Goal: Task Accomplishment & Management: Complete application form

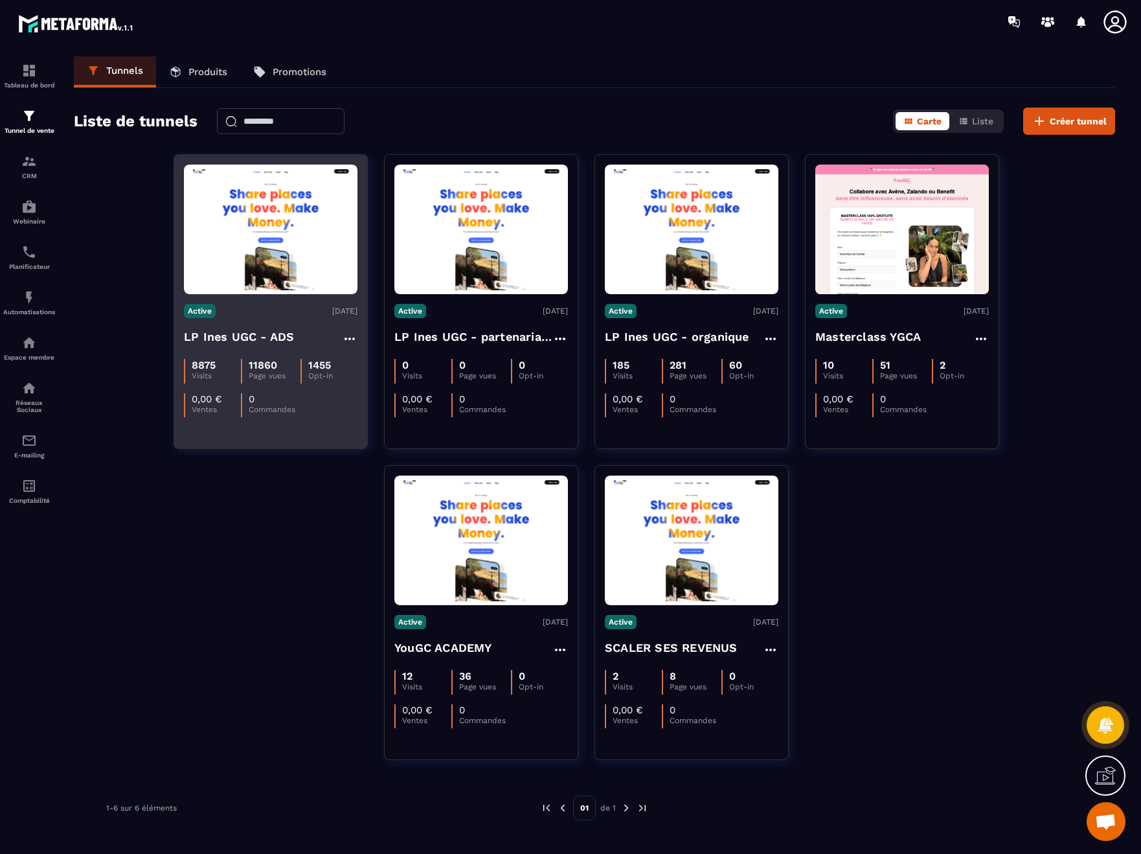
click at [278, 242] on img at bounding box center [271, 229] width 174 height 122
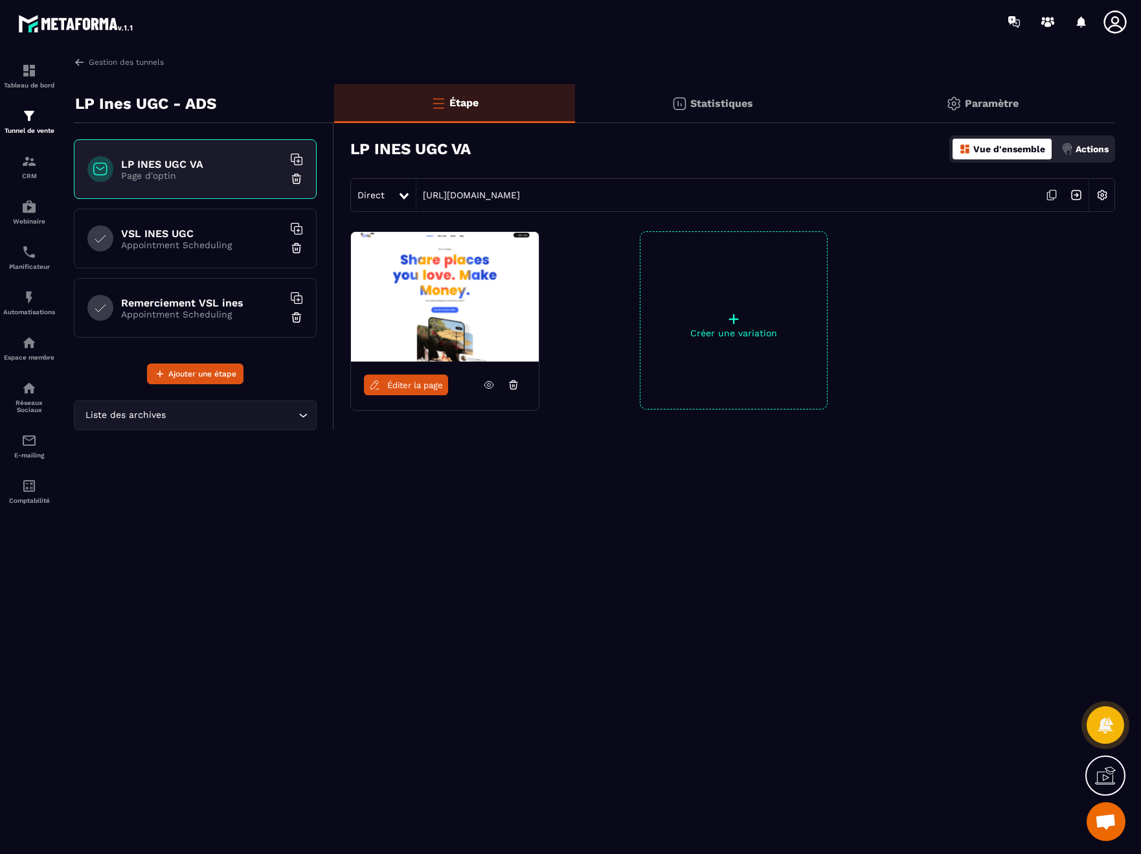
click at [1078, 194] on img at bounding box center [1076, 195] width 25 height 25
click at [202, 236] on h6 "VSL INES UGC" at bounding box center [202, 233] width 162 height 12
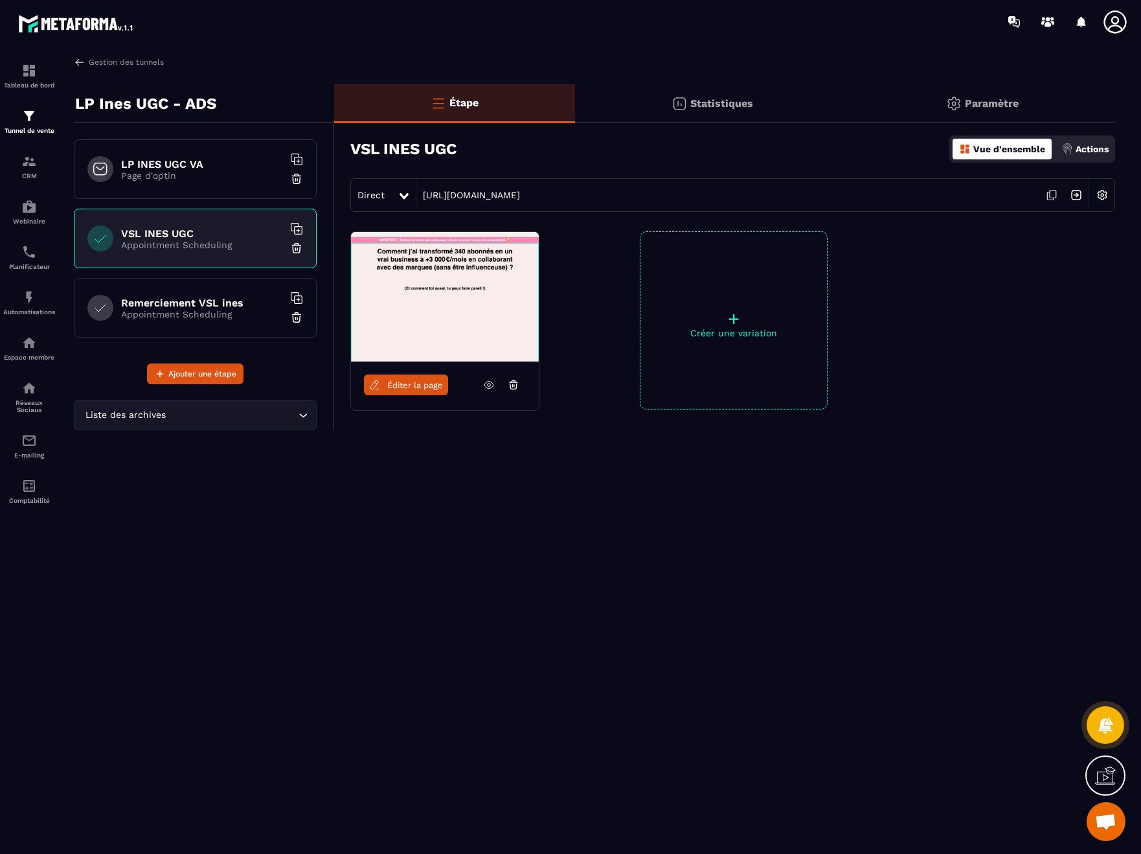
click at [1076, 190] on img at bounding box center [1076, 195] width 25 height 25
click at [1072, 191] on img at bounding box center [1076, 195] width 25 height 25
click at [34, 261] on div "Planificateur" at bounding box center [29, 257] width 52 height 26
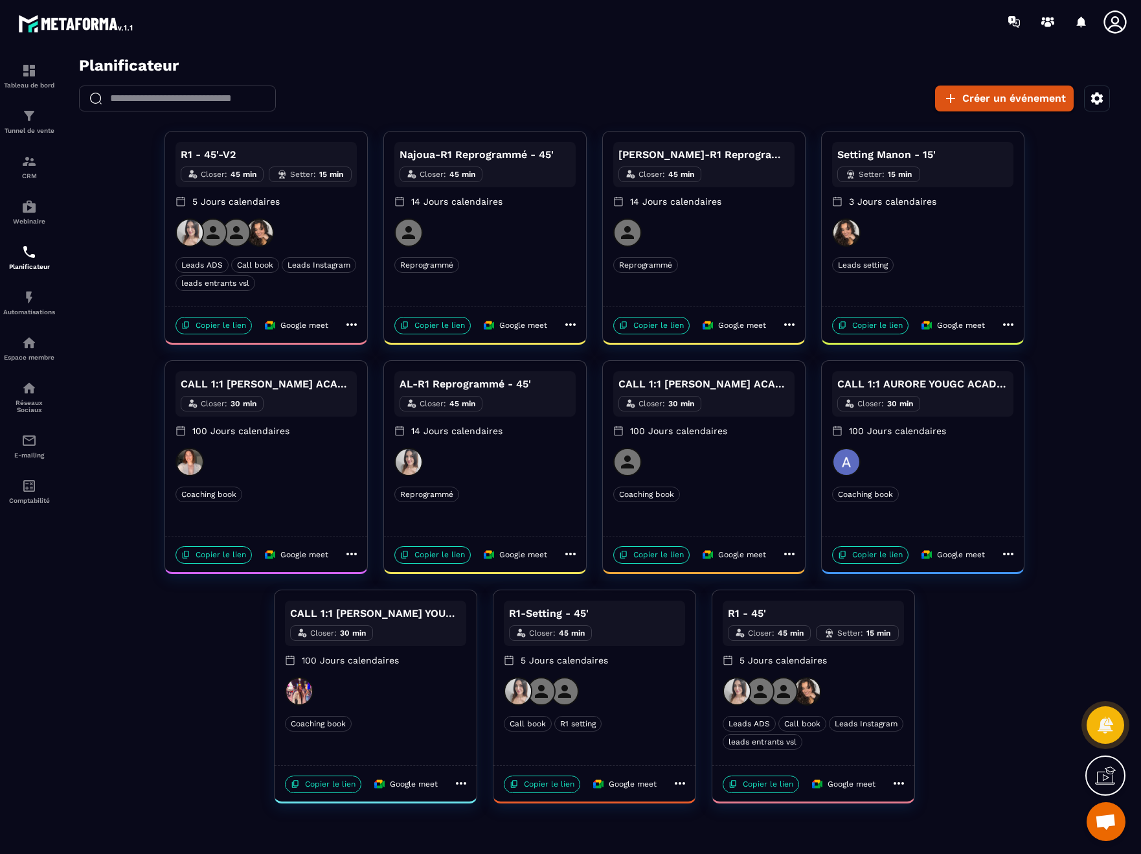
click at [432, 722] on div "Coaching book" at bounding box center [375, 724] width 181 height 16
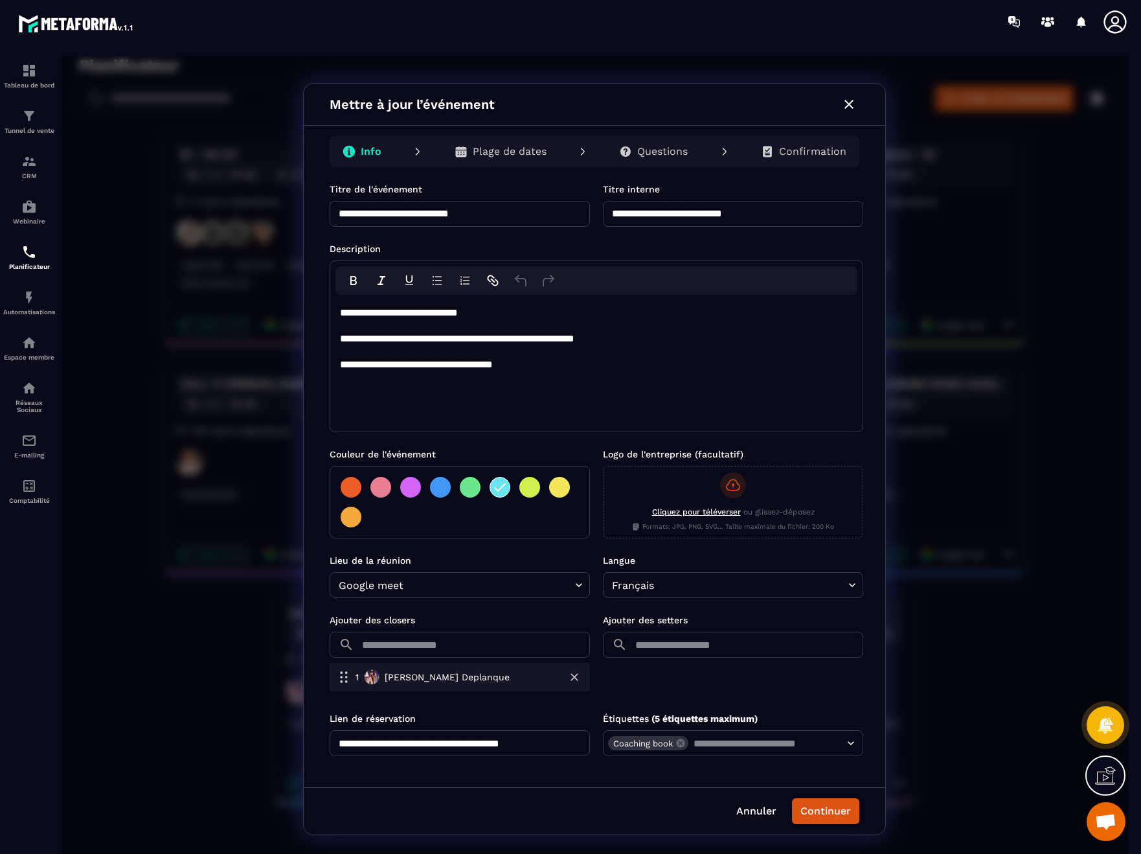
click at [666, 153] on p "Questions" at bounding box center [662, 151] width 51 height 13
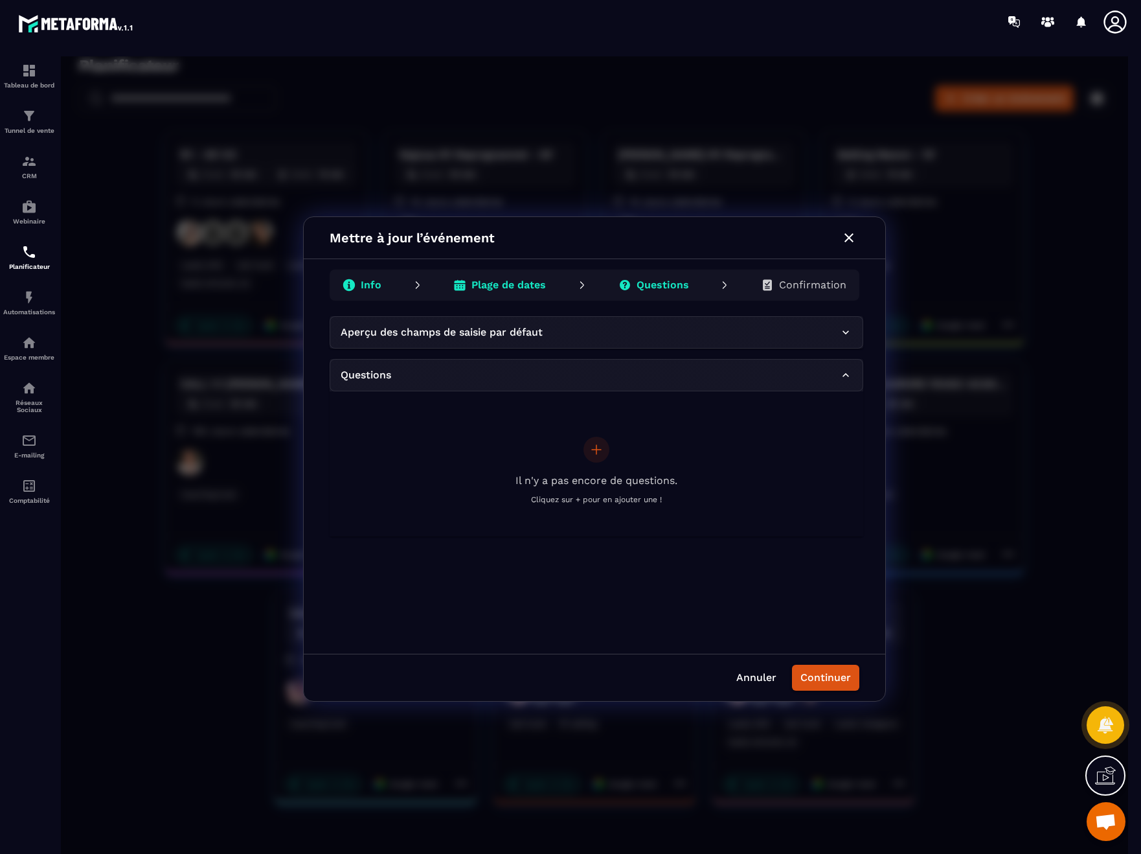
click at [846, 235] on icon "button" at bounding box center [849, 238] width 16 height 16
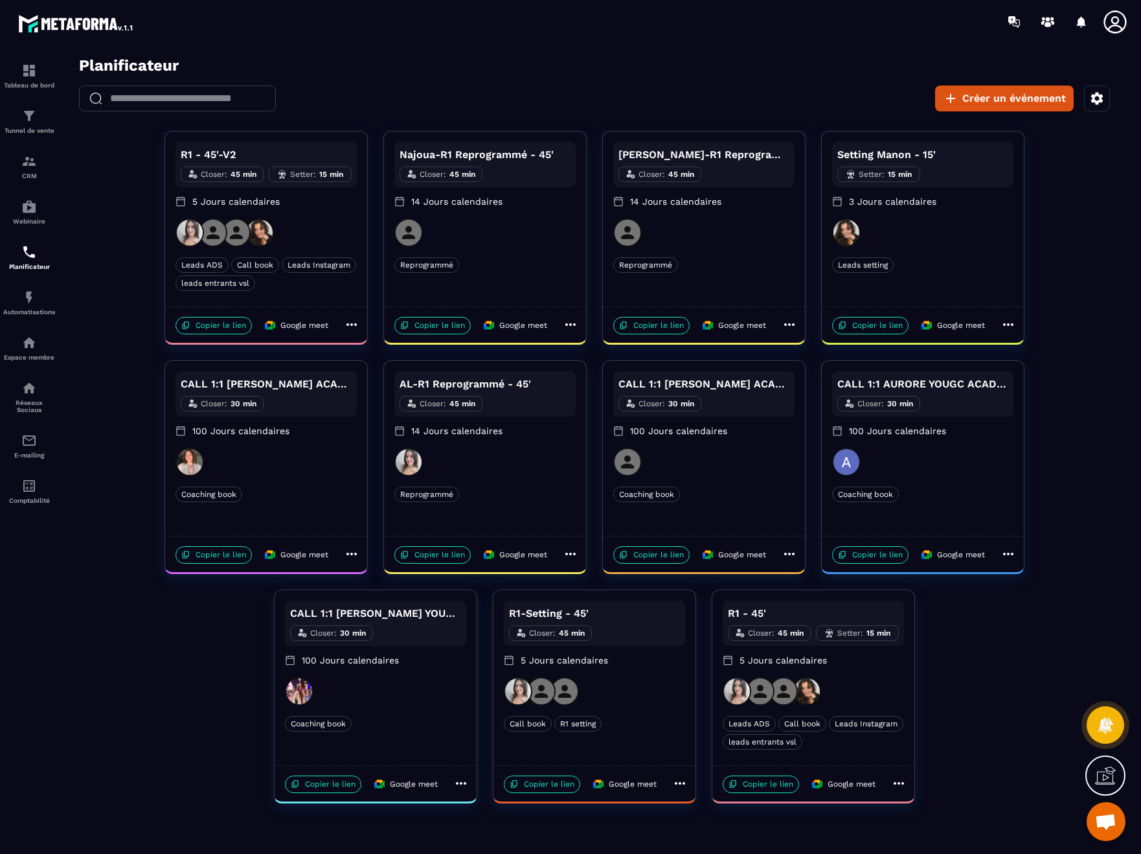
click at [297, 213] on div "R1 - 45'-V2 Closer : 45 min Setter : 15 min 5 Jours calendaires" at bounding box center [266, 180] width 181 height 76
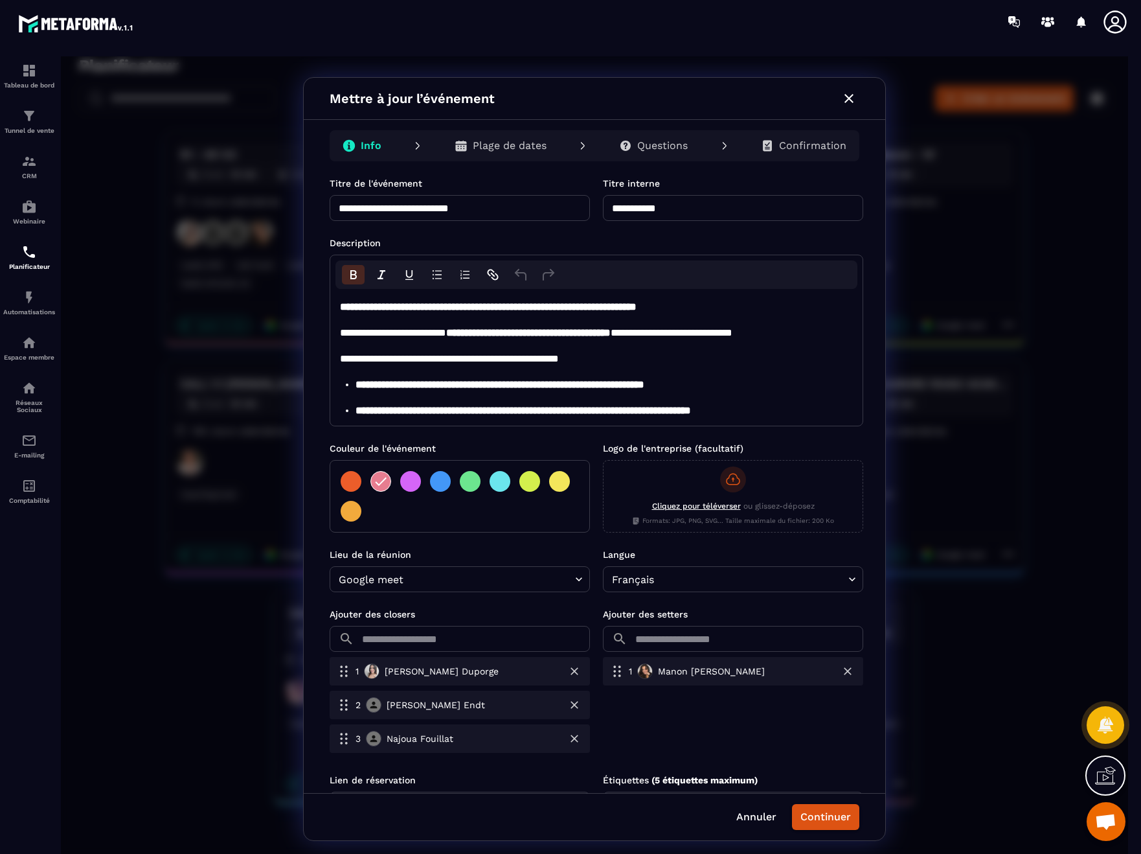
click at [689, 148] on div "Questions" at bounding box center [653, 146] width 89 height 26
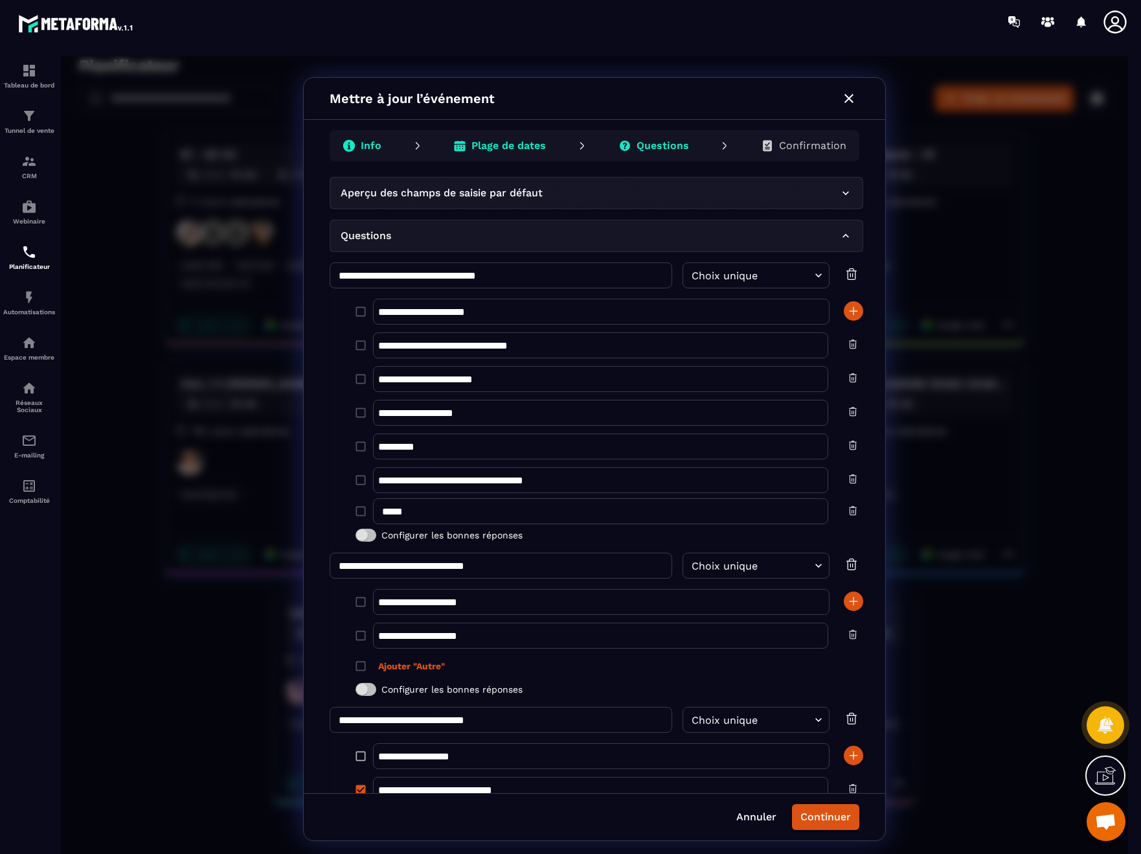
click at [530, 139] on p "Plage de dates" at bounding box center [509, 145] width 74 height 13
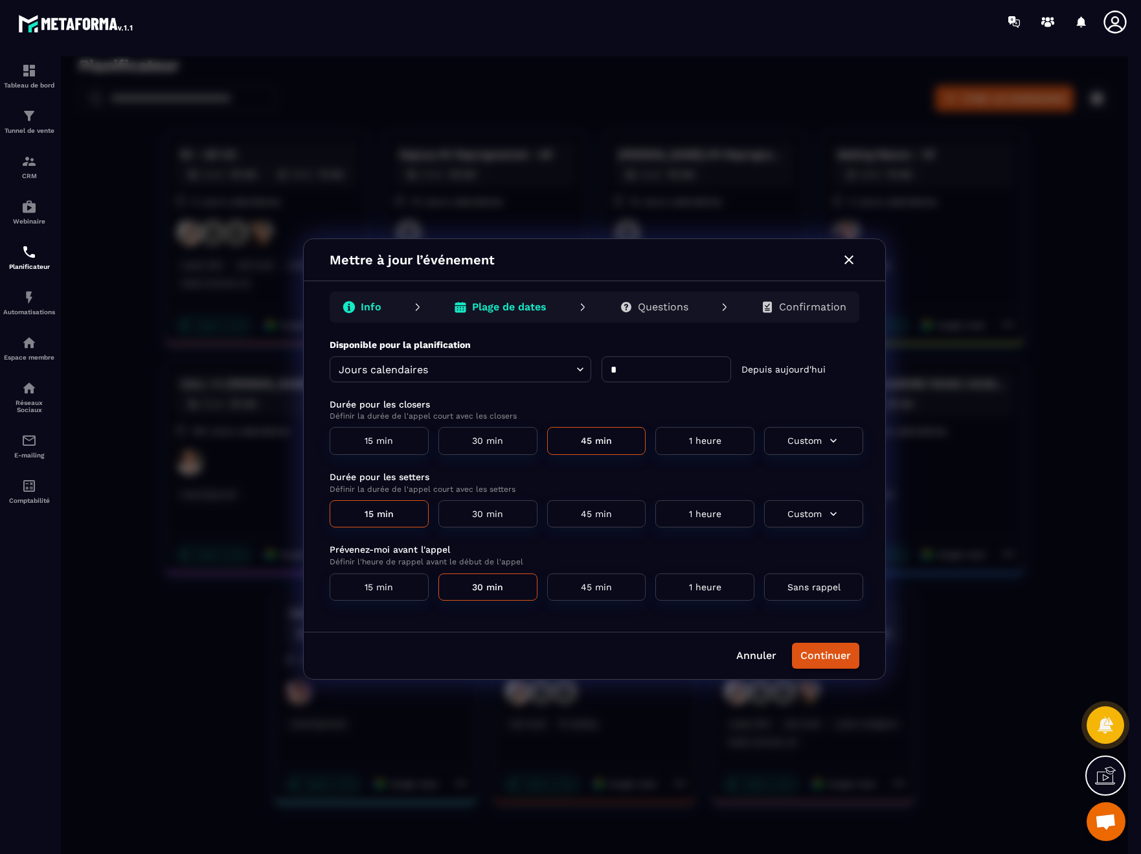
click at [659, 303] on p "Questions" at bounding box center [663, 307] width 51 height 13
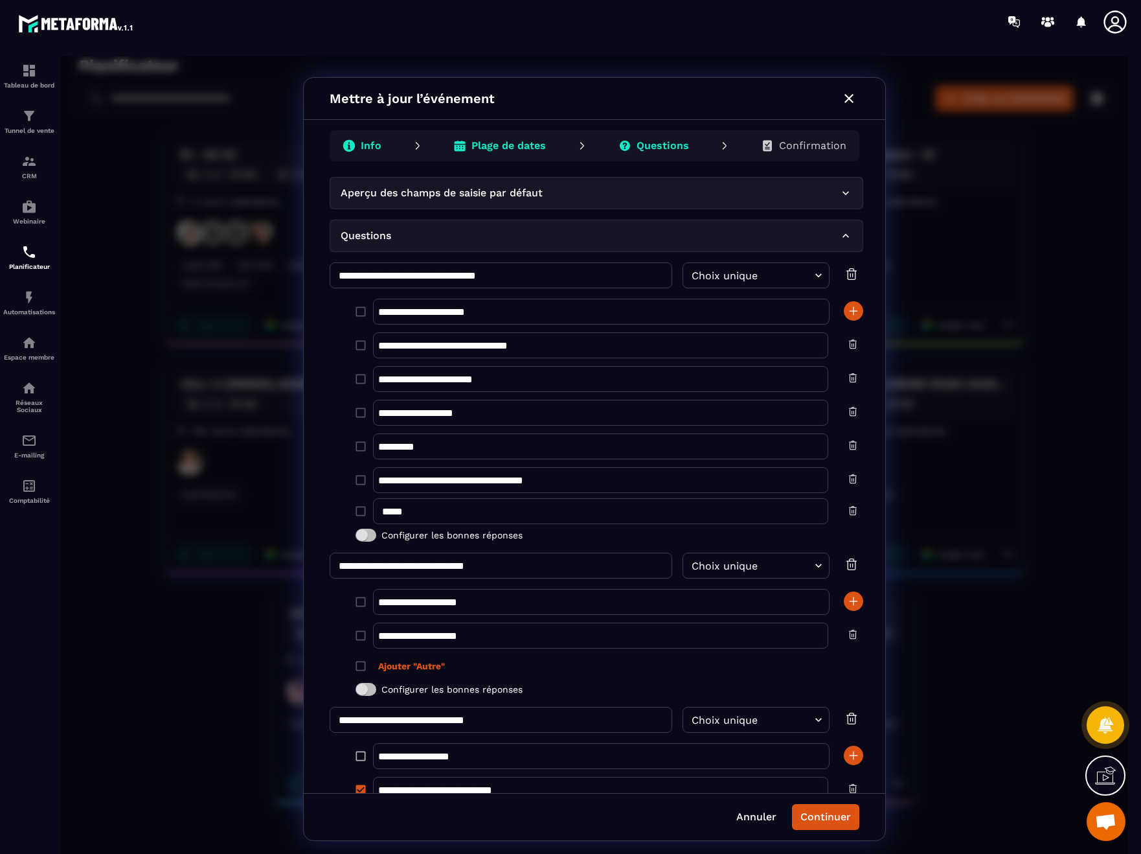
click at [819, 155] on div "Confirmation" at bounding box center [804, 146] width 106 height 26
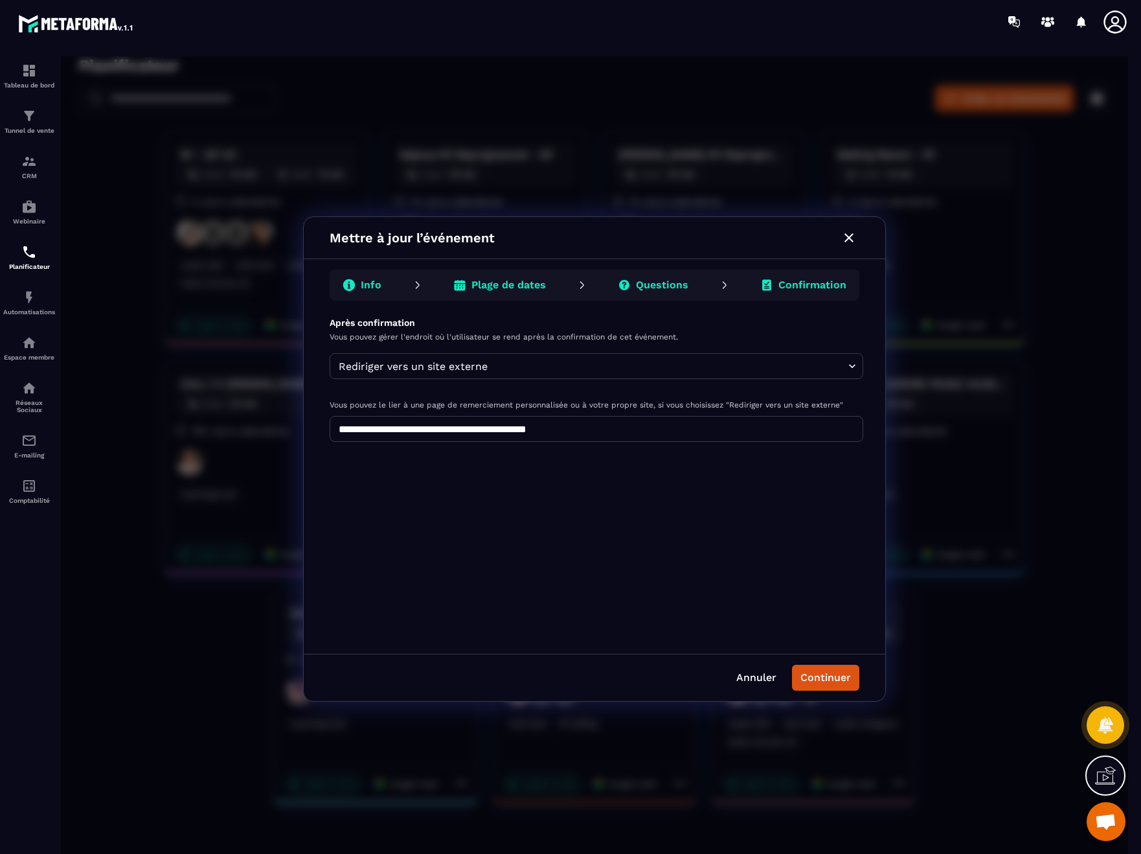
click at [683, 283] on p "Questions" at bounding box center [662, 284] width 52 height 13
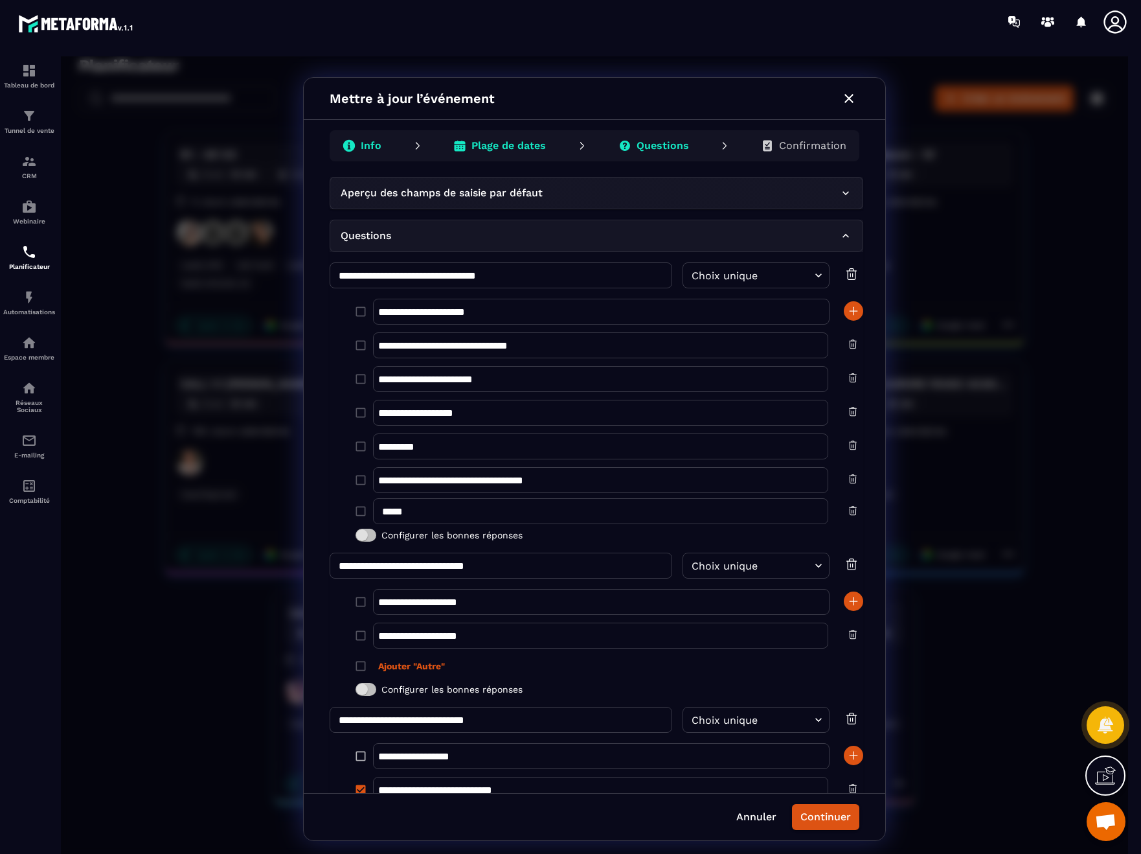
click at [377, 146] on p "Info" at bounding box center [371, 145] width 21 height 13
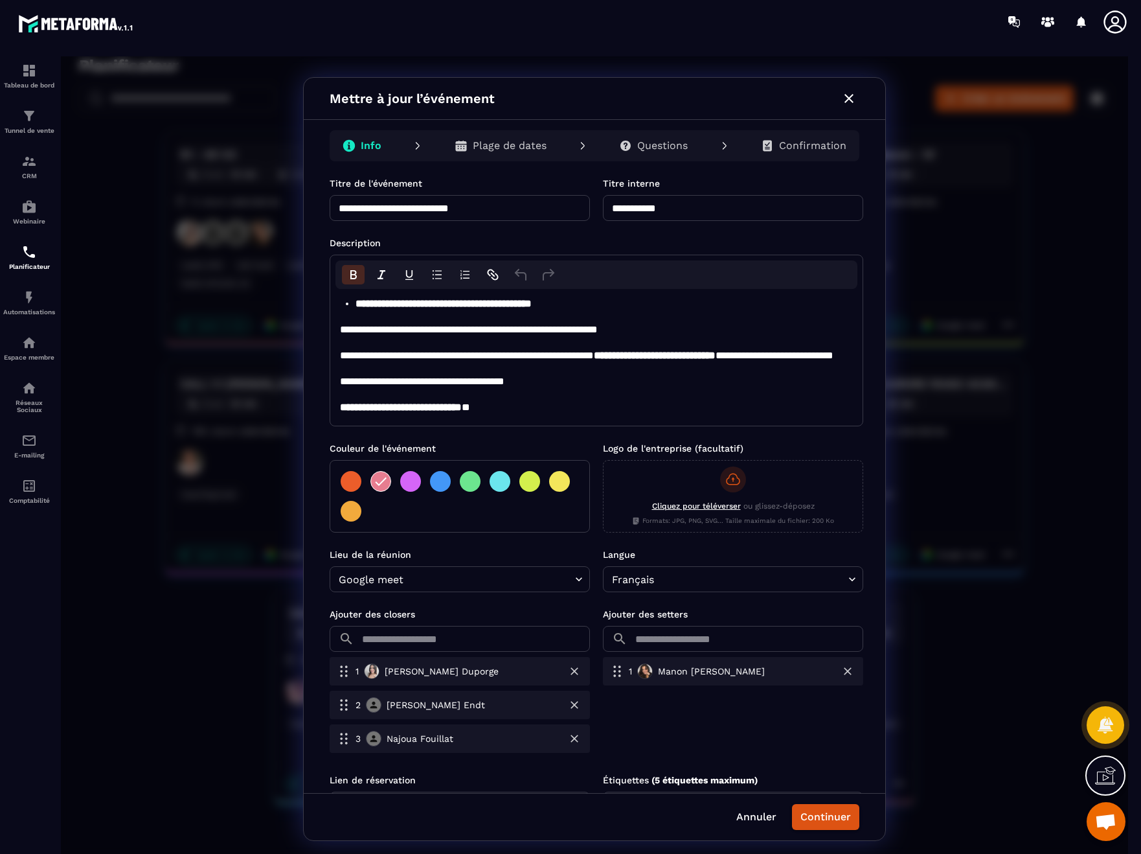
scroll to position [73, 0]
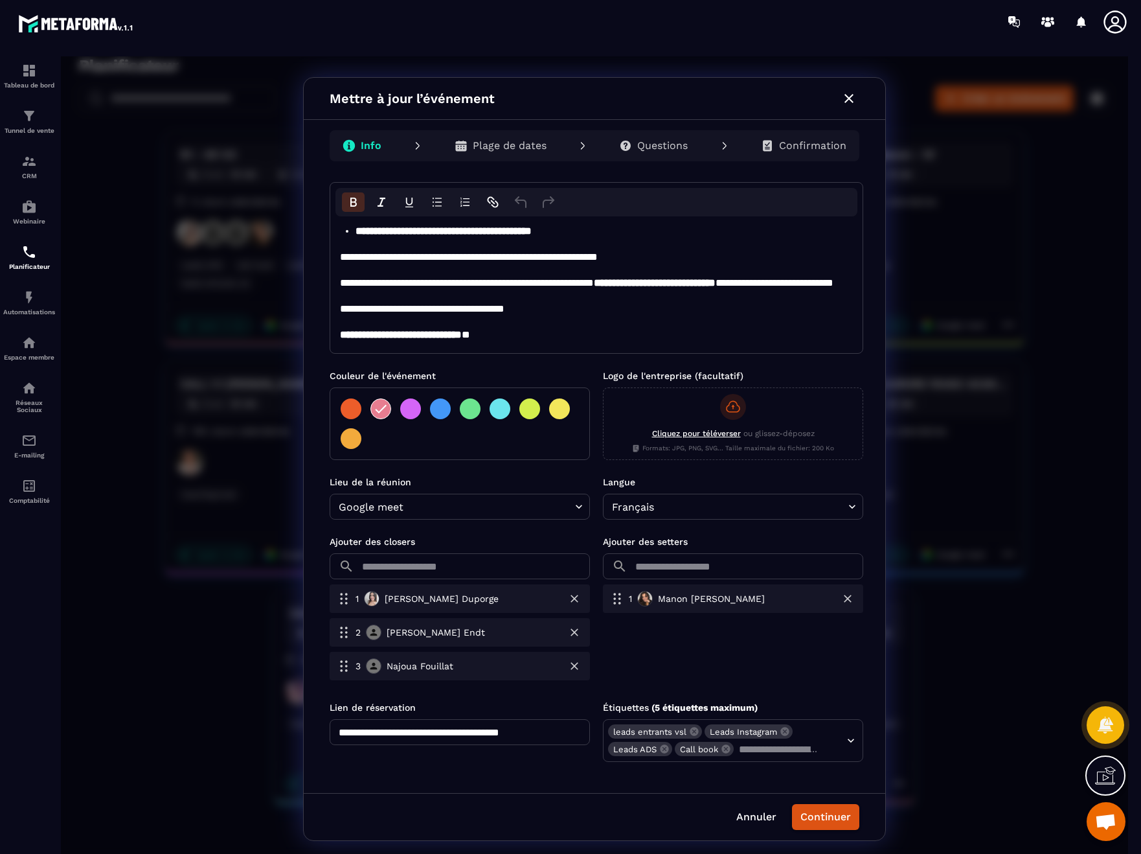
click at [675, 144] on p "Questions" at bounding box center [662, 145] width 51 height 13
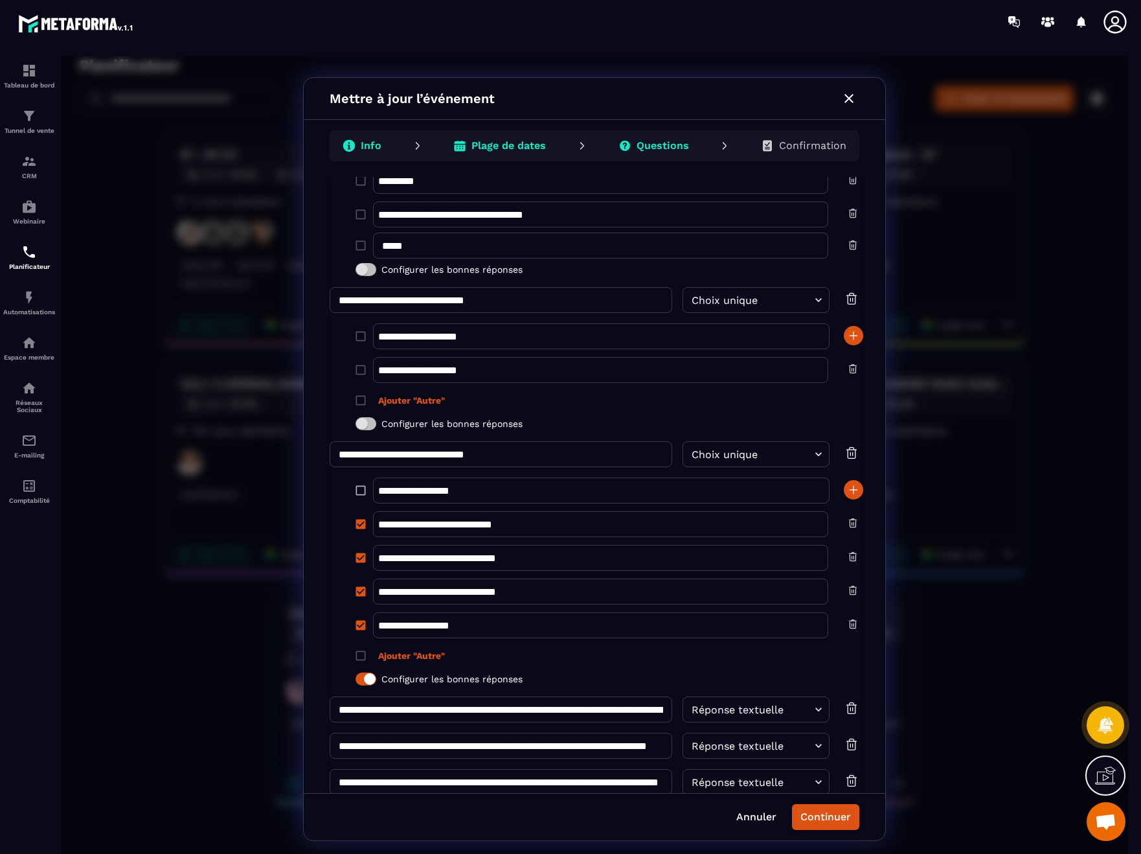
scroll to position [332, 0]
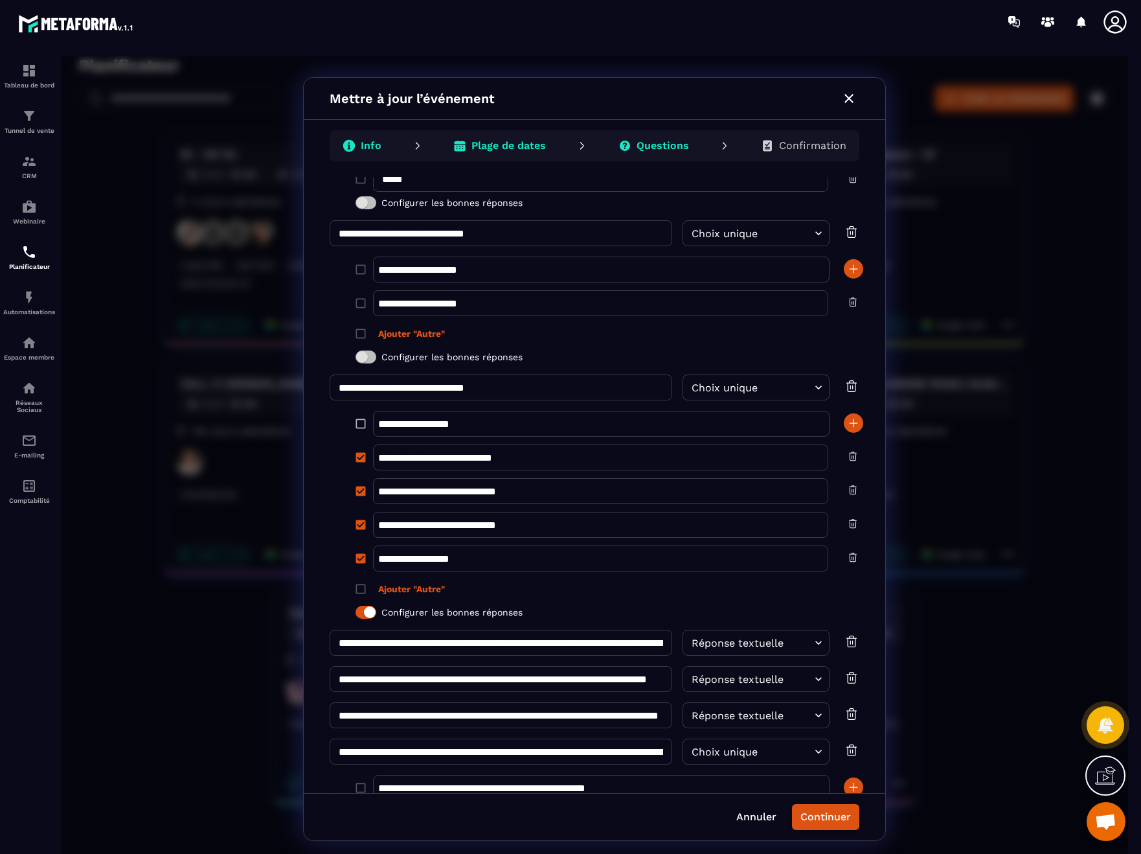
click at [372, 150] on p "Info" at bounding box center [371, 145] width 21 height 13
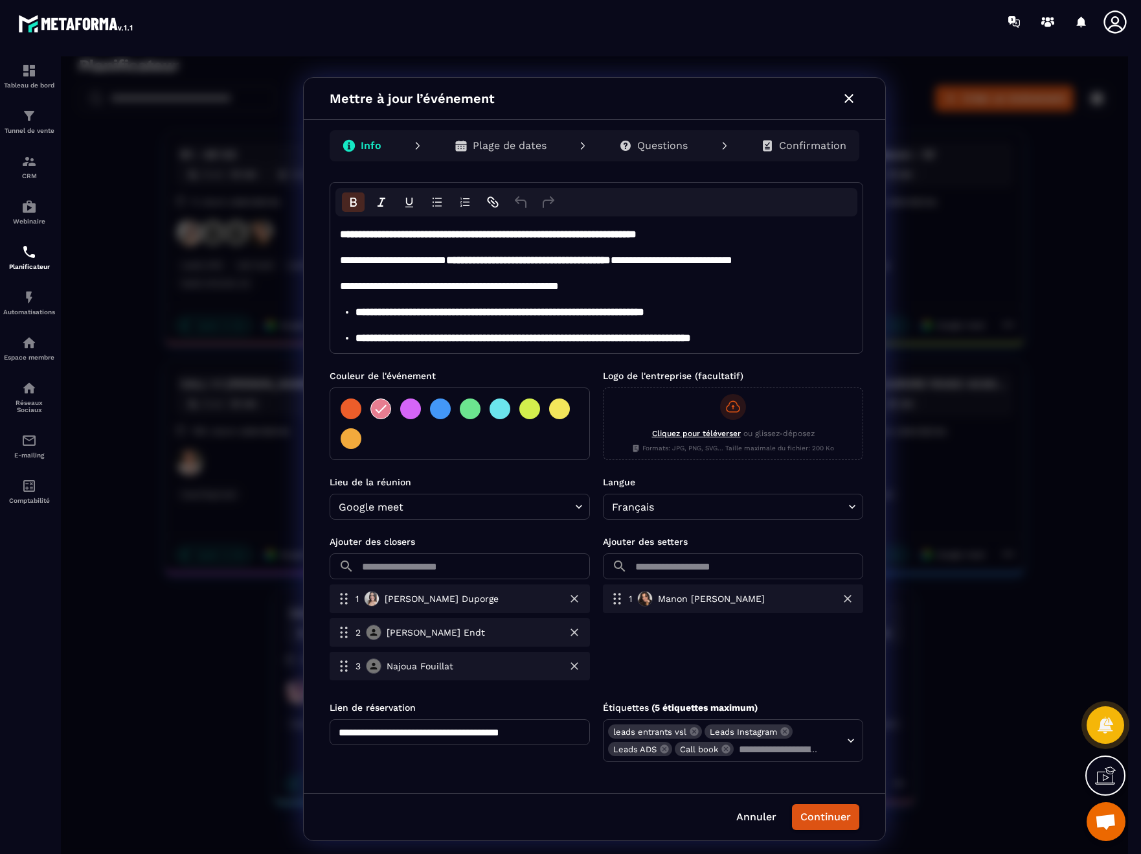
scroll to position [0, 0]
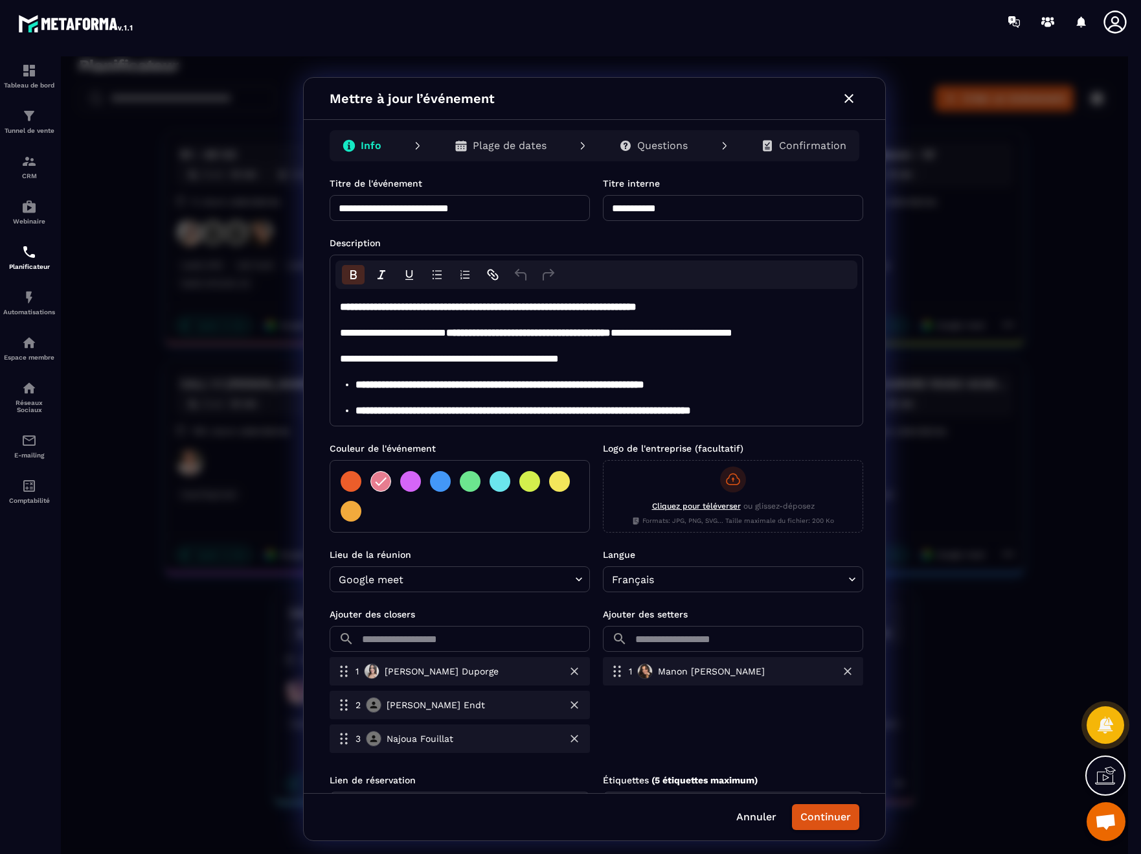
drag, startPoint x: 472, startPoint y: 205, endPoint x: 335, endPoint y: 203, distance: 137.3
click at [335, 203] on input "**********" at bounding box center [460, 208] width 260 height 26
click at [850, 101] on icon "button" at bounding box center [849, 99] width 16 height 16
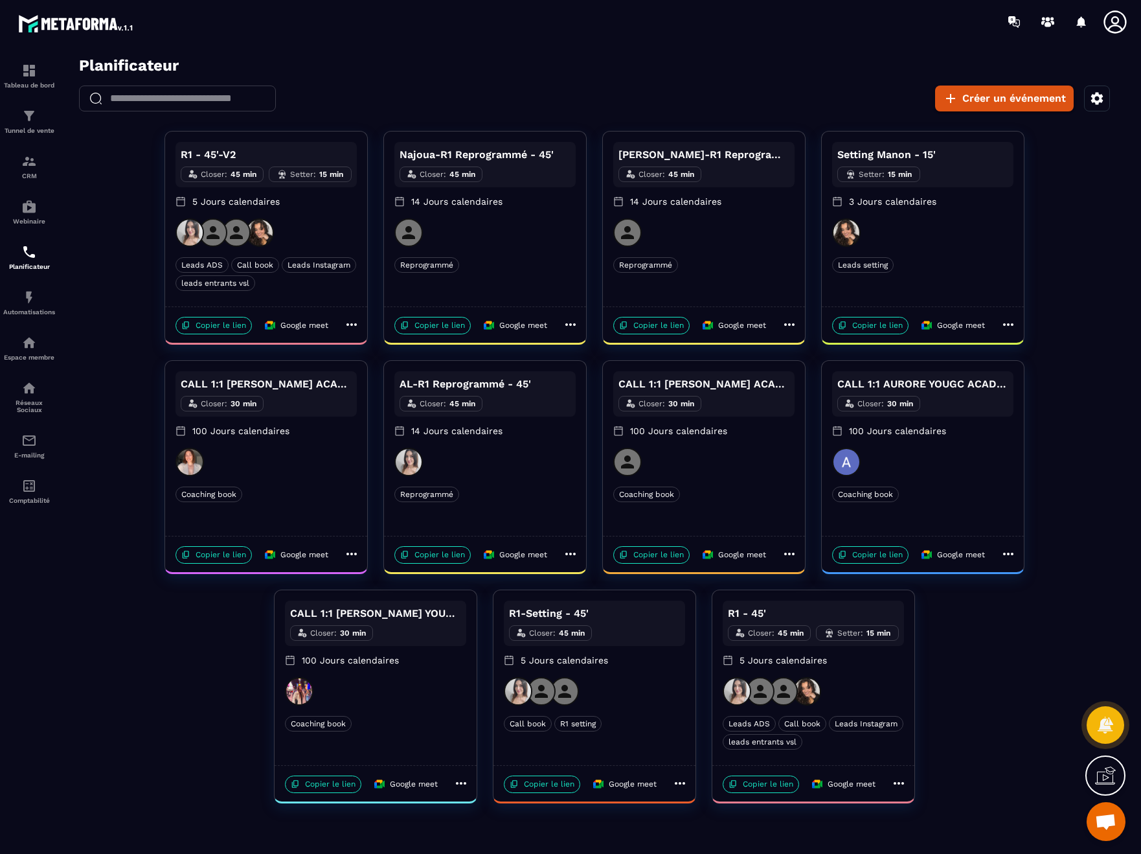
click at [338, 216] on div "R1 - 45'-V2 Closer : 45 min Setter : 15 min 5 Jours calendaires" at bounding box center [266, 180] width 181 height 76
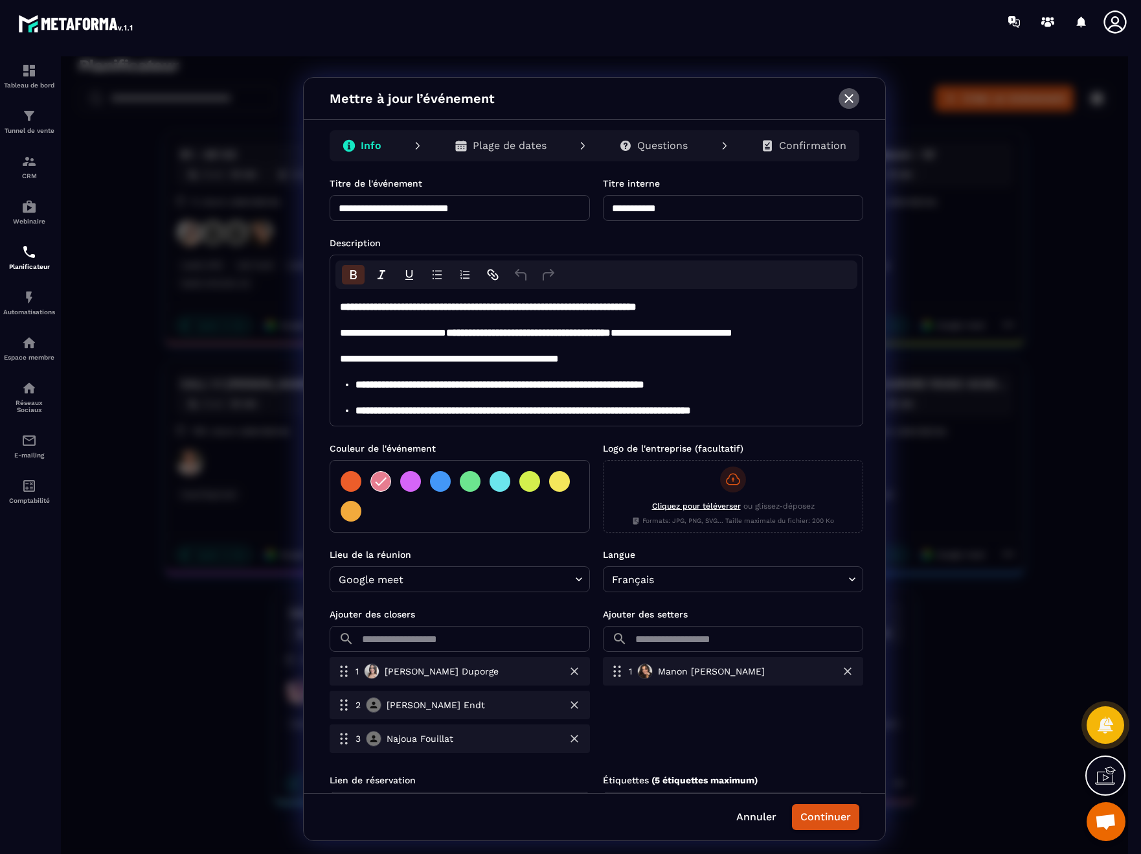
click at [843, 104] on icon "button" at bounding box center [849, 99] width 16 height 16
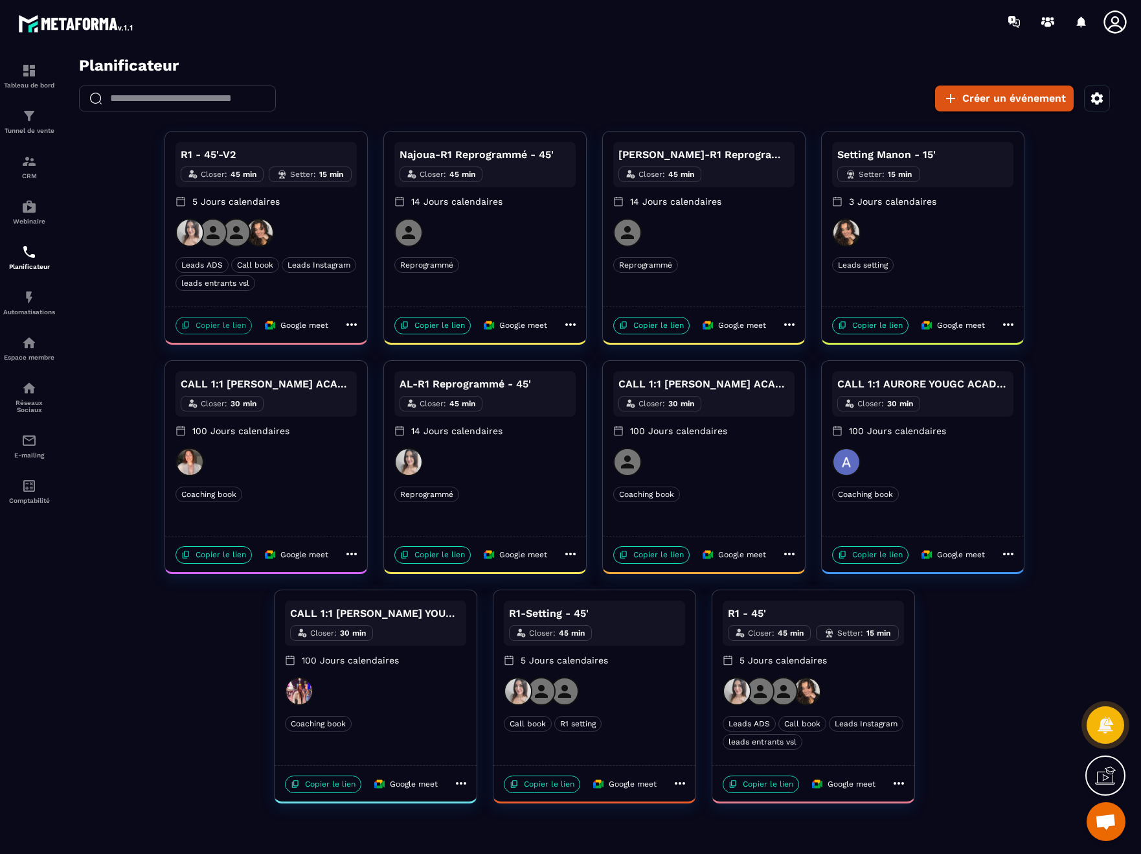
click at [223, 324] on p "Copier le lien" at bounding box center [214, 325] width 76 height 17
click at [303, 226] on div at bounding box center [266, 232] width 181 height 28
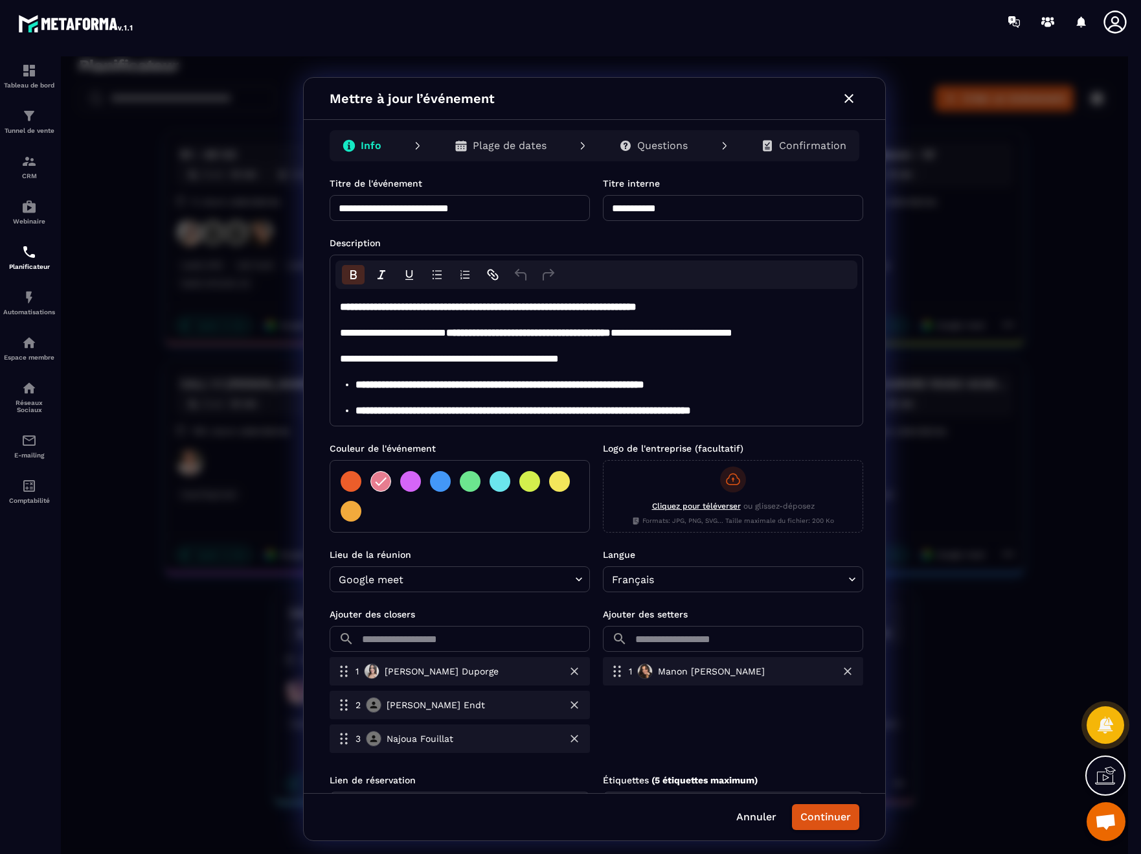
click at [612, 146] on div "Questions" at bounding box center [653, 146] width 89 height 26
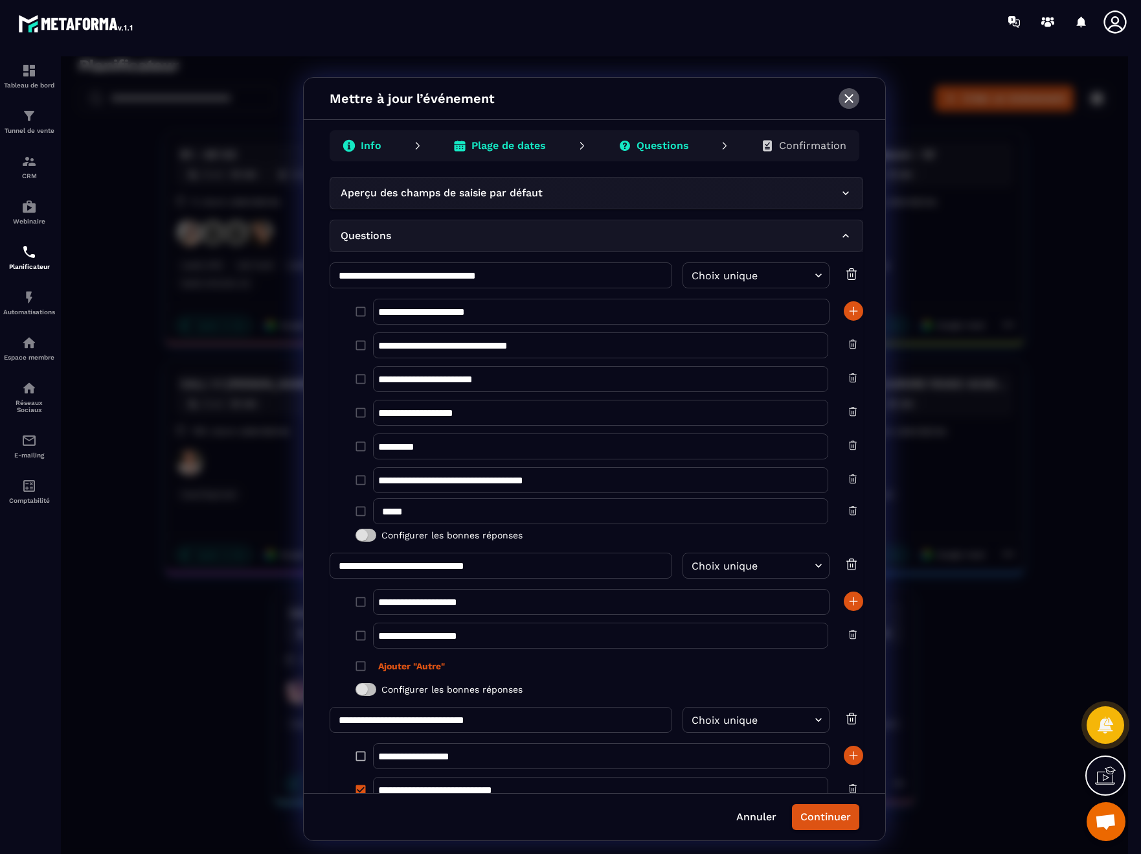
drag, startPoint x: 850, startPoint y: 93, endPoint x: 838, endPoint y: 106, distance: 17.4
click at [850, 93] on icon "button" at bounding box center [849, 99] width 16 height 16
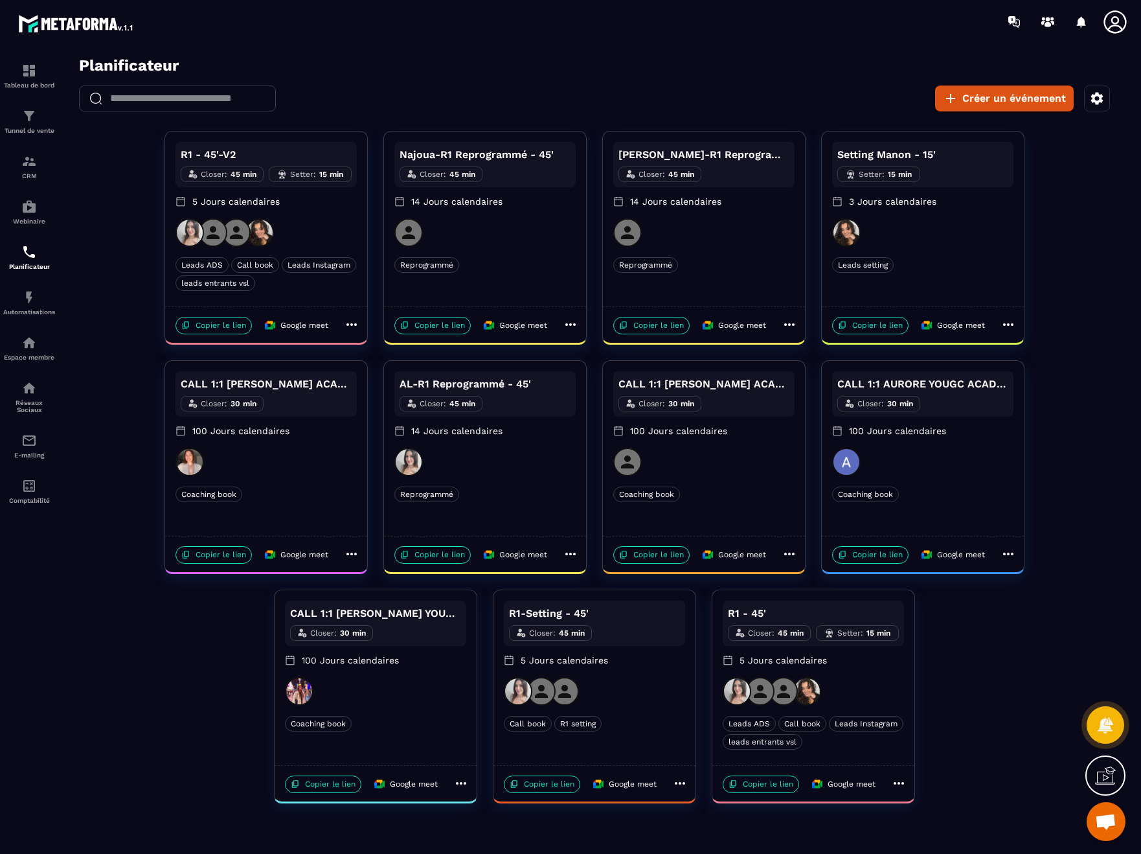
click at [543, 251] on div "Najoua-R1 Reprogrammé - 45' Closer : 45 min 14 Jours calendaires Reprogrammé Re…" at bounding box center [485, 218] width 202 height 175
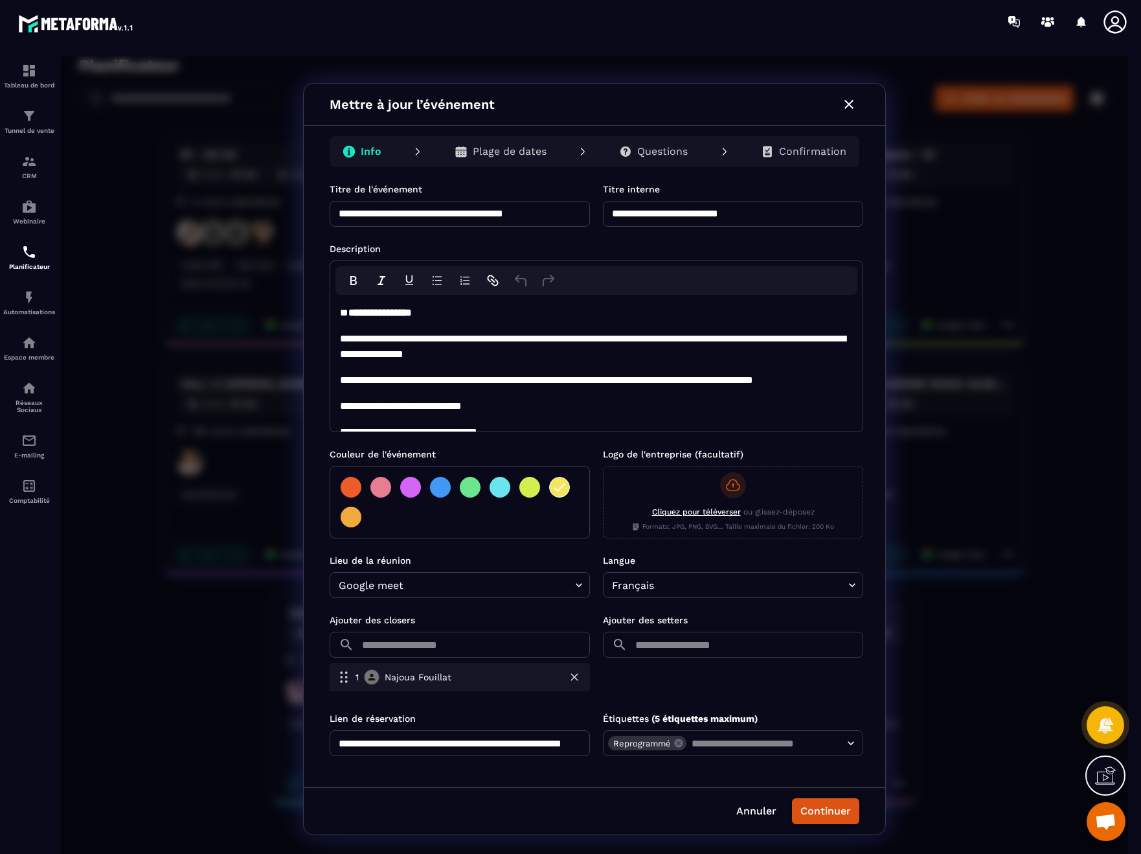
click at [657, 155] on p "Questions" at bounding box center [662, 151] width 51 height 13
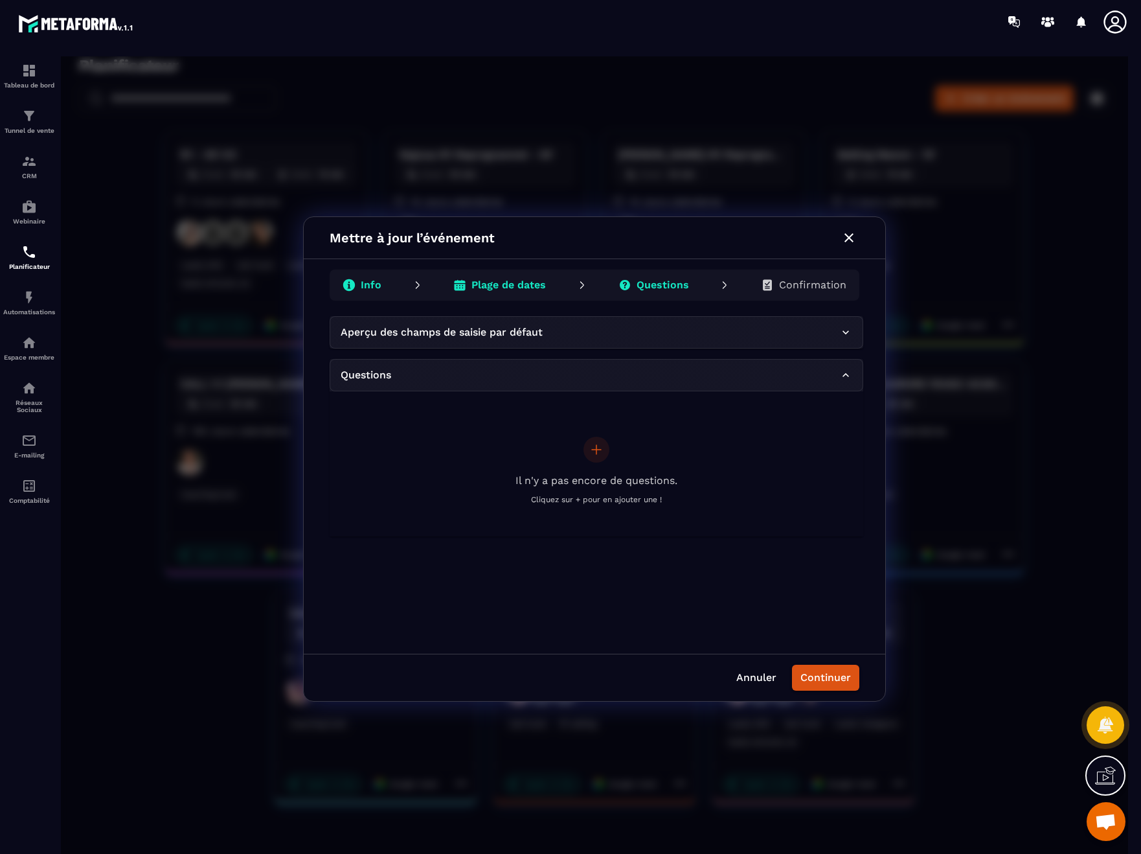
click at [847, 230] on icon "button" at bounding box center [849, 238] width 16 height 16
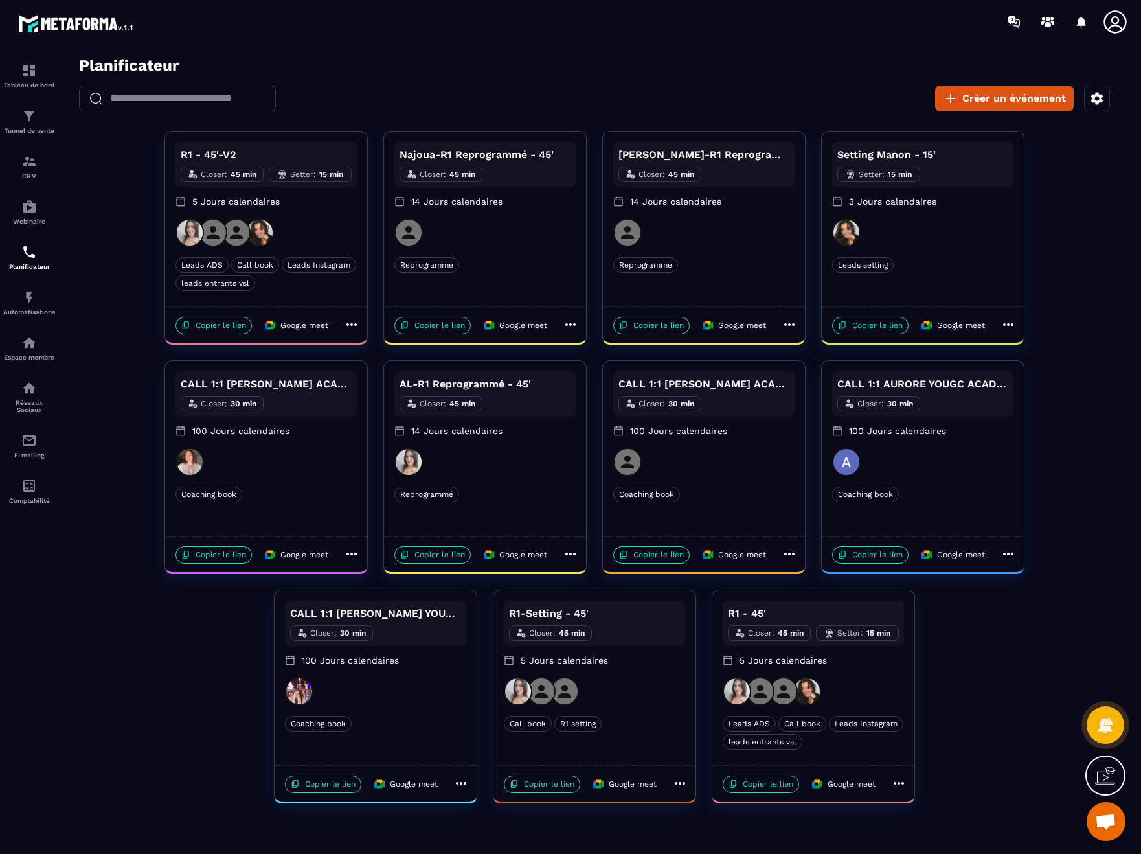
click at [749, 228] on div at bounding box center [703, 232] width 181 height 28
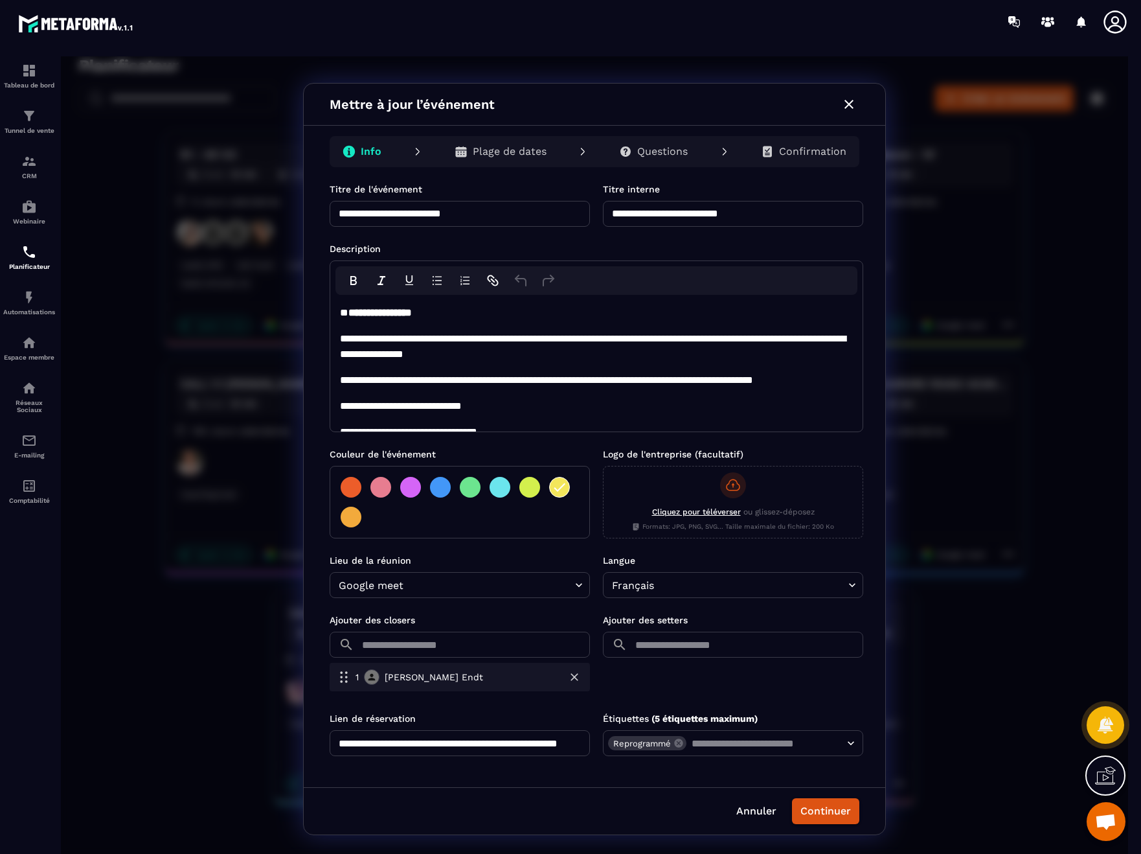
click at [683, 152] on p "Questions" at bounding box center [662, 151] width 51 height 13
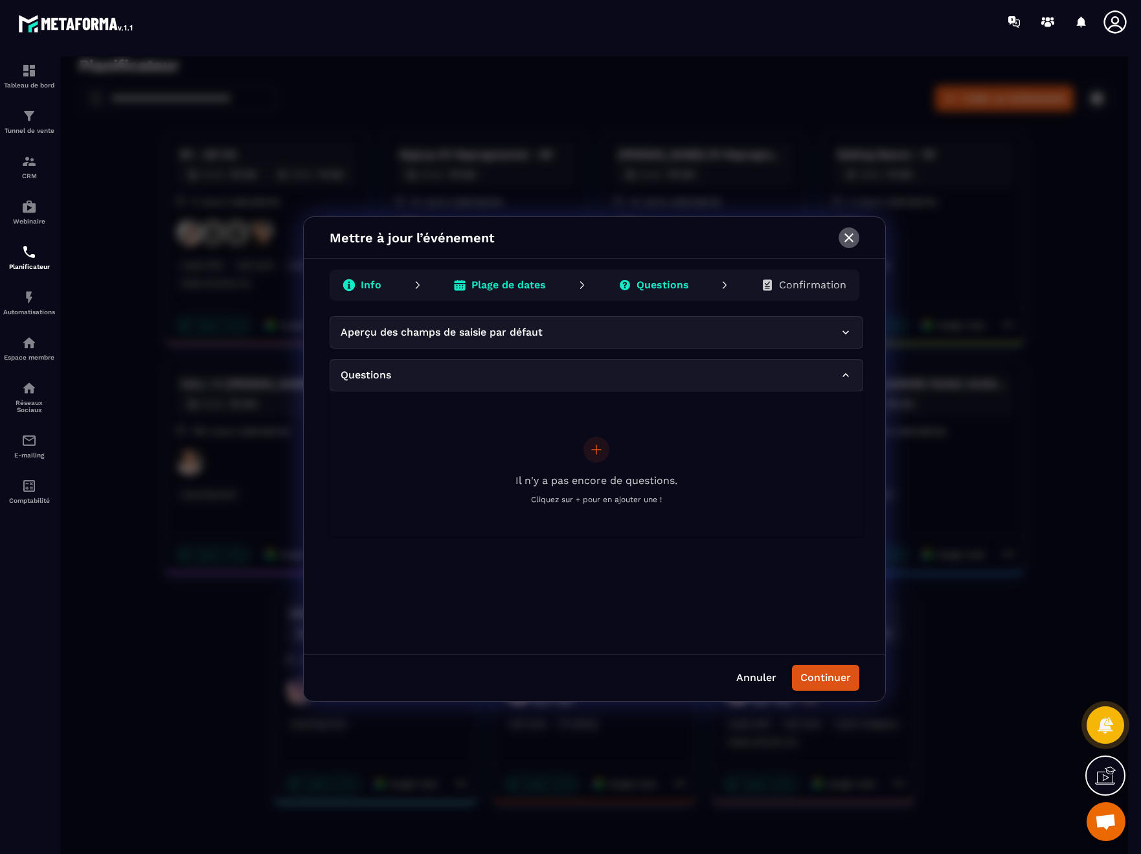
click at [854, 238] on icon "button" at bounding box center [849, 238] width 16 height 16
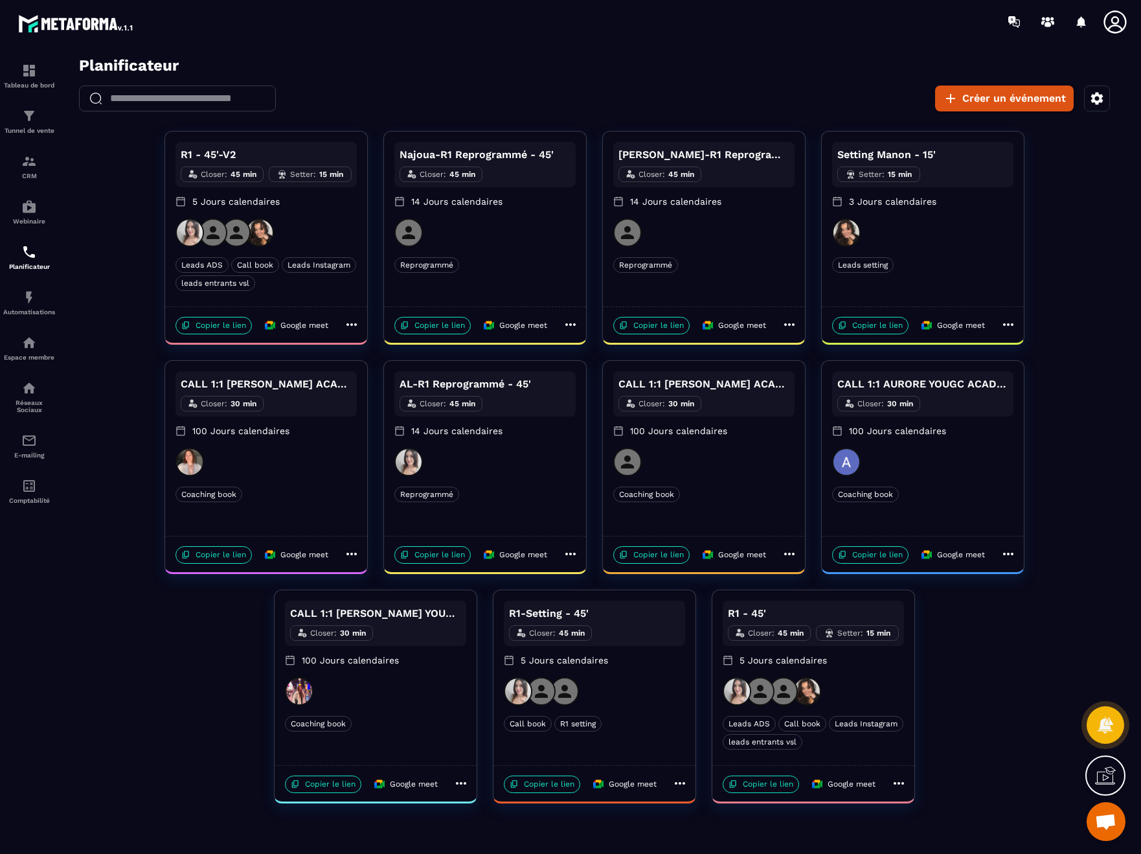
click at [963, 259] on div "Leads setting" at bounding box center [922, 265] width 181 height 16
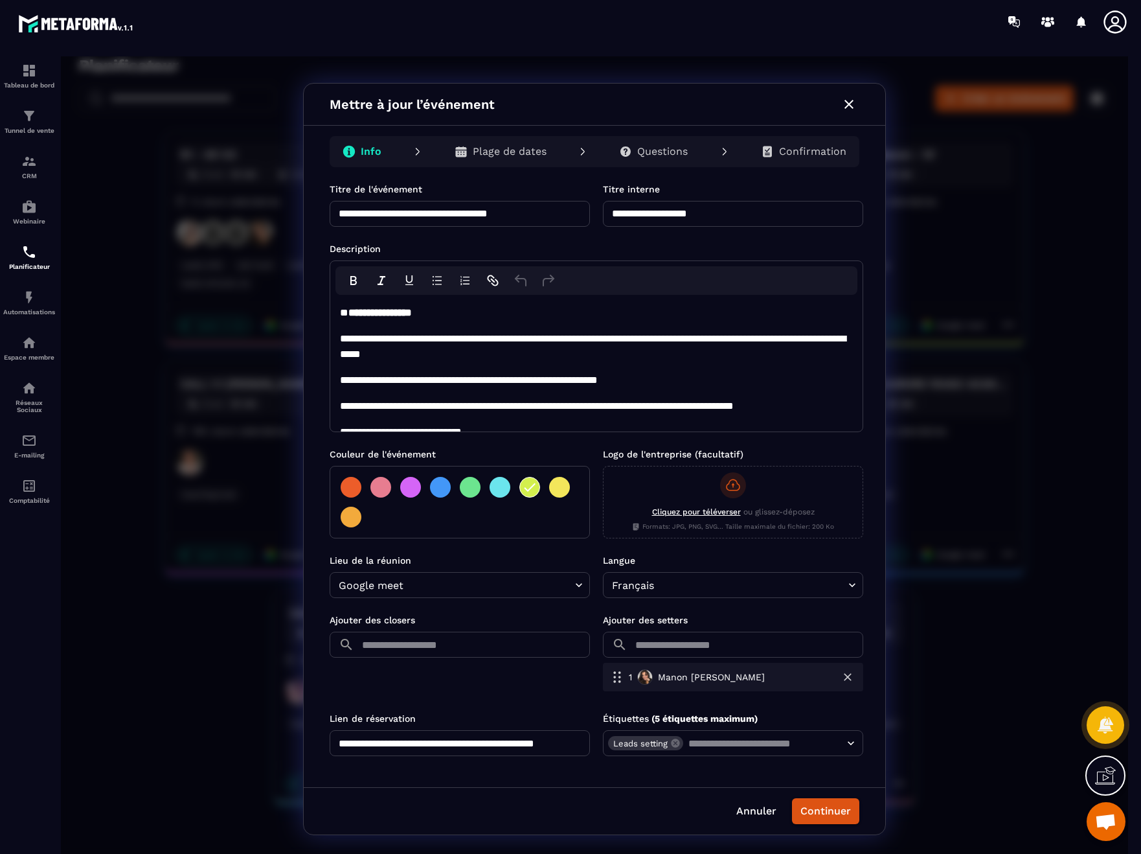
drag, startPoint x: 715, startPoint y: 153, endPoint x: 696, endPoint y: 153, distance: 18.8
click at [713, 153] on div "Info Plage de dates Questions Confirmation" at bounding box center [595, 151] width 530 height 31
click at [688, 153] on p "Questions" at bounding box center [662, 151] width 51 height 13
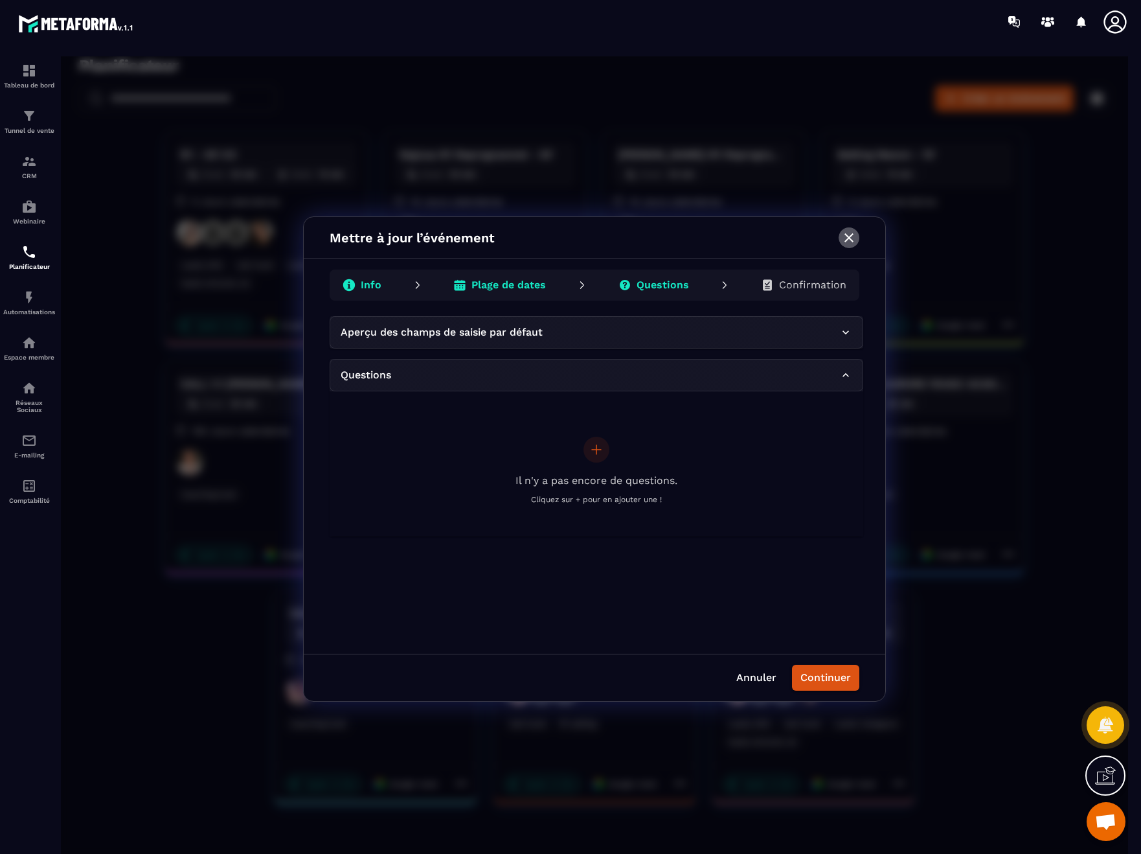
click at [841, 233] on icon "button" at bounding box center [849, 238] width 16 height 16
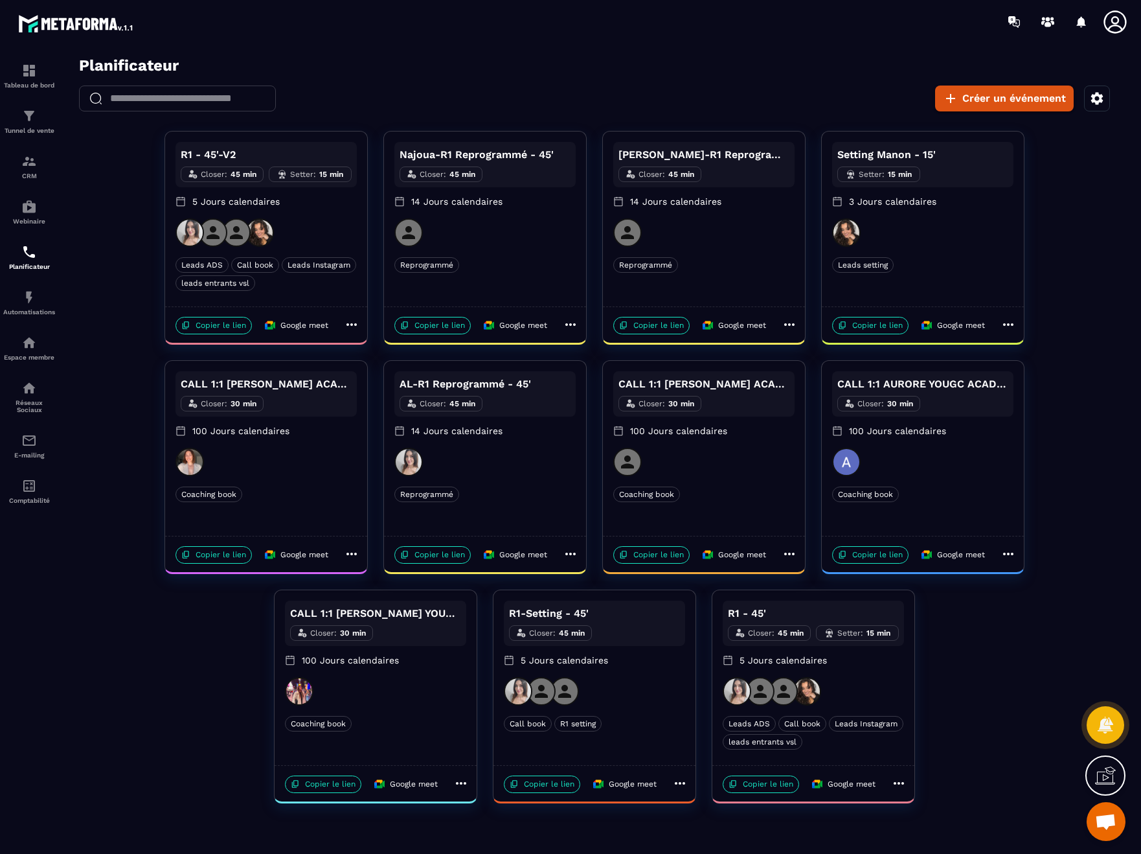
click at [341, 478] on div "CALL 1:1 KATHY YOUGC ACADEMY Closer : 30 min 100 Jours calendaires Coaching boo…" at bounding box center [266, 448] width 202 height 175
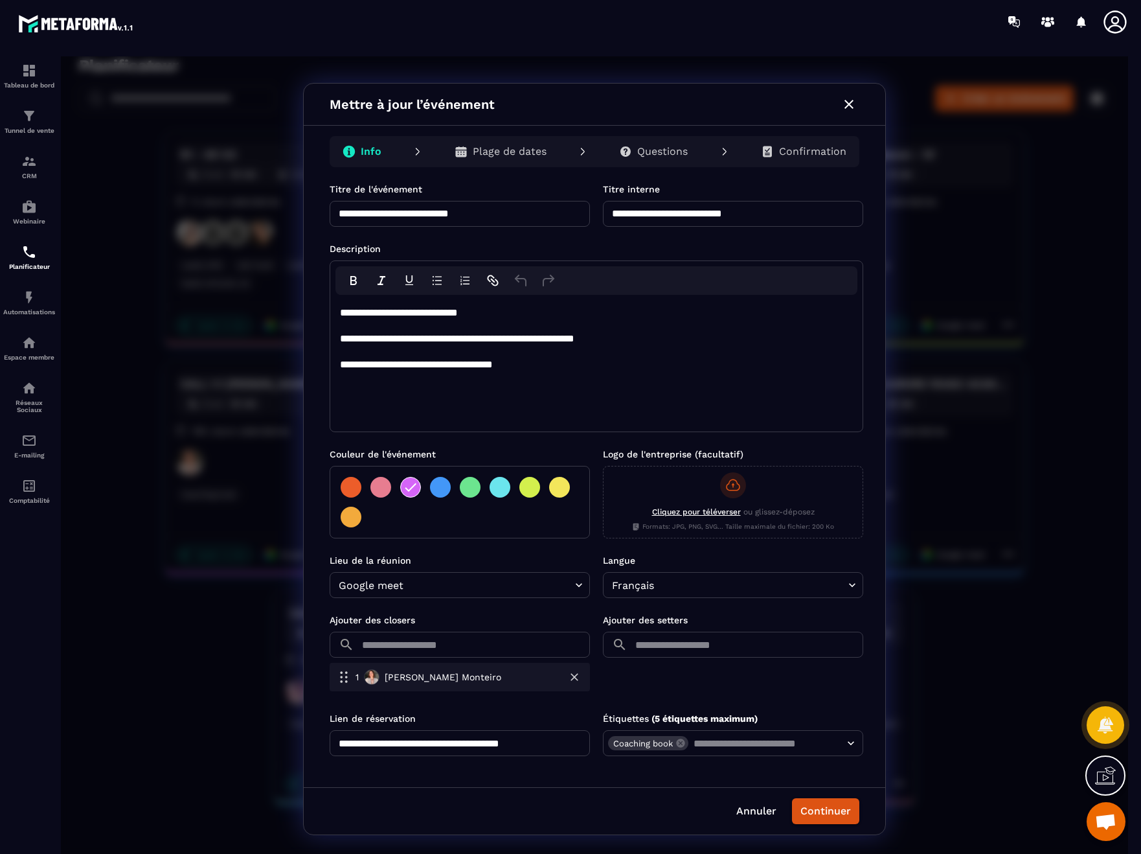
click at [663, 146] on p "Questions" at bounding box center [662, 151] width 51 height 13
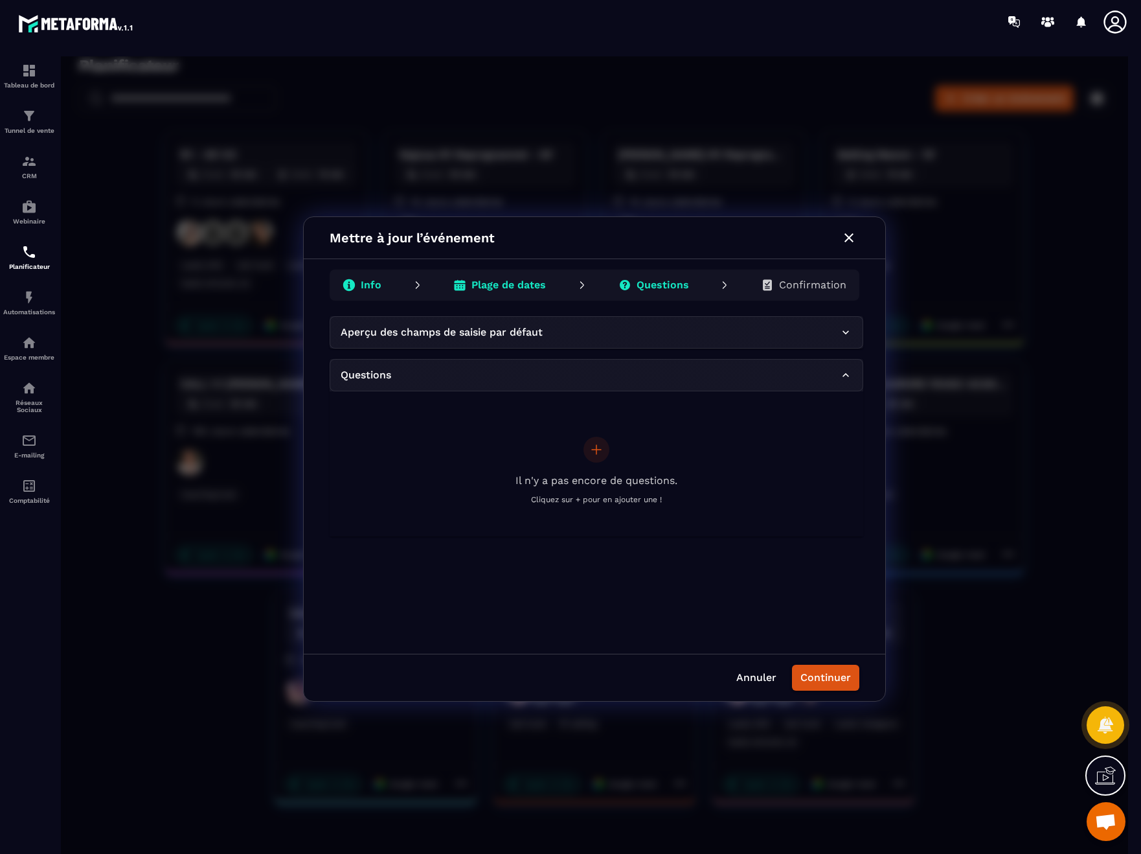
drag, startPoint x: 840, startPoint y: 218, endPoint x: 842, endPoint y: 229, distance: 10.5
click at [841, 220] on div "Mettre à jour l’événement" at bounding box center [595, 238] width 582 height 42
click at [847, 234] on icon "button" at bounding box center [849, 238] width 16 height 16
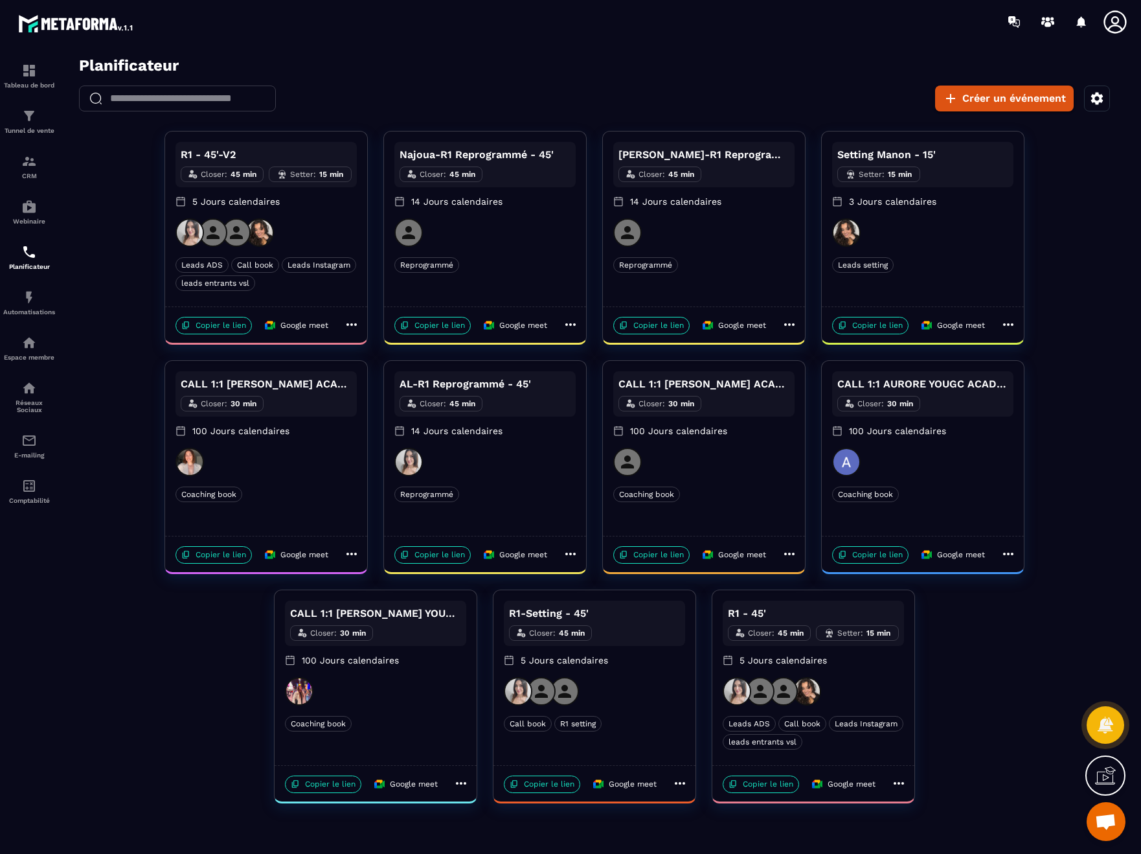
click at [514, 464] on div at bounding box center [484, 462] width 181 height 28
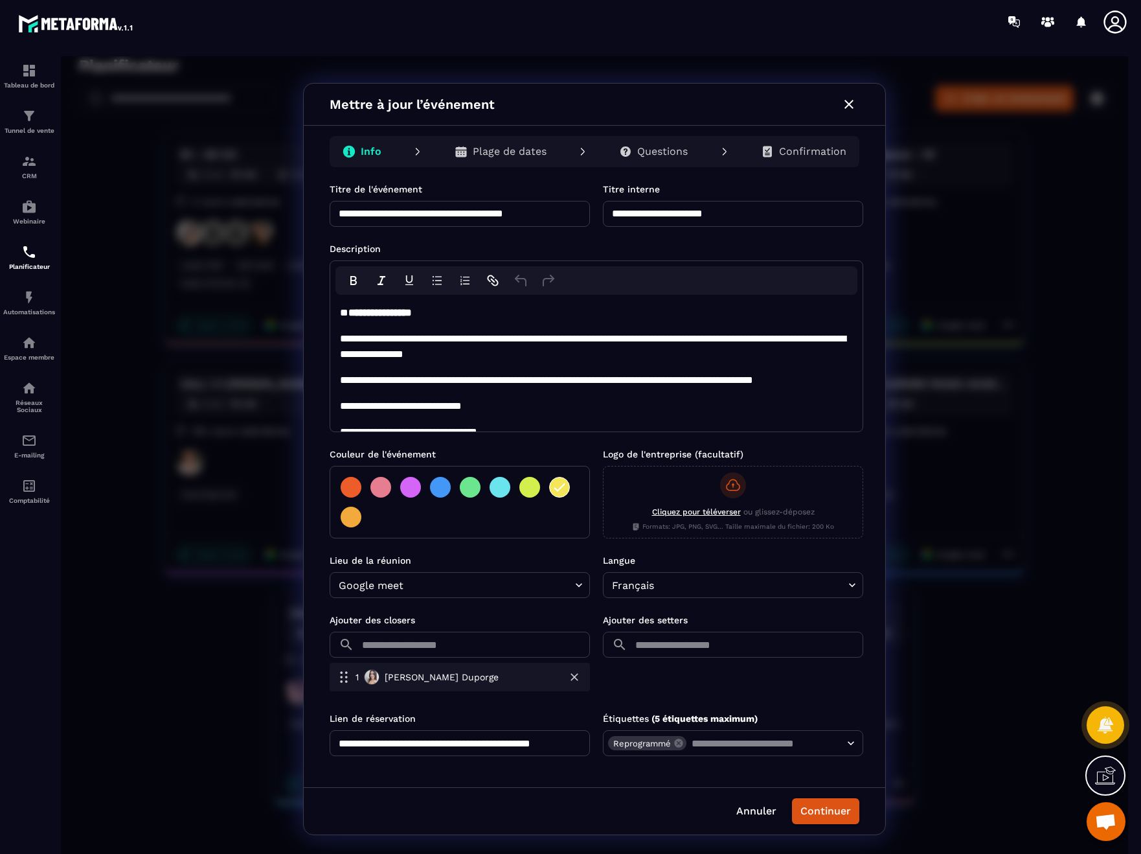
drag, startPoint x: 680, startPoint y: 152, endPoint x: 688, endPoint y: 74, distance: 78.1
click at [680, 151] on p "Questions" at bounding box center [662, 151] width 51 height 13
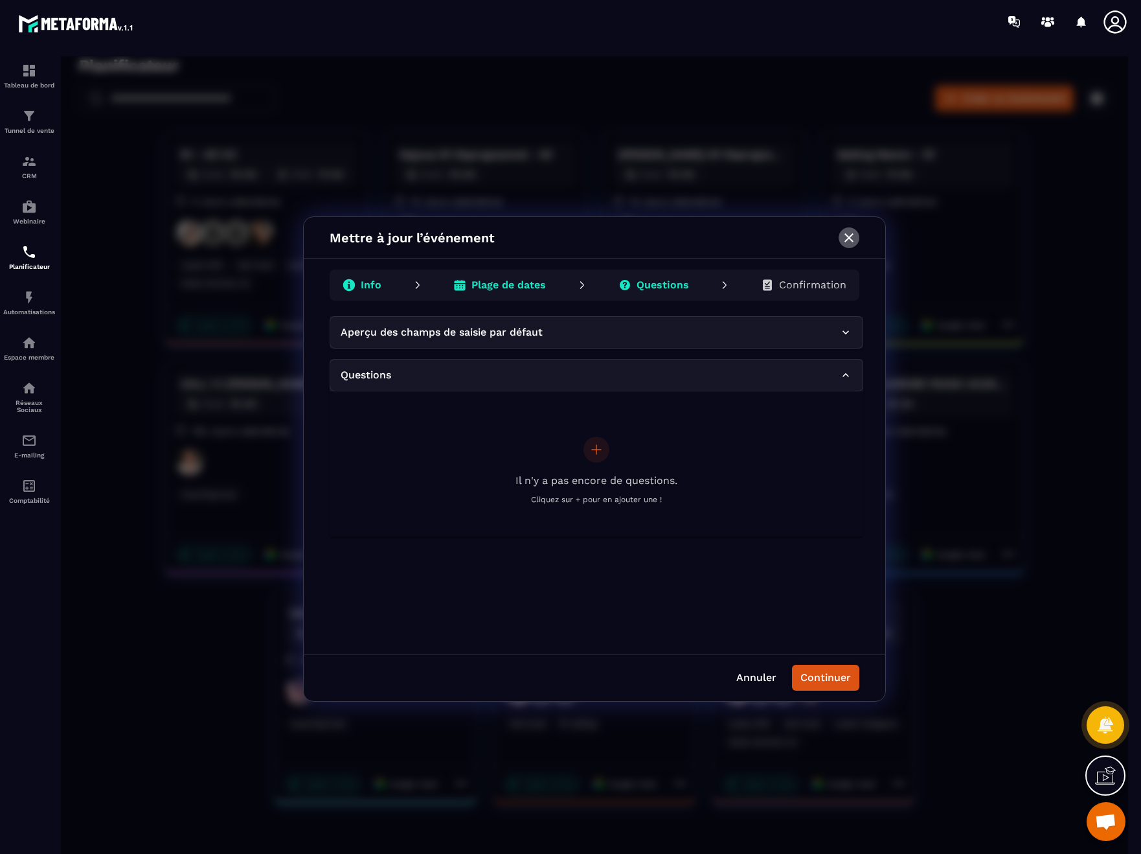
click at [850, 237] on icon "button" at bounding box center [849, 238] width 16 height 16
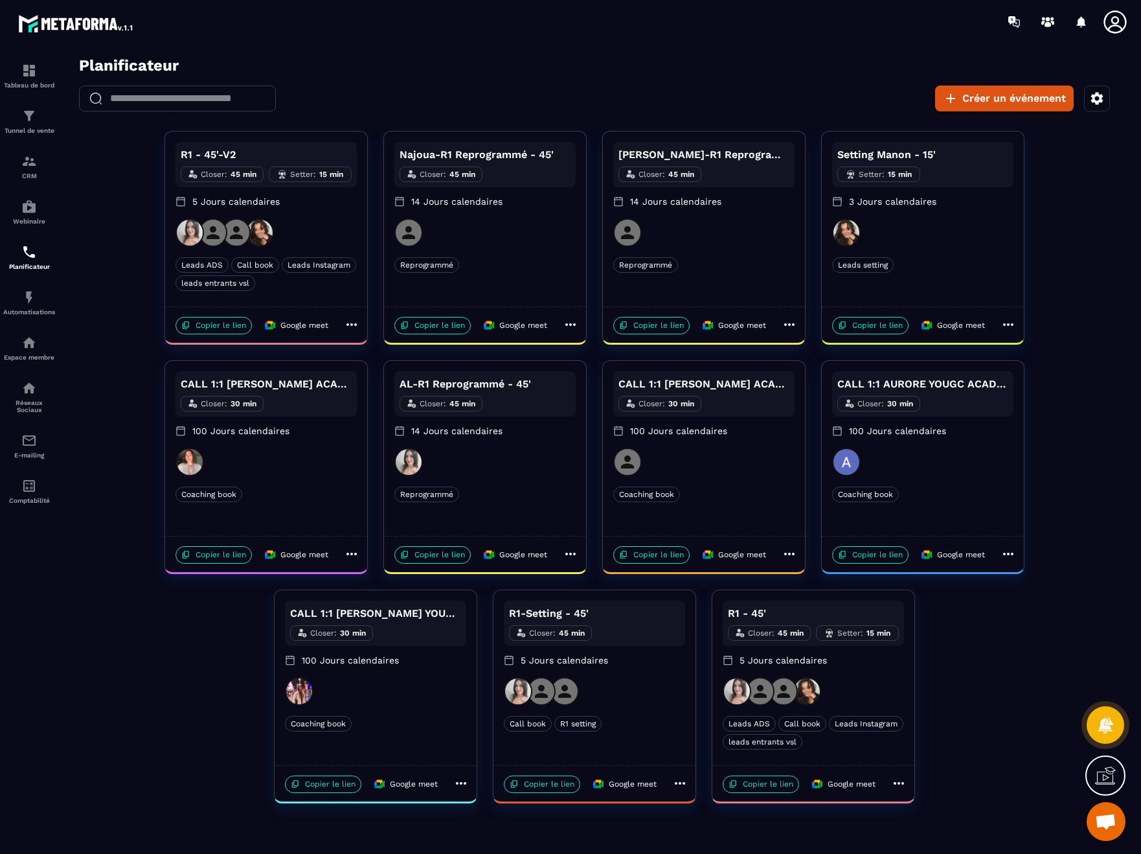
click at [742, 479] on div "CALL 1:1 CAMILLE YOUGC ACADEMY Closer : 30 min 100 Jours calendaires Coaching b…" at bounding box center [704, 448] width 202 height 175
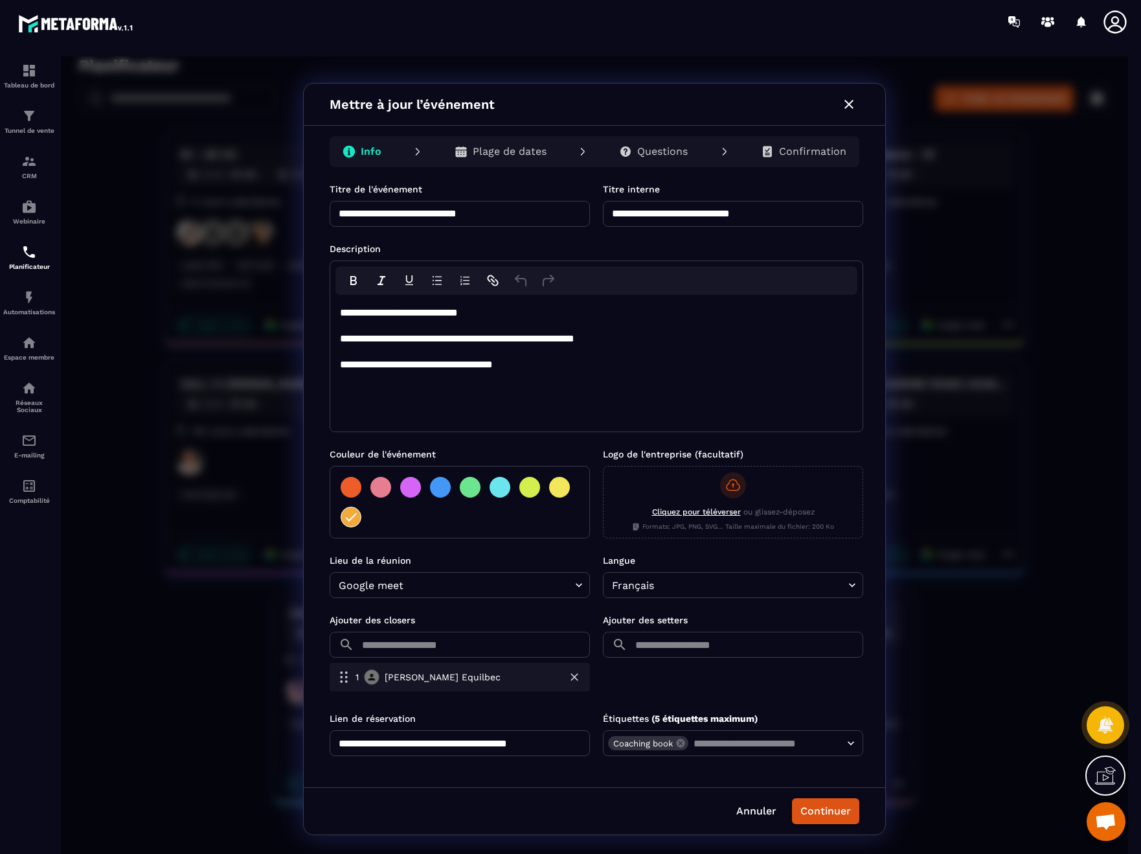
drag, startPoint x: 664, startPoint y: 155, endPoint x: 677, endPoint y: 155, distance: 13.0
click at [663, 155] on p "Questions" at bounding box center [662, 151] width 51 height 13
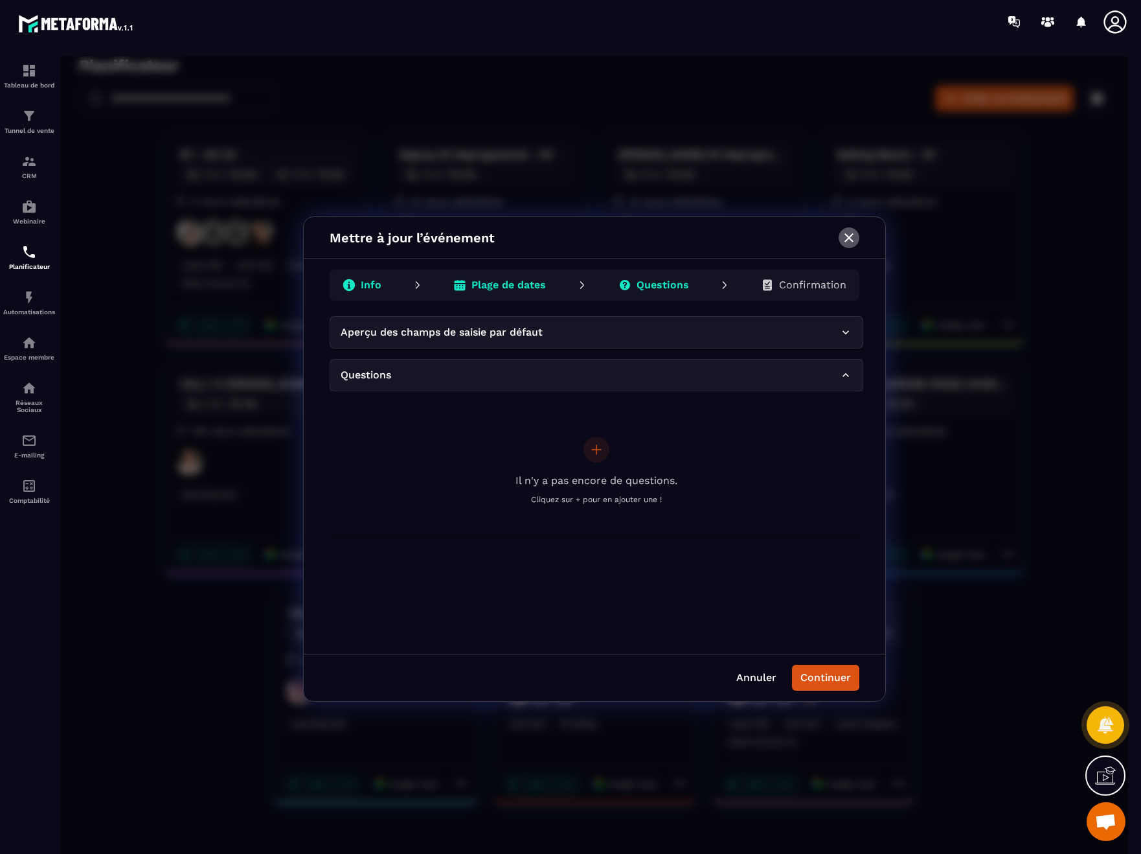
drag, startPoint x: 848, startPoint y: 238, endPoint x: 866, endPoint y: 299, distance: 63.3
click at [848, 238] on icon "button" at bounding box center [849, 237] width 9 height 9
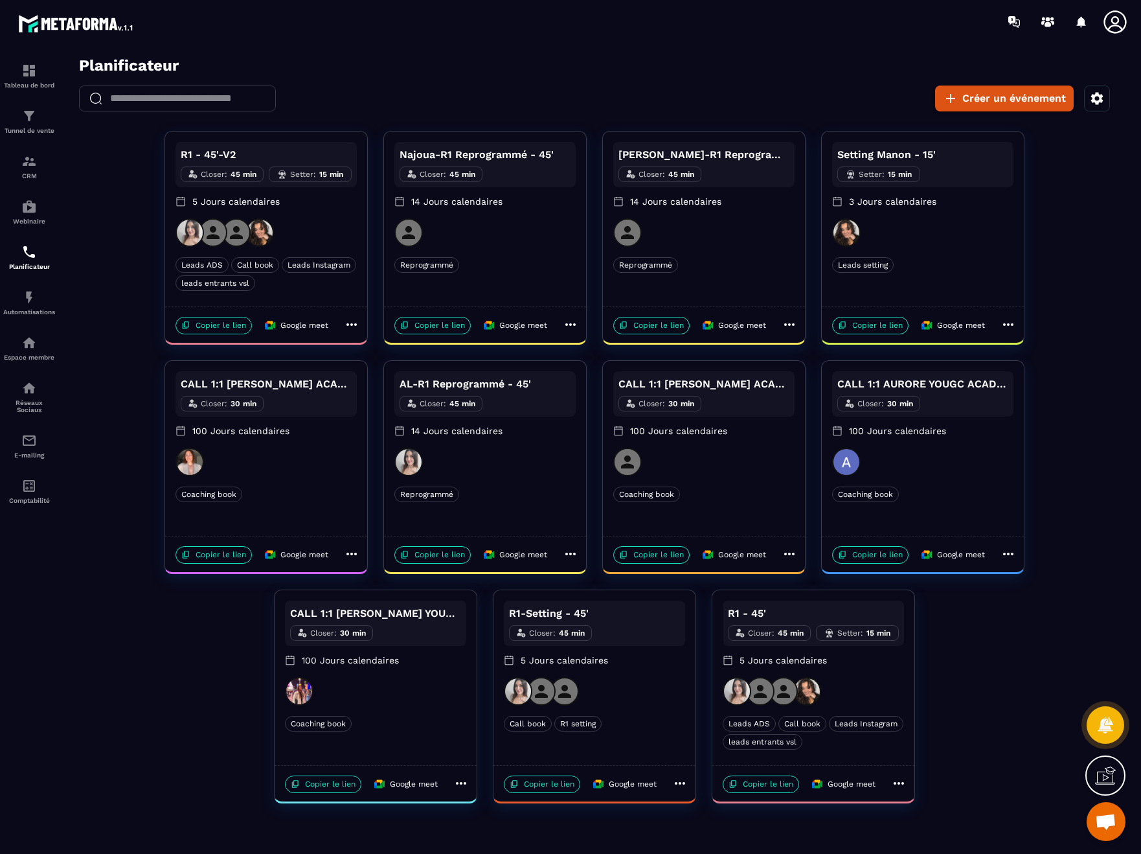
click at [990, 482] on div "CALL 1:1 AURORE YOUGC ACADEMY Closer : 30 min 100 Jours calendaires Coaching bo…" at bounding box center [923, 448] width 202 height 175
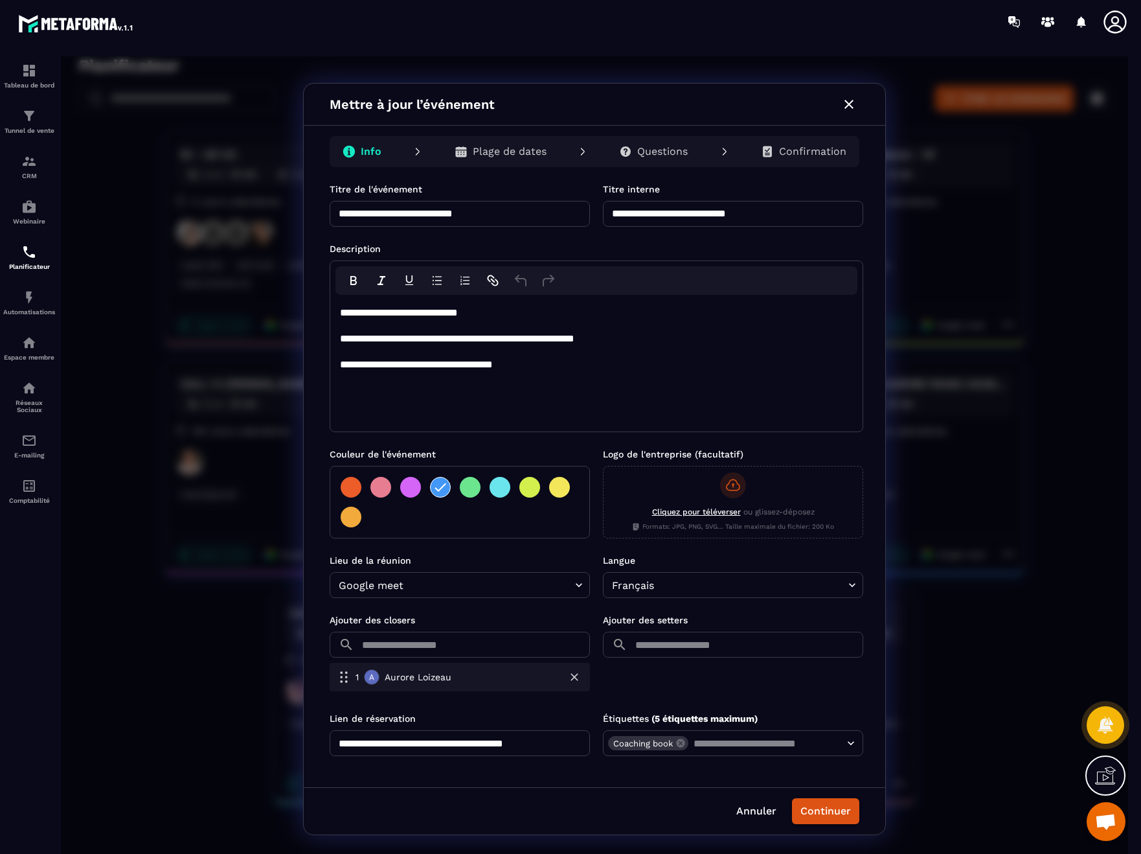
drag, startPoint x: 687, startPoint y: 155, endPoint x: 756, endPoint y: 143, distance: 70.4
click at [685, 155] on p "Questions" at bounding box center [662, 151] width 51 height 13
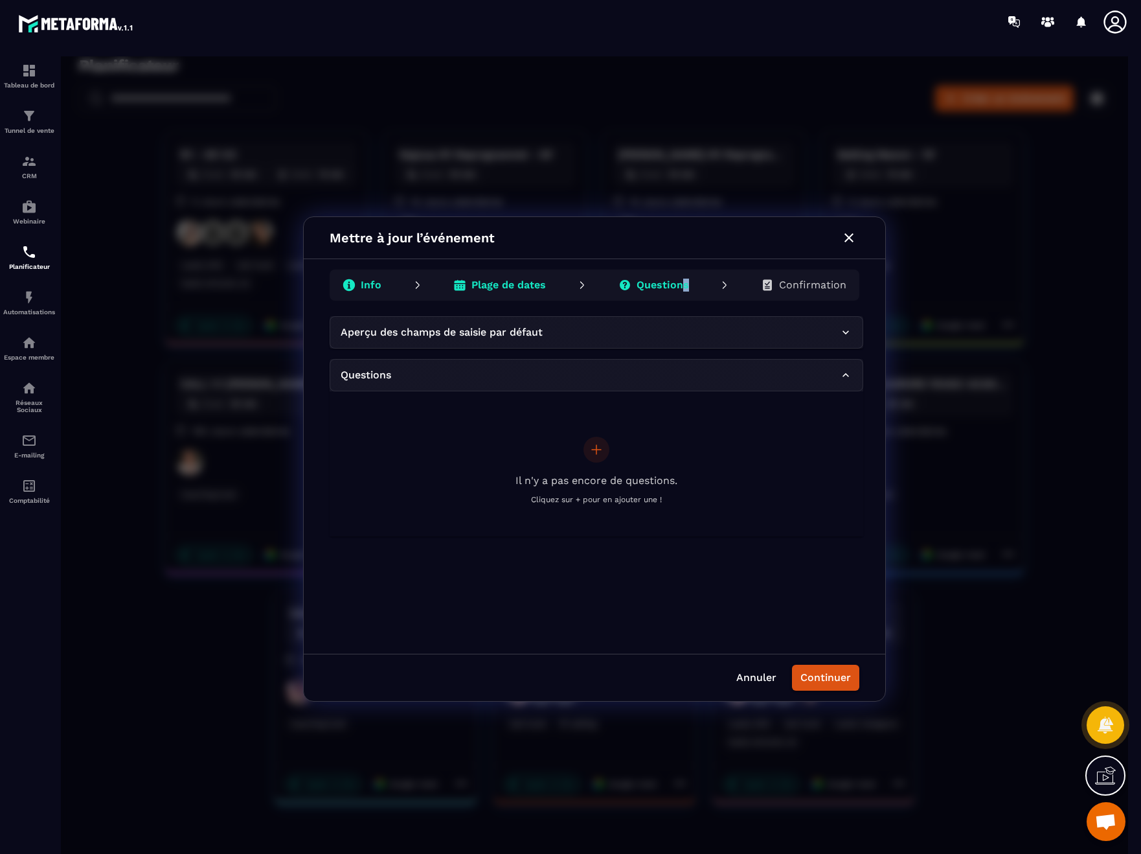
click at [855, 231] on icon "button" at bounding box center [849, 238] width 16 height 16
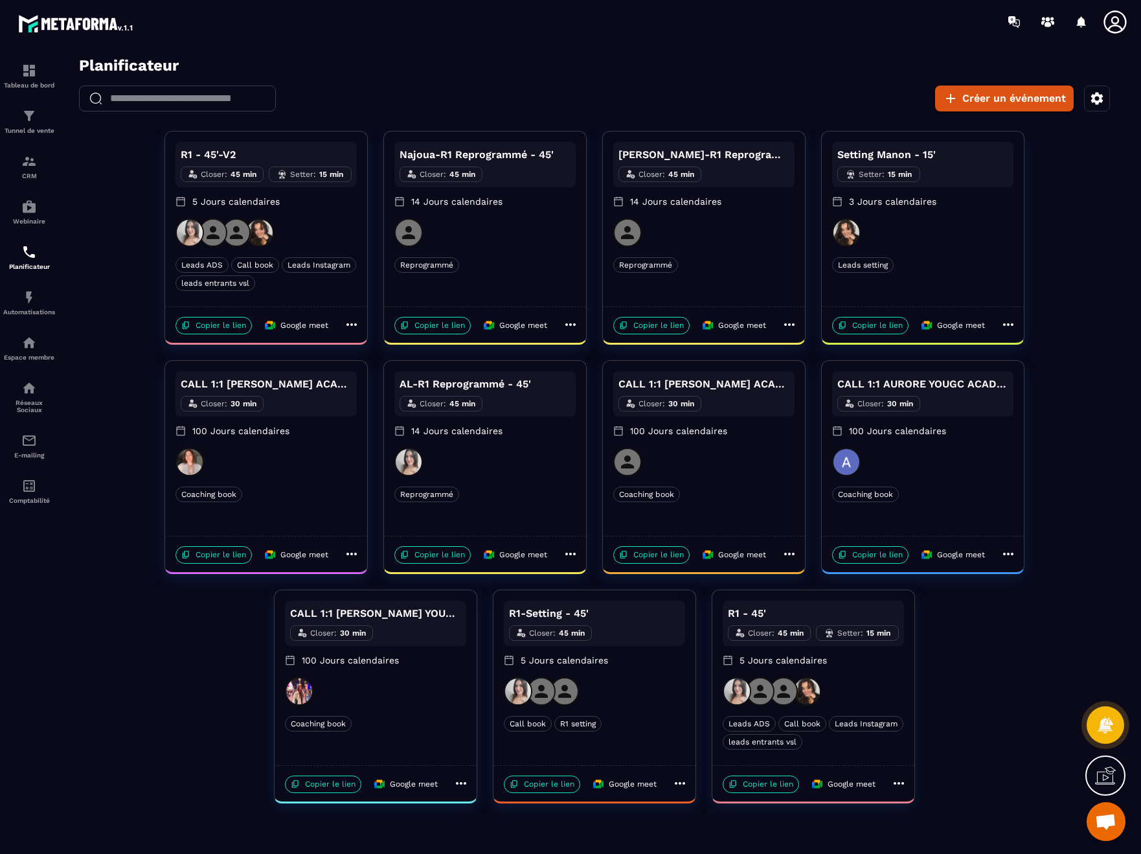
click at [409, 707] on div "CALL 1:1 TERRY YOUGC ACADEMY Closer : 30 min 100 Jours calendaires Coaching boo…" at bounding box center [376, 677] width 202 height 175
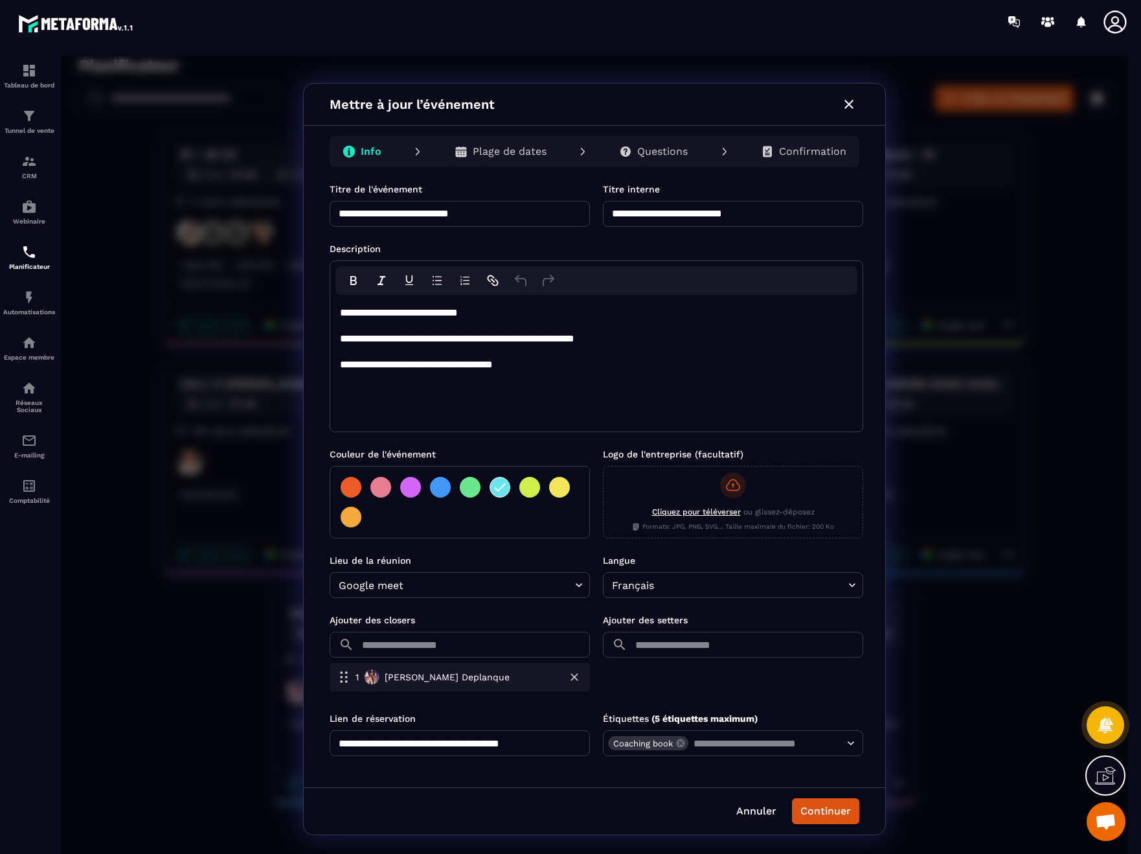
drag, startPoint x: 688, startPoint y: 160, endPoint x: 707, endPoint y: 153, distance: 19.5
click at [688, 160] on div "Questions" at bounding box center [653, 152] width 89 height 26
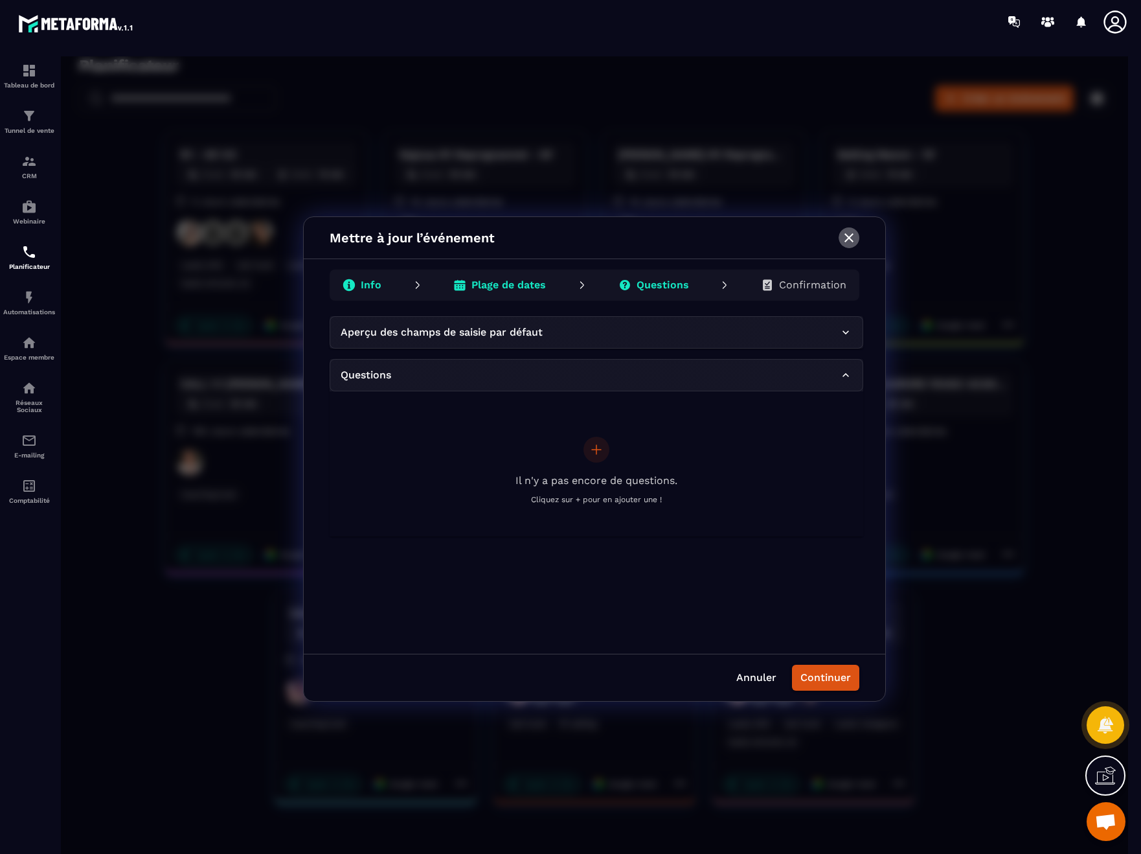
click at [852, 242] on icon "button" at bounding box center [849, 238] width 16 height 16
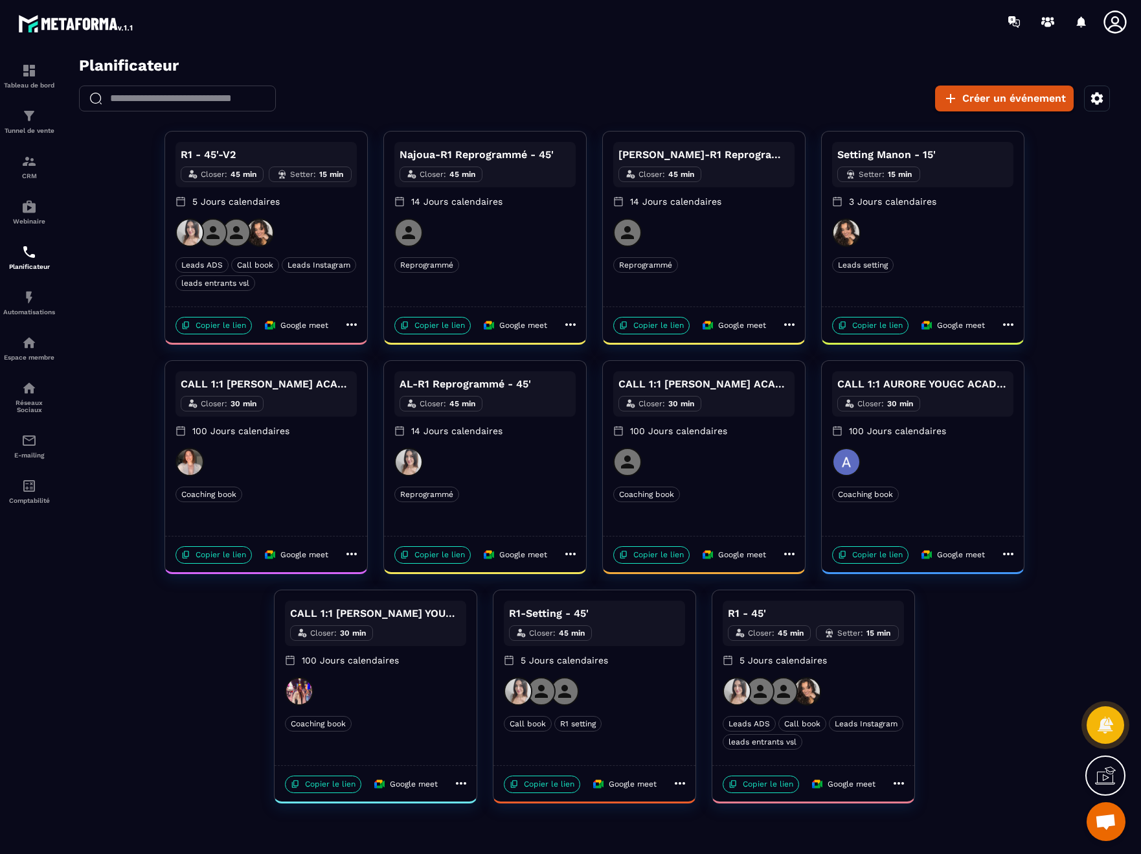
click at [647, 725] on div "Call book R1 setting" at bounding box center [594, 724] width 181 height 16
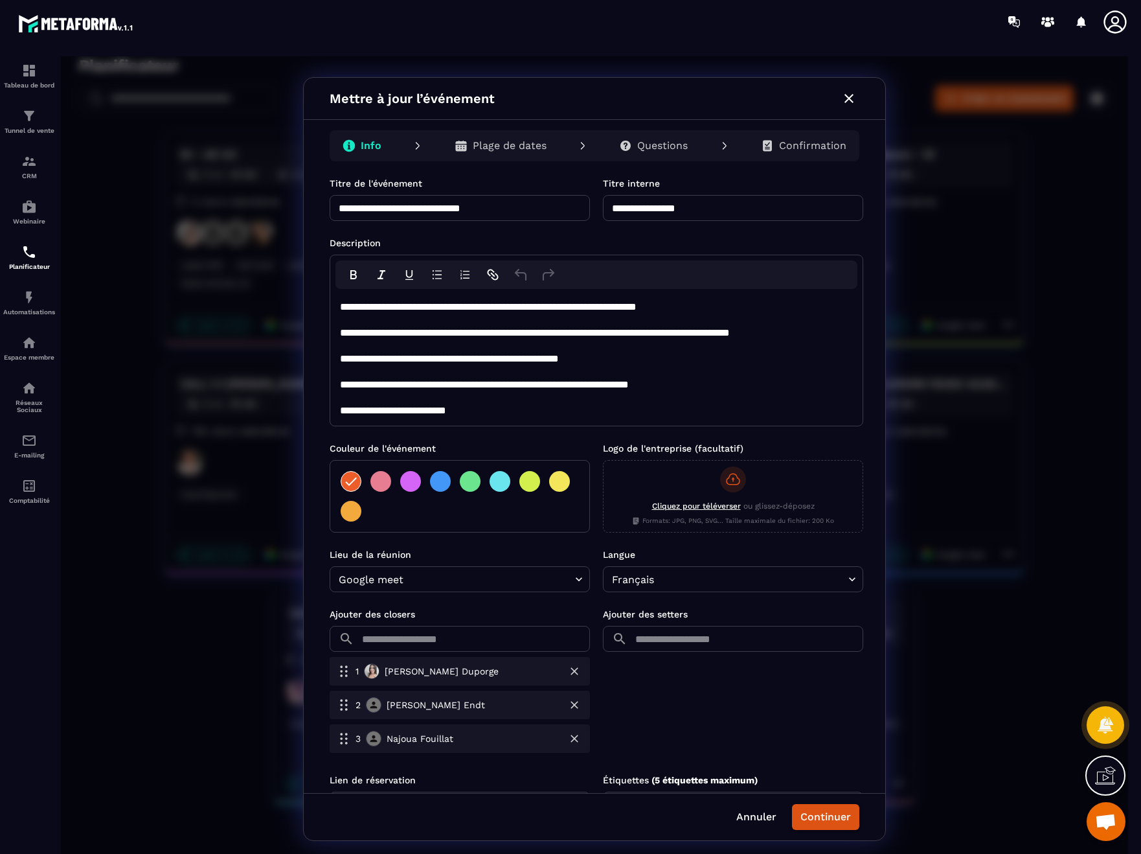
click at [644, 133] on div "Questions" at bounding box center [653, 146] width 89 height 26
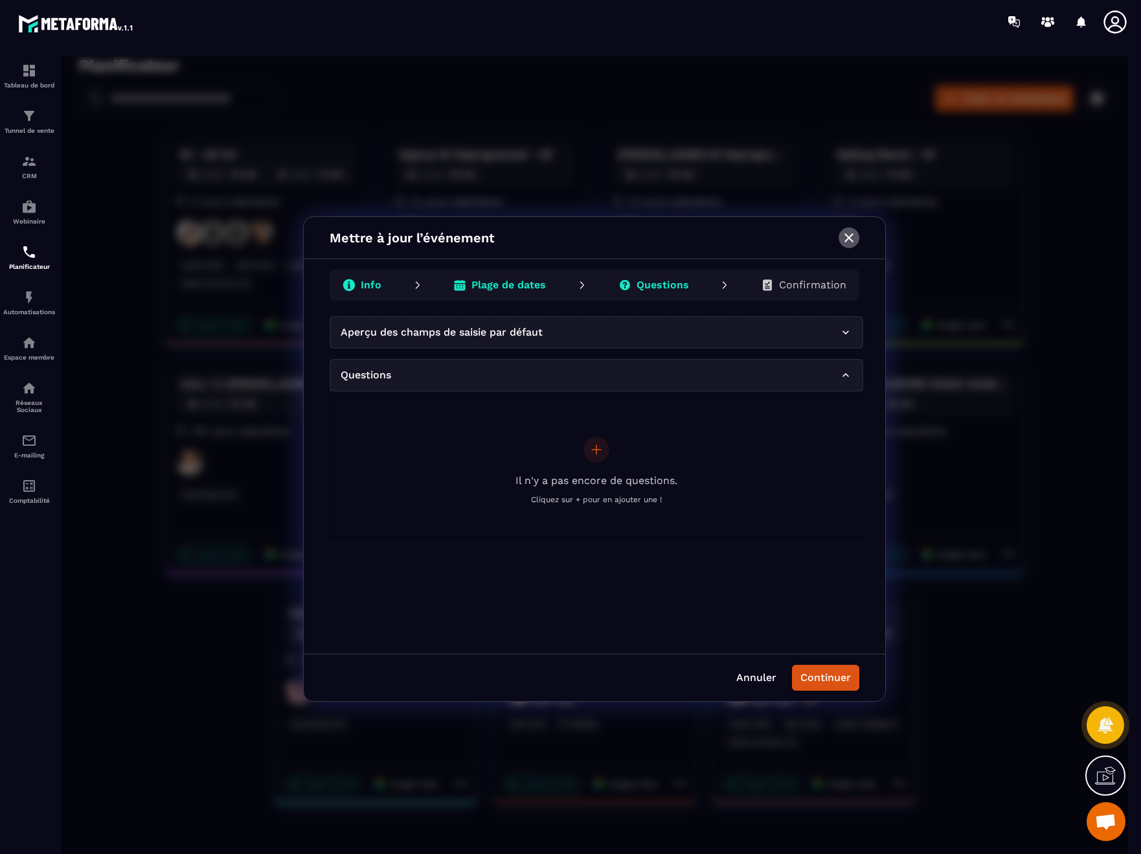
click at [856, 239] on icon "button" at bounding box center [849, 238] width 16 height 16
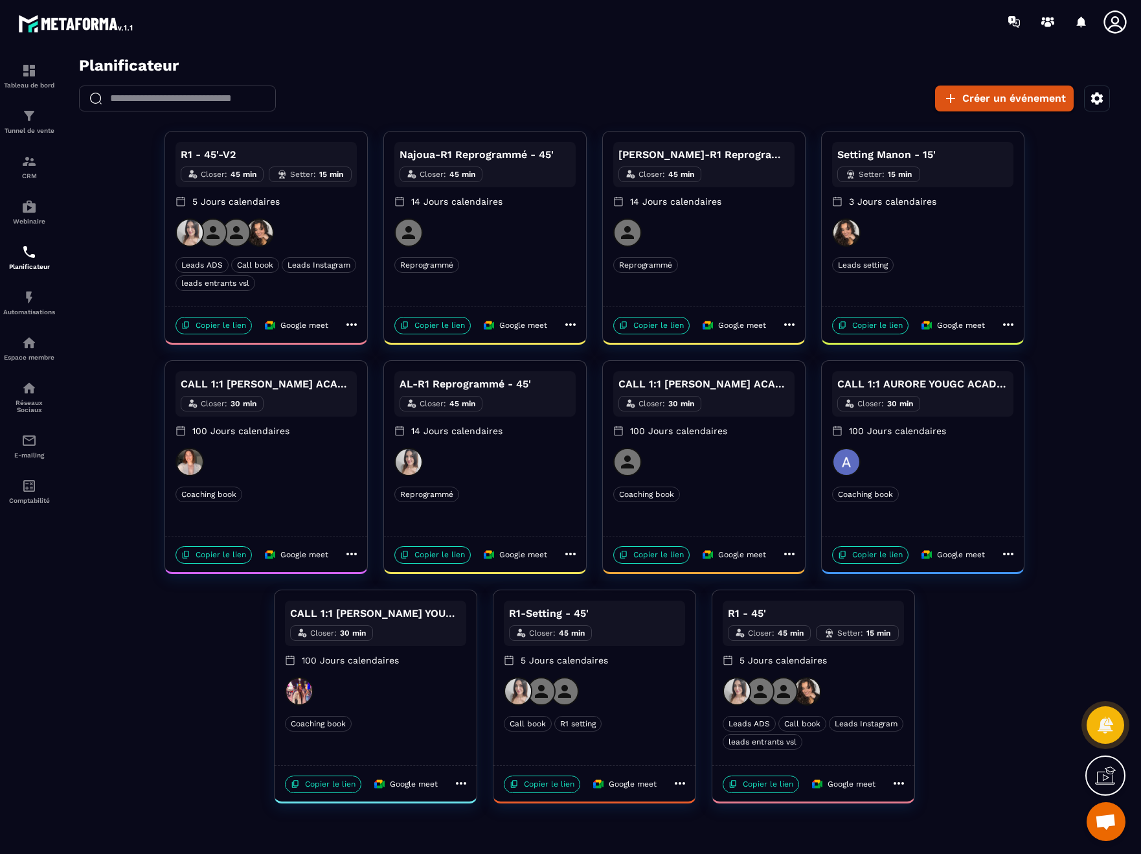
click at [887, 691] on div at bounding box center [813, 691] width 181 height 28
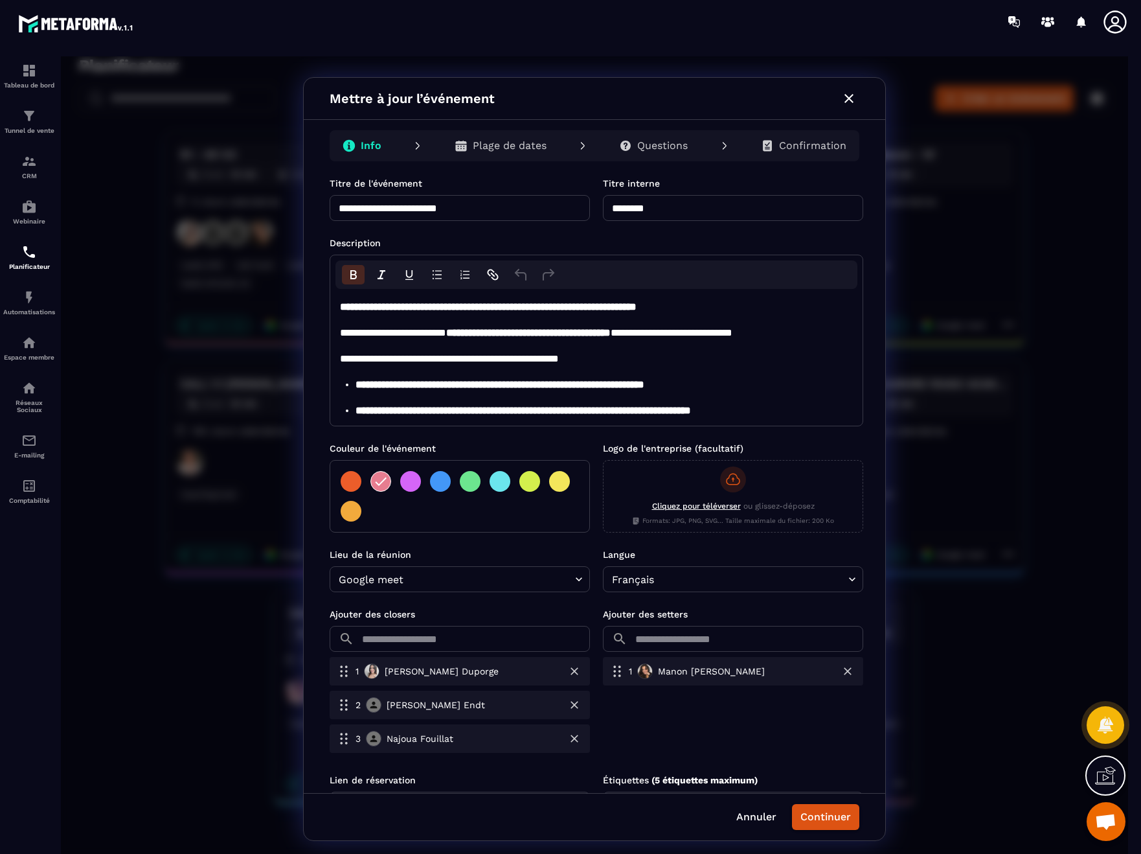
click at [668, 144] on p "Questions" at bounding box center [662, 145] width 51 height 13
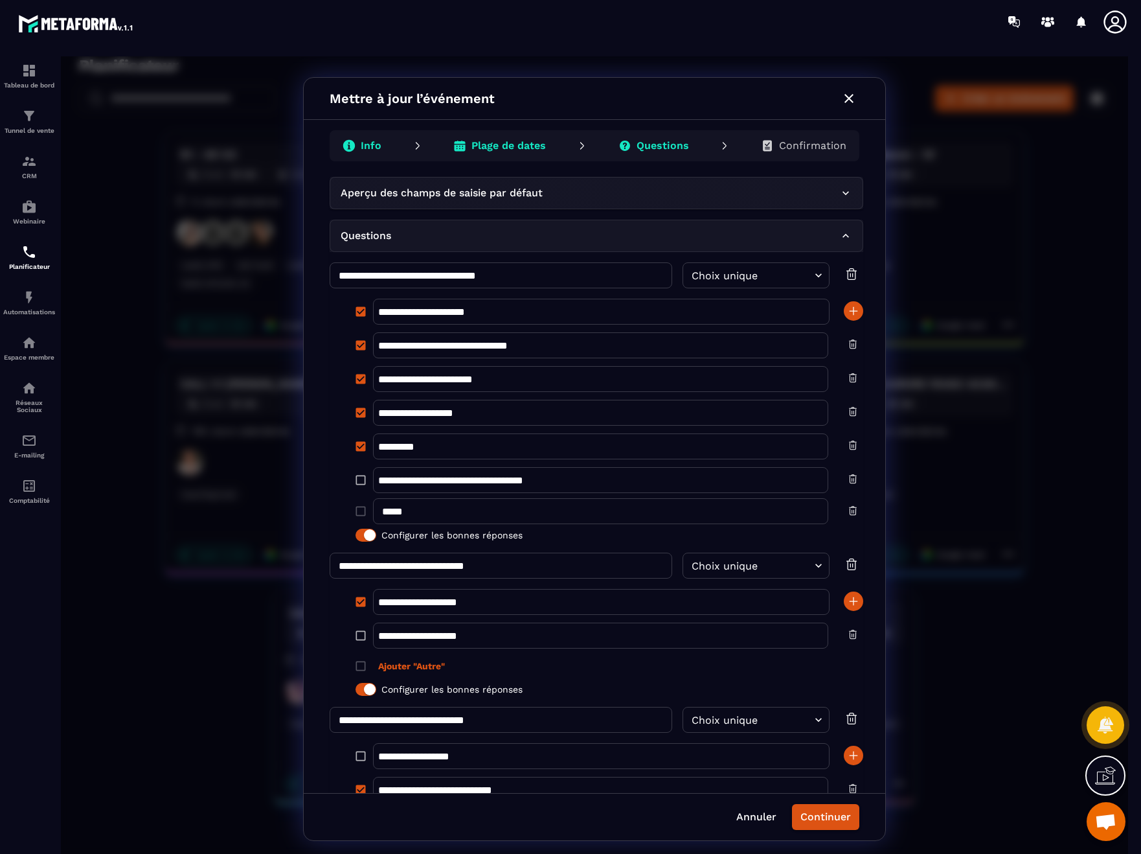
click at [852, 98] on icon "button" at bounding box center [849, 99] width 16 height 16
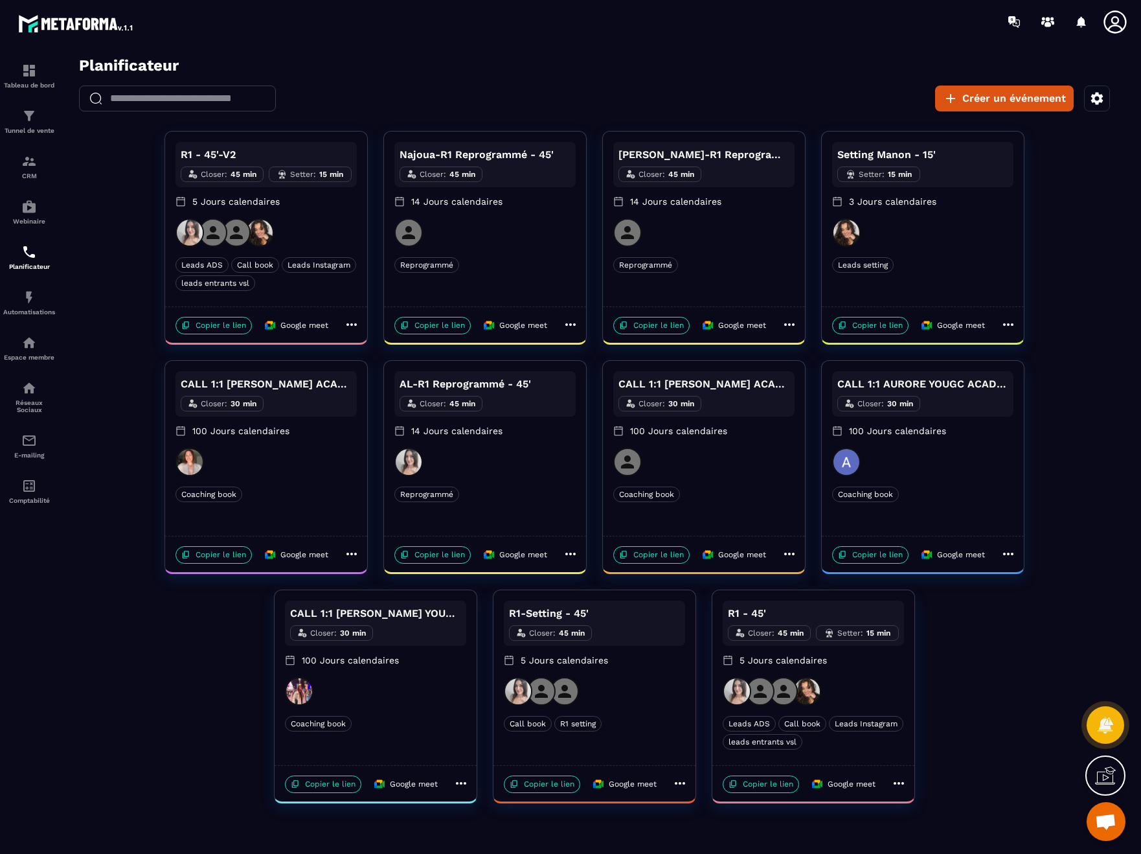
click at [308, 238] on div at bounding box center [266, 232] width 181 height 28
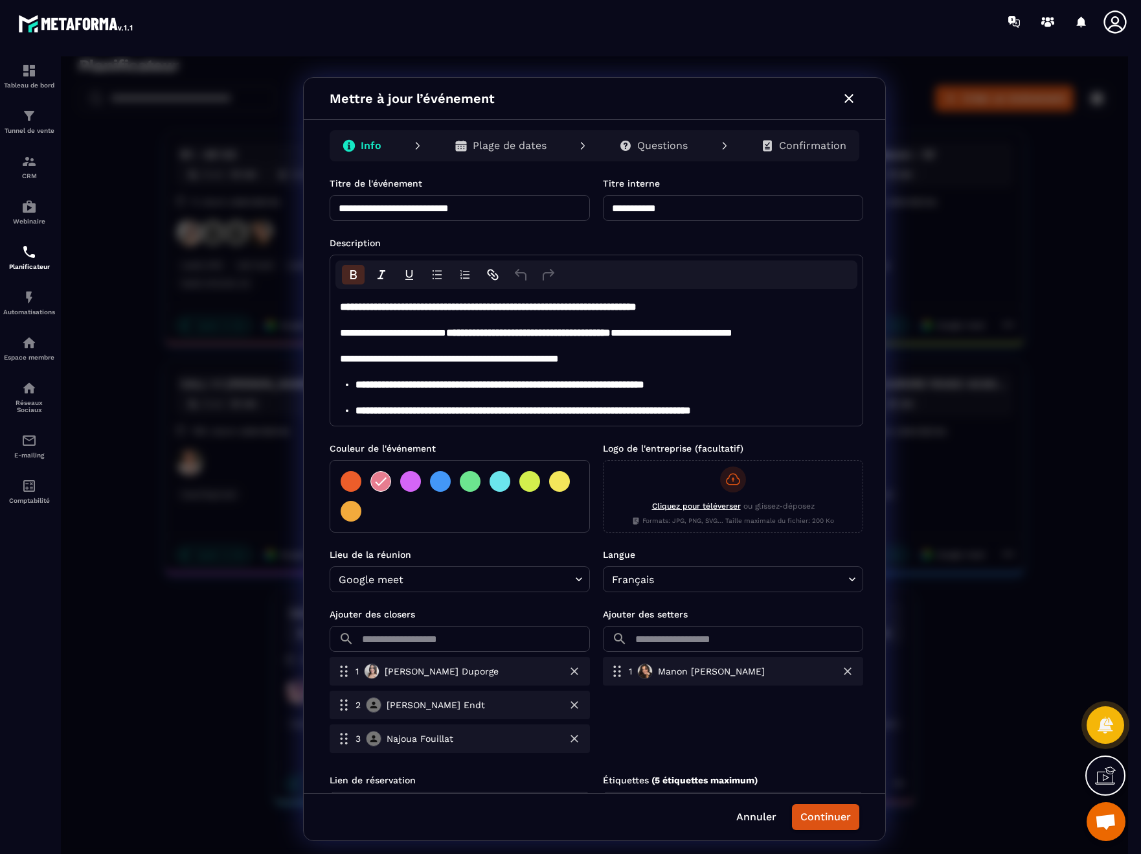
scroll to position [73, 0]
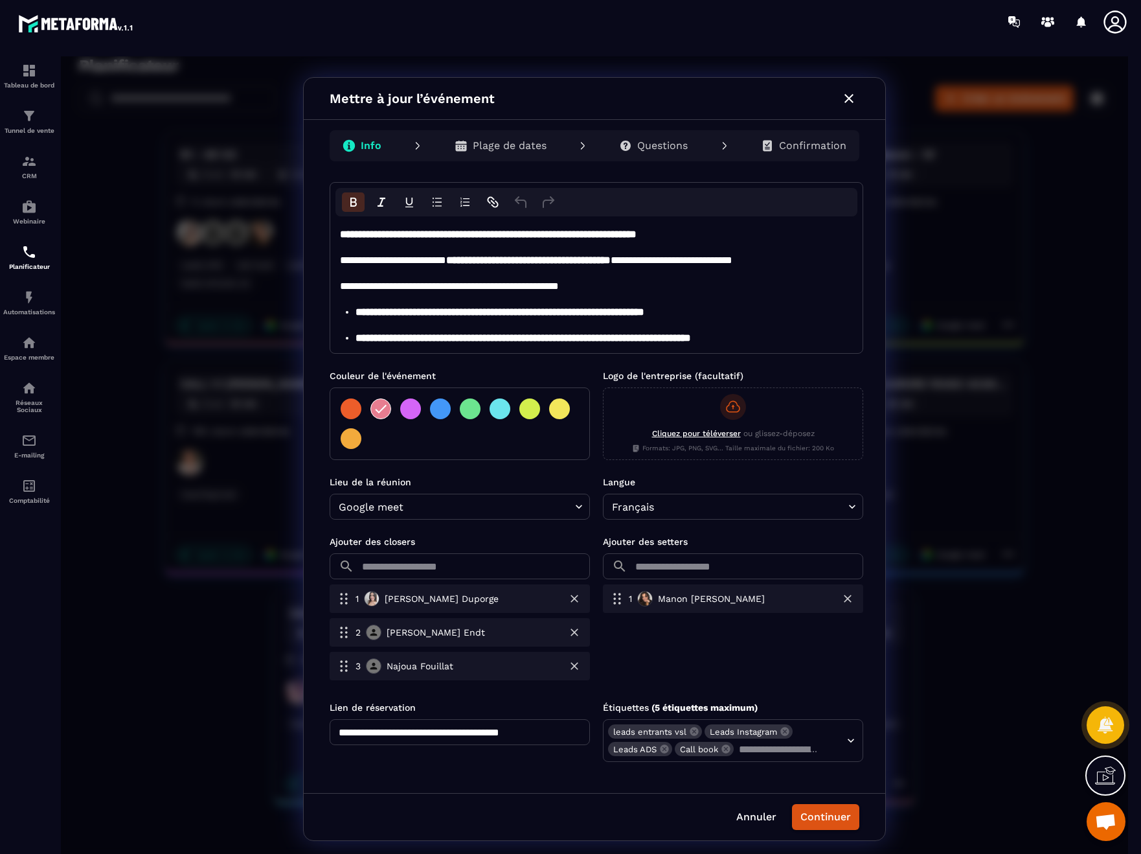
click at [1036, 644] on div "**********" at bounding box center [594, 458] width 1067 height 805
click at [843, 96] on icon "button" at bounding box center [849, 99] width 16 height 16
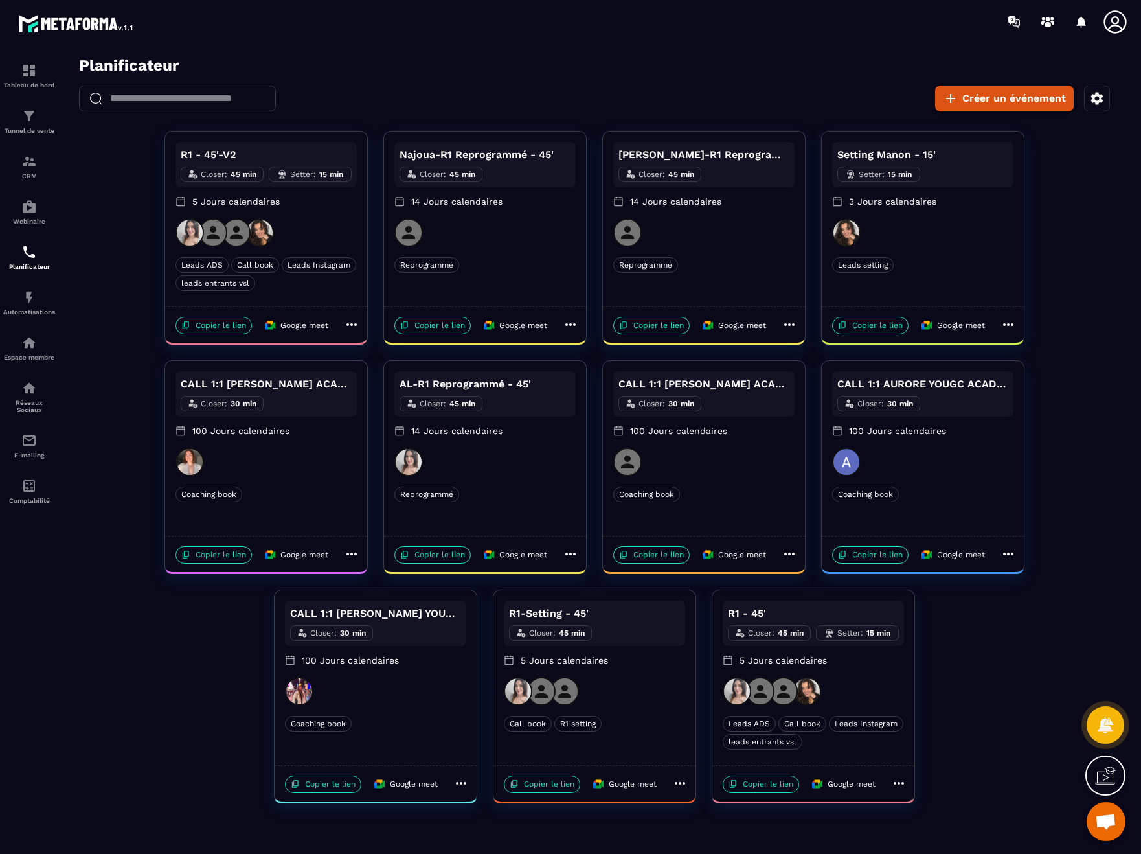
click at [874, 681] on div at bounding box center [813, 691] width 181 height 28
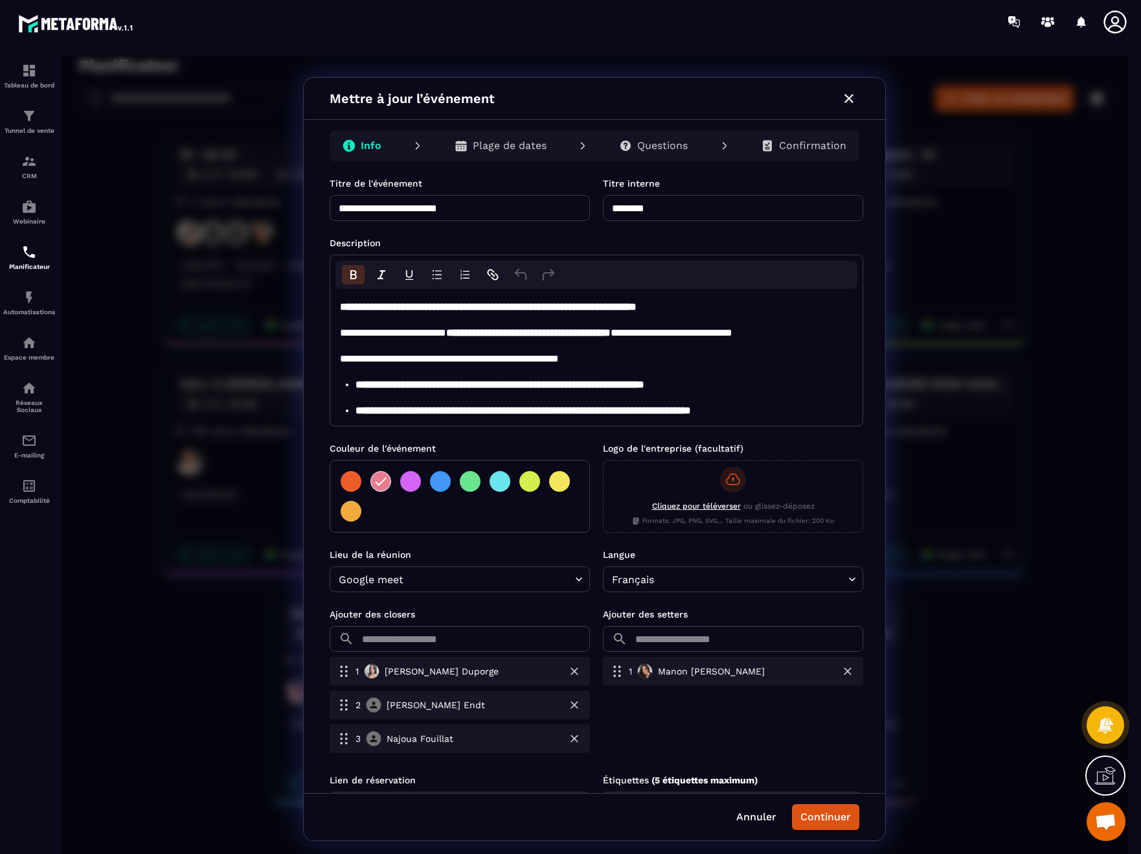
click at [997, 688] on div "**********" at bounding box center [594, 458] width 1067 height 805
drag, startPoint x: 681, startPoint y: 145, endPoint x: 683, endPoint y: 169, distance: 24.0
click at [681, 144] on p "Questions" at bounding box center [662, 145] width 51 height 13
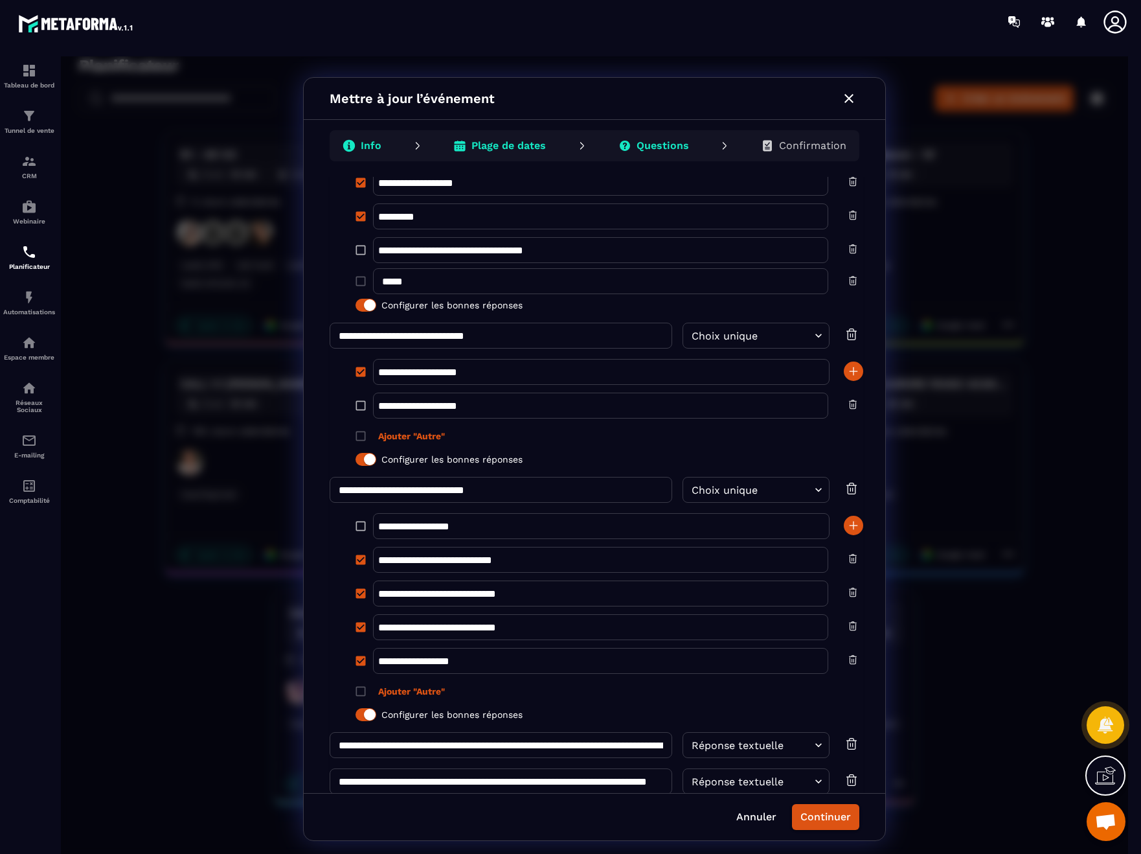
scroll to position [287, 0]
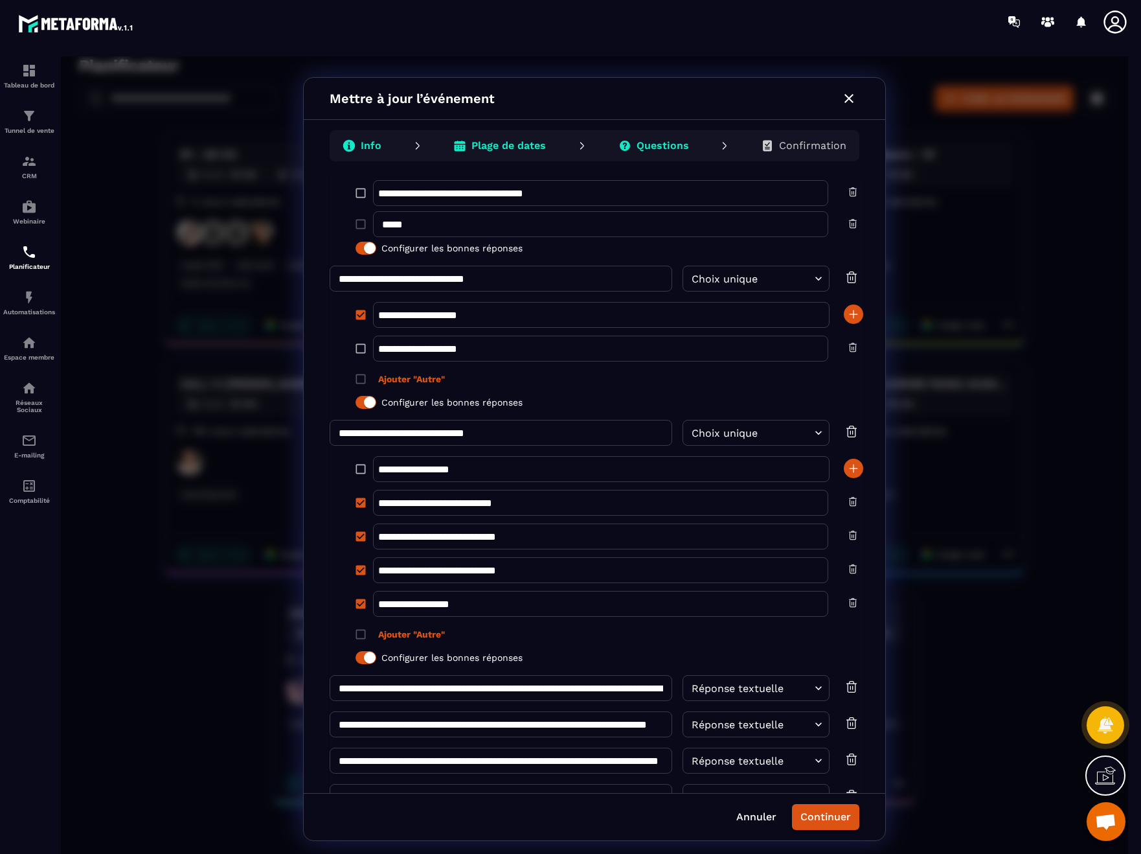
click at [523, 145] on p "Plage de dates" at bounding box center [509, 145] width 74 height 13
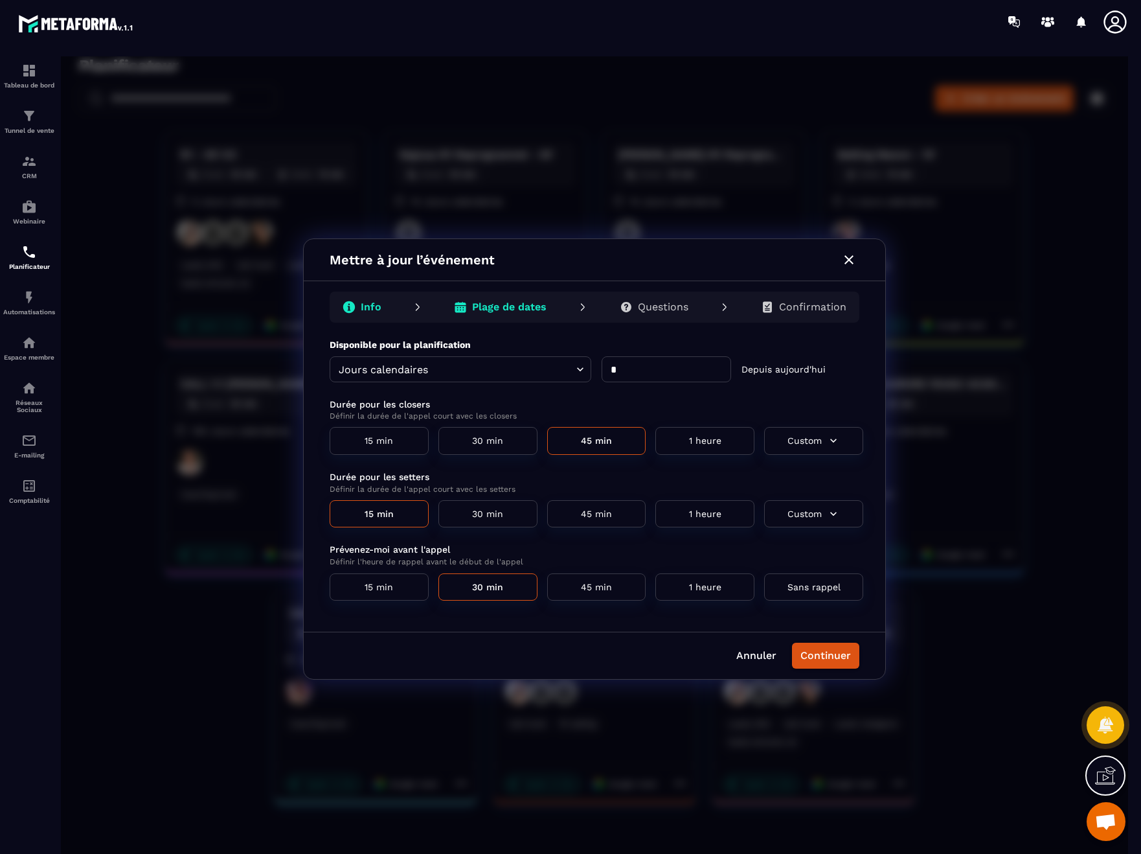
scroll to position [0, 0]
click at [852, 260] on icon "button" at bounding box center [849, 260] width 16 height 16
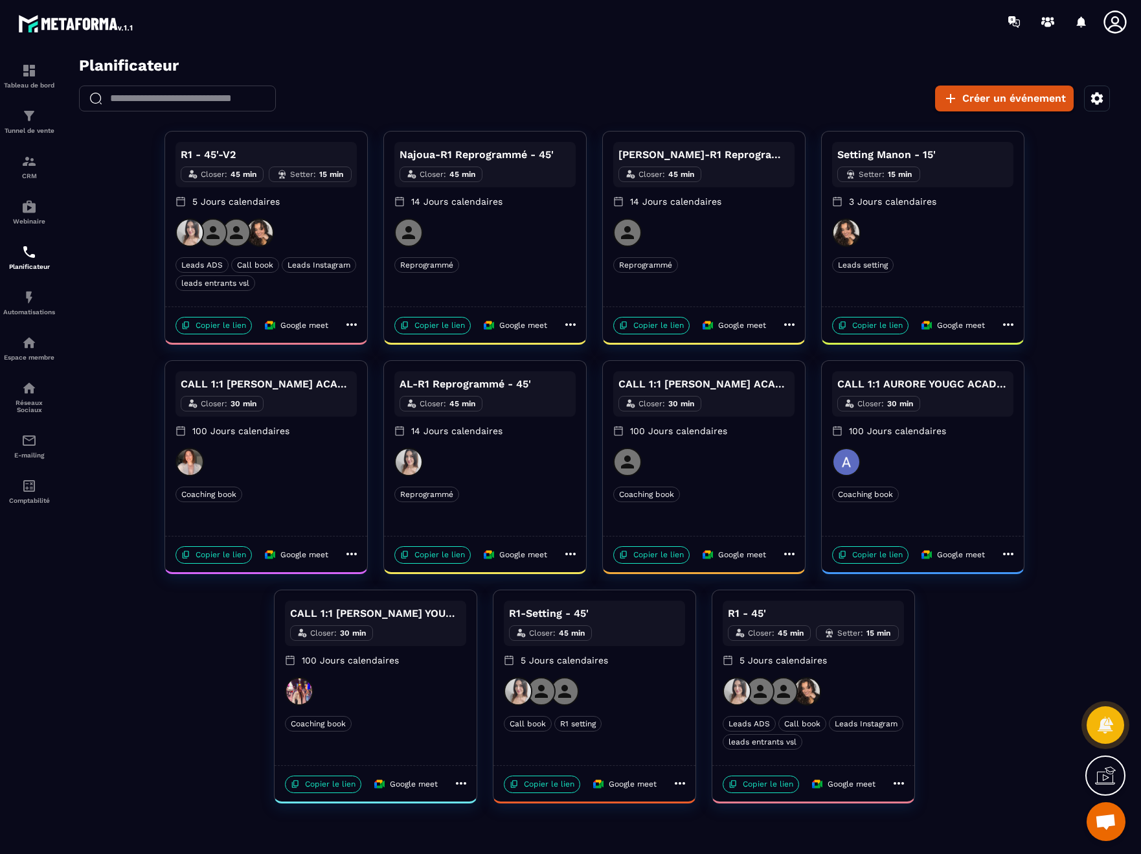
click at [304, 213] on div "R1 - 45'-V2 Closer : 45 min Setter : 15 min 5 Jours calendaires" at bounding box center [266, 180] width 181 height 76
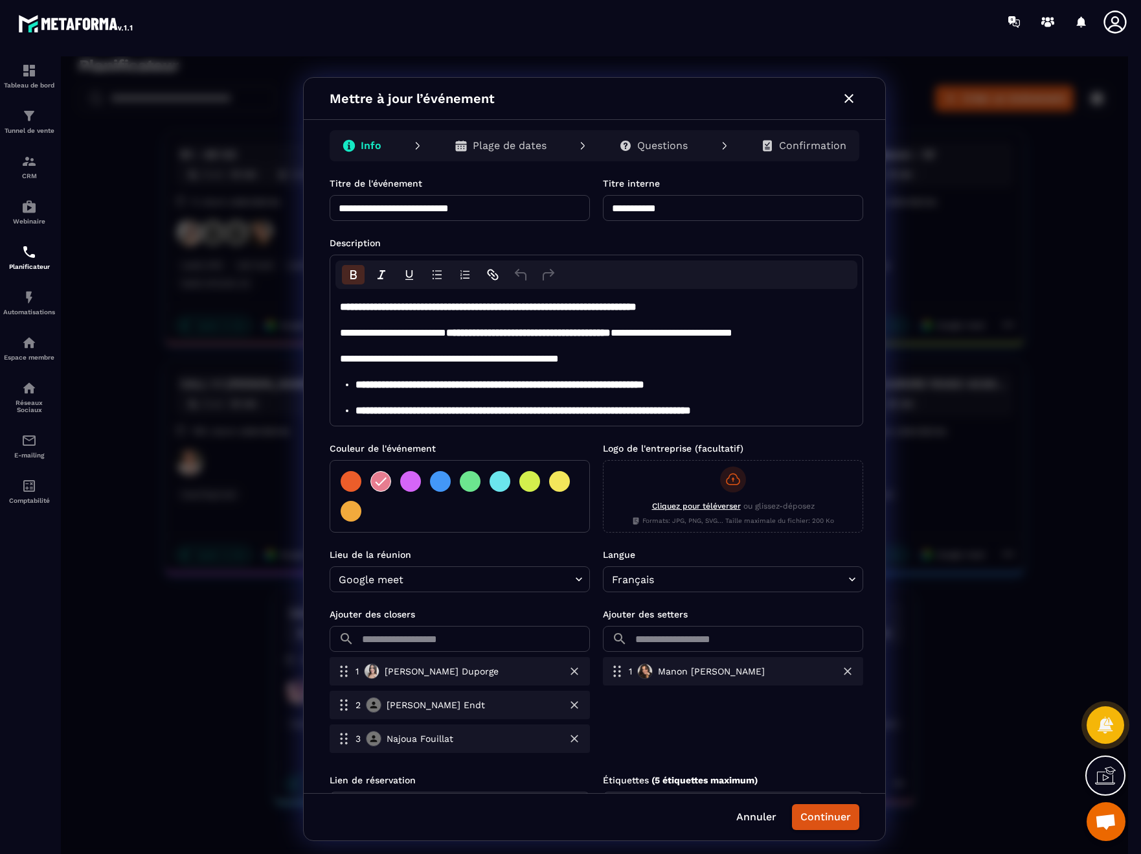
click at [537, 150] on p "Plage de dates" at bounding box center [510, 145] width 74 height 13
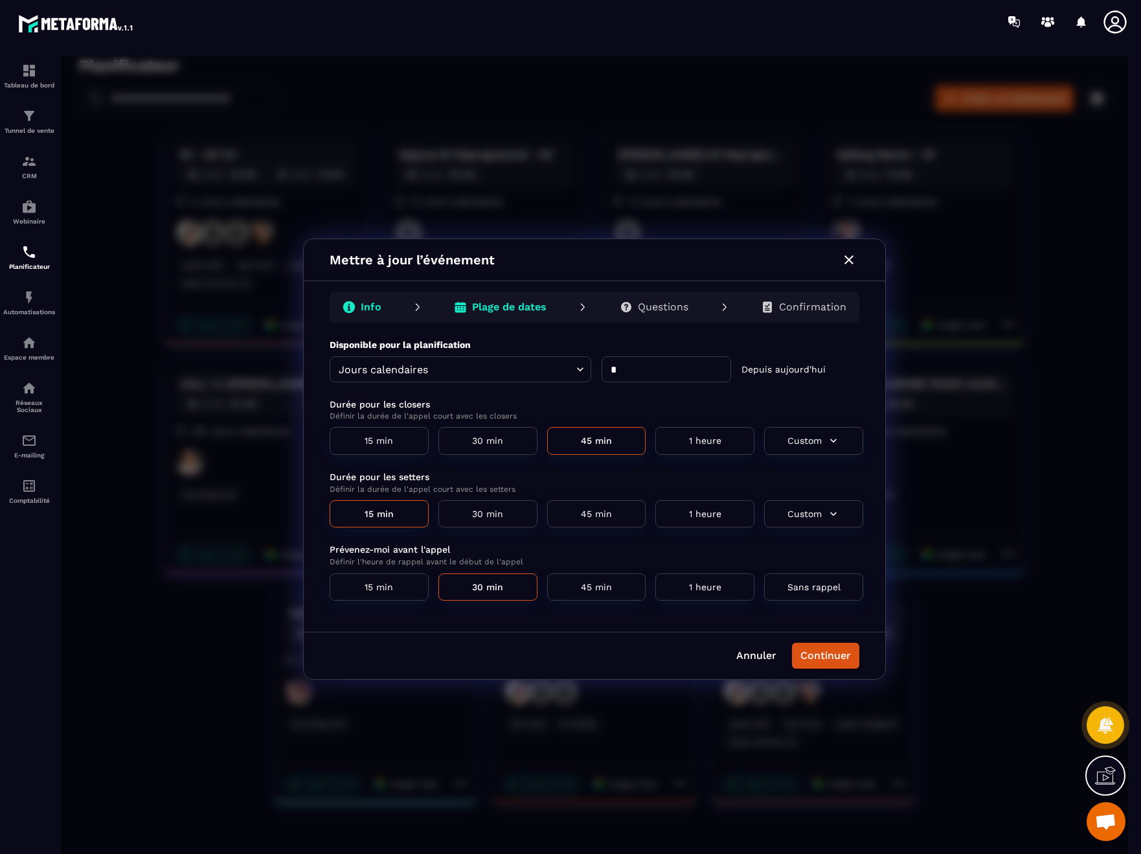
click at [676, 297] on div "Questions" at bounding box center [653, 307] width 89 height 26
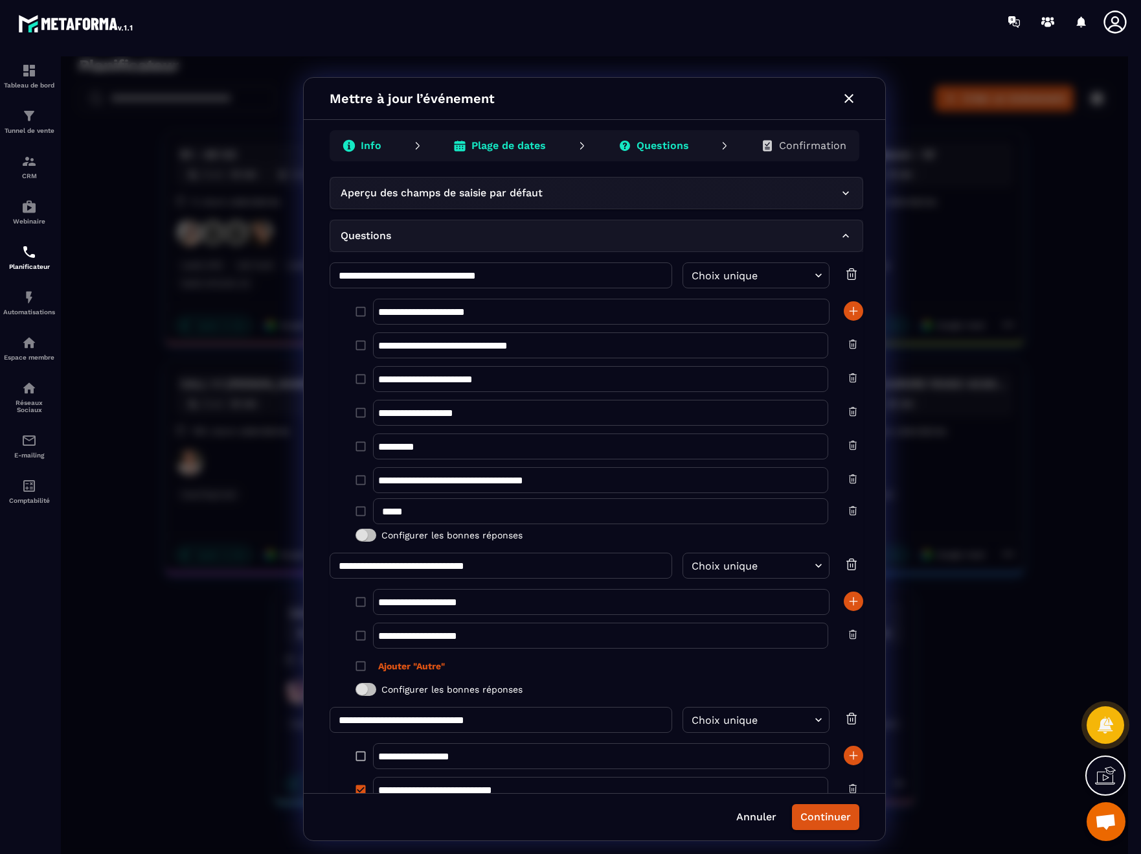
drag, startPoint x: 850, startPoint y: 98, endPoint x: 896, endPoint y: 231, distance: 140.7
click at [850, 98] on icon "button" at bounding box center [849, 98] width 9 height 9
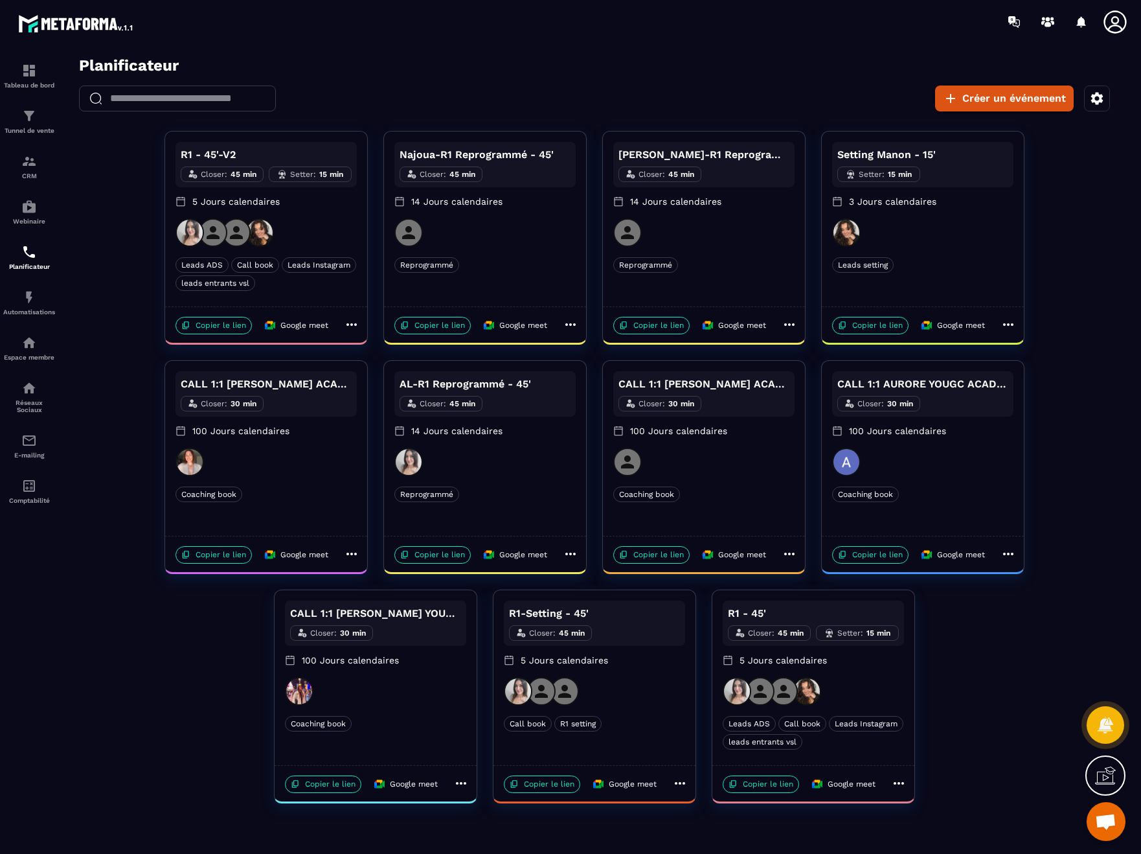
click at [862, 665] on p "5 Jours calendaires" at bounding box center [813, 659] width 181 height 13
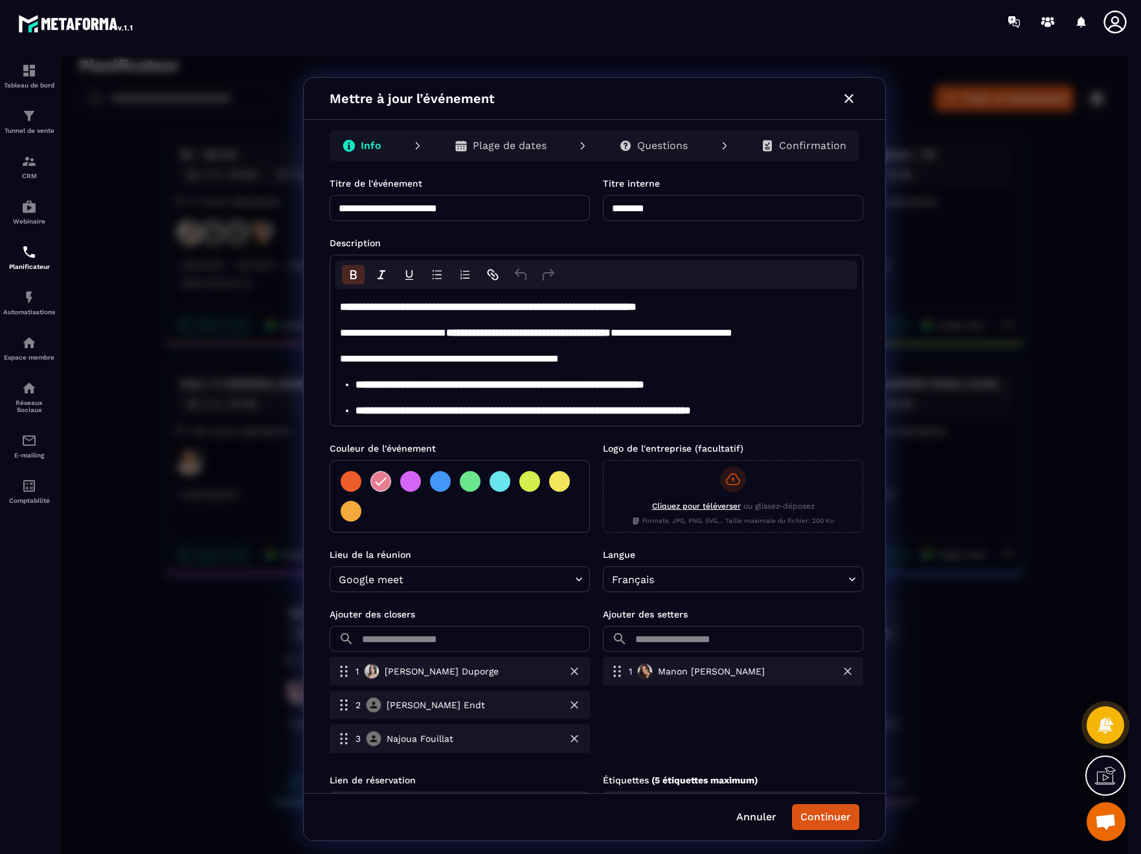
click at [513, 142] on p "Plage de dates" at bounding box center [510, 145] width 74 height 13
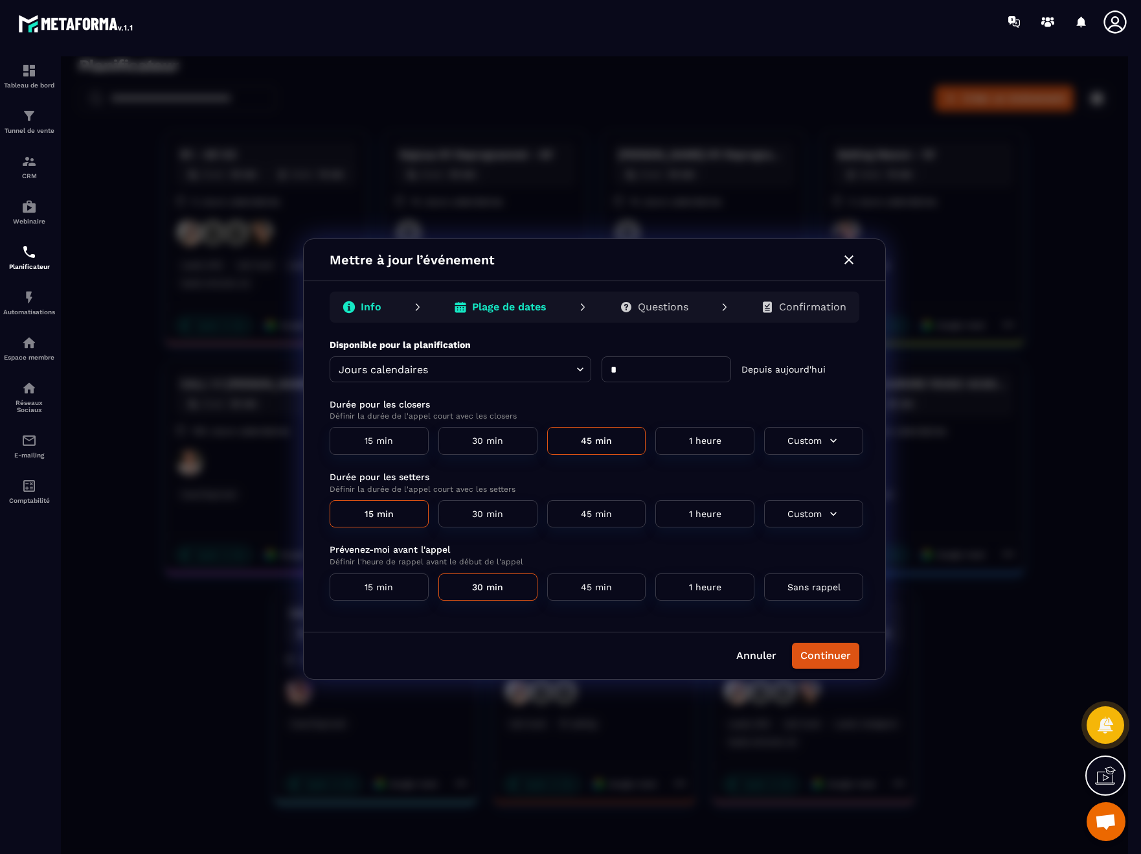
click at [652, 307] on p "Questions" at bounding box center [663, 307] width 51 height 13
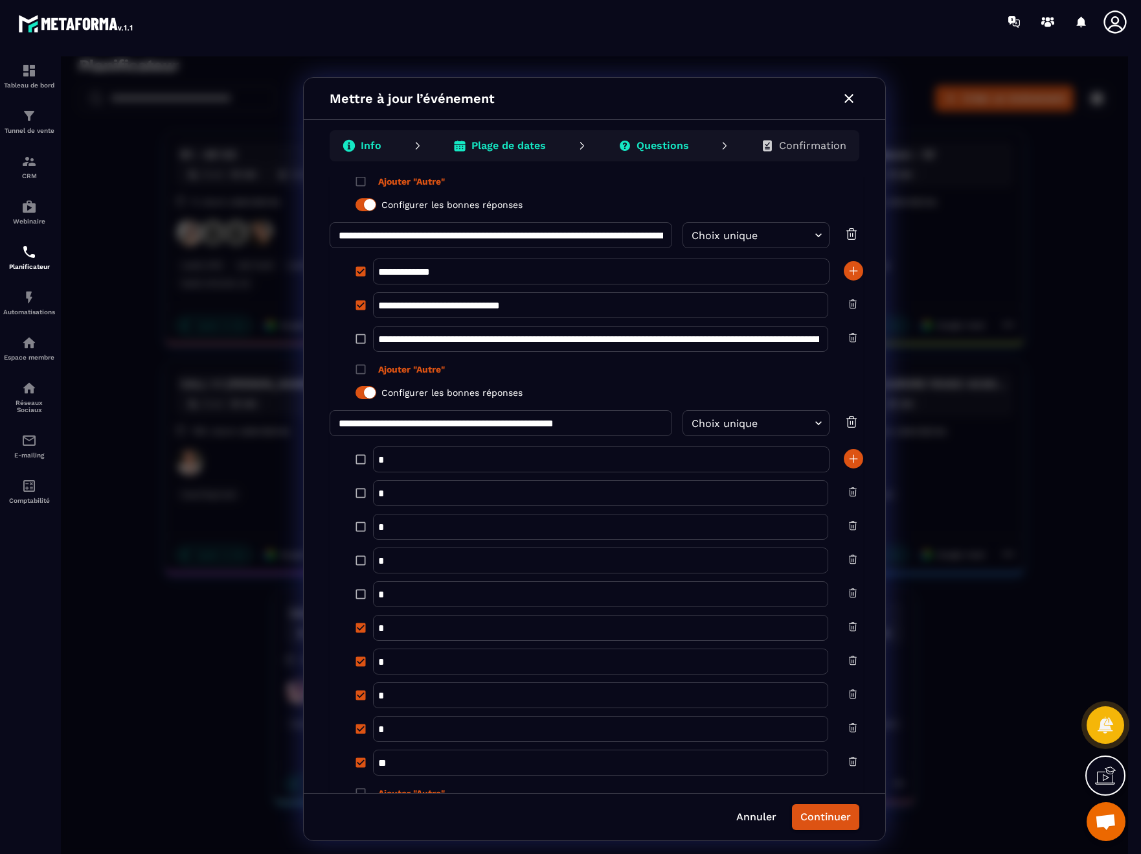
scroll to position [1170, 0]
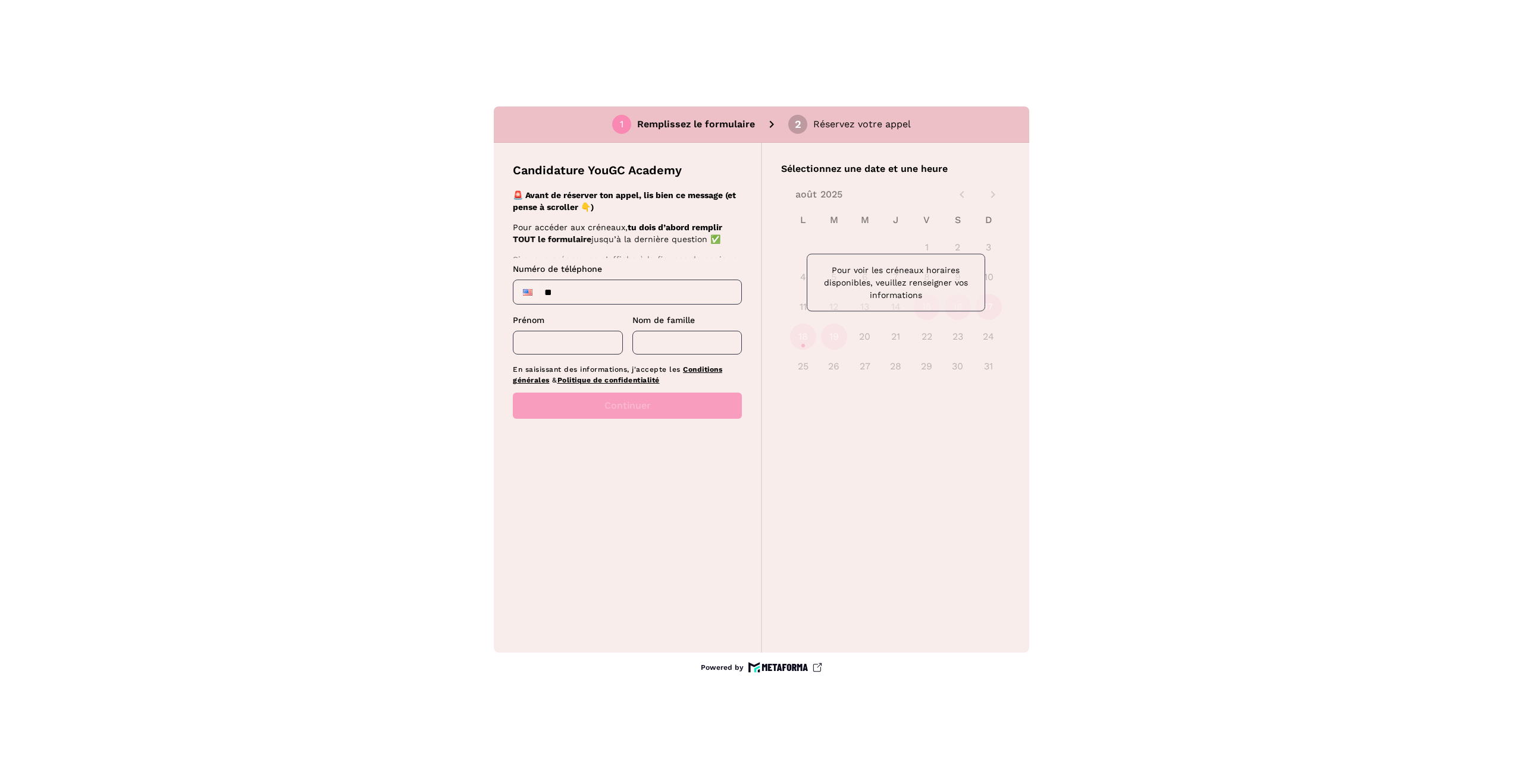
click at [579, 294] on input "**" at bounding box center [627, 292] width 228 height 24
click at [548, 293] on input "**" at bounding box center [627, 292] width 228 height 24
click at [533, 291] on div at bounding box center [528, 292] width 24 height 19
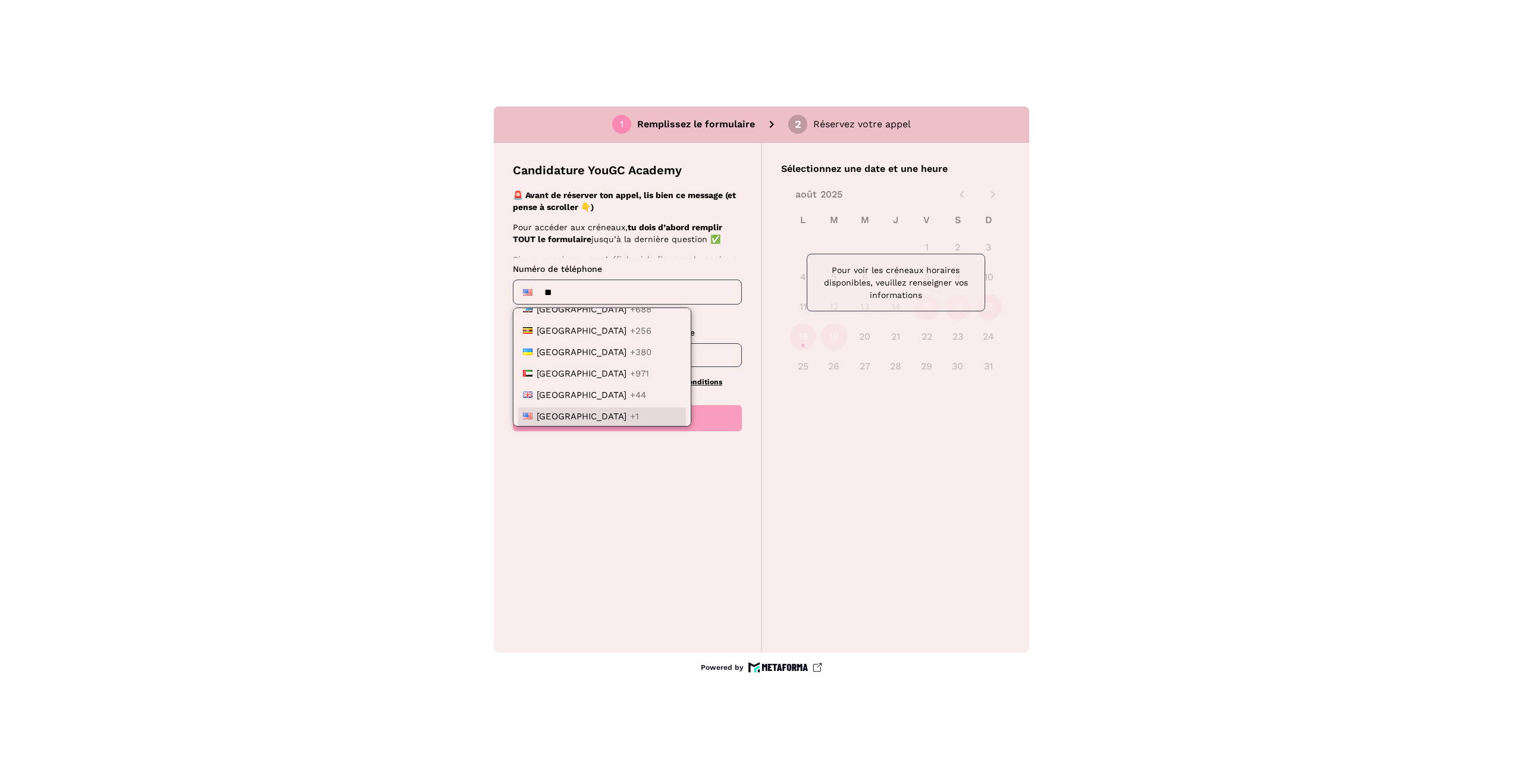
scroll to position [1259, 0]
click at [589, 413] on li "France +33" at bounding box center [602, 409] width 168 height 19
click at [601, 284] on input "***" at bounding box center [627, 292] width 228 height 24
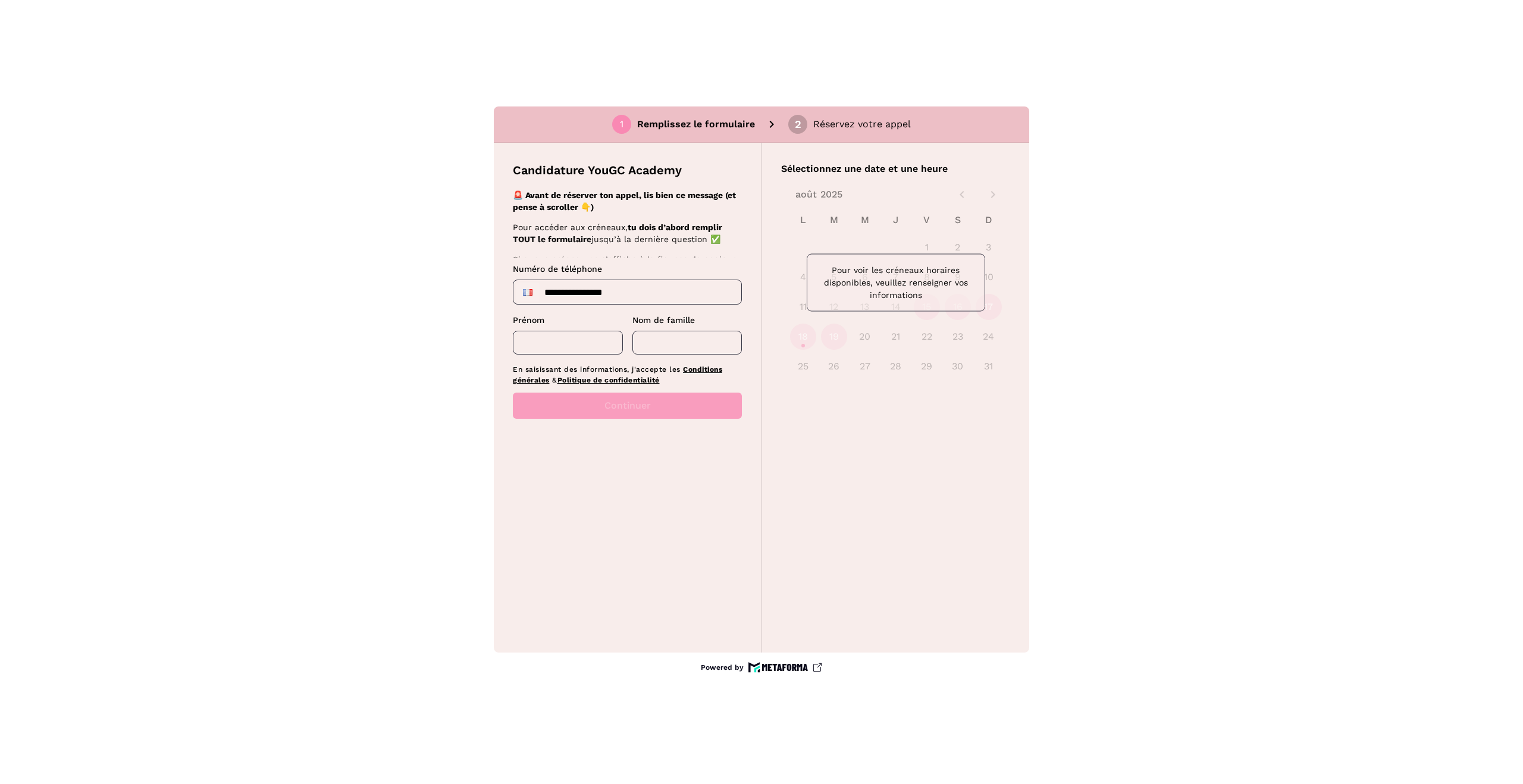
type input "**********"
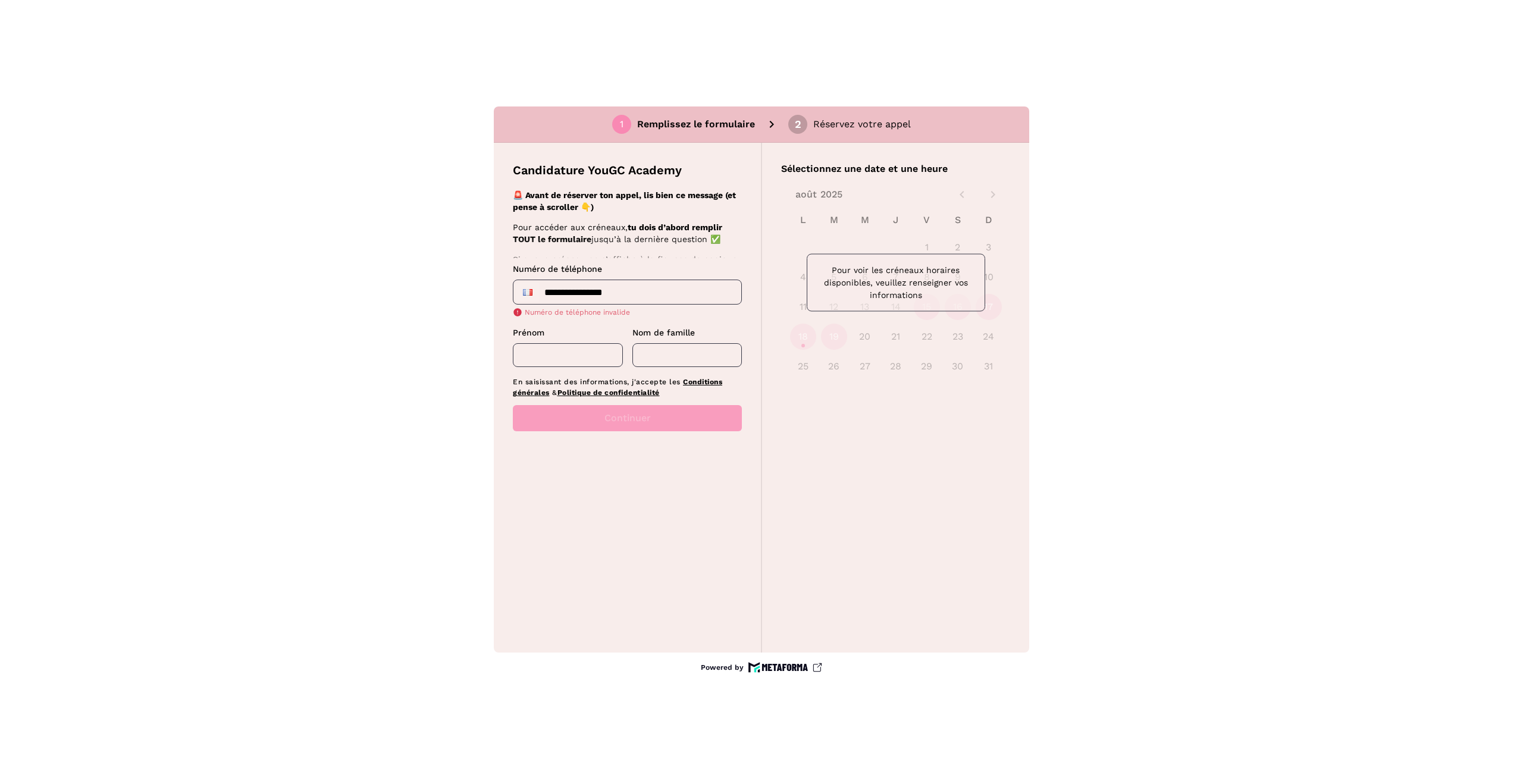
click at [583, 331] on div "Prénom ​" at bounding box center [568, 347] width 110 height 40
type input "****"
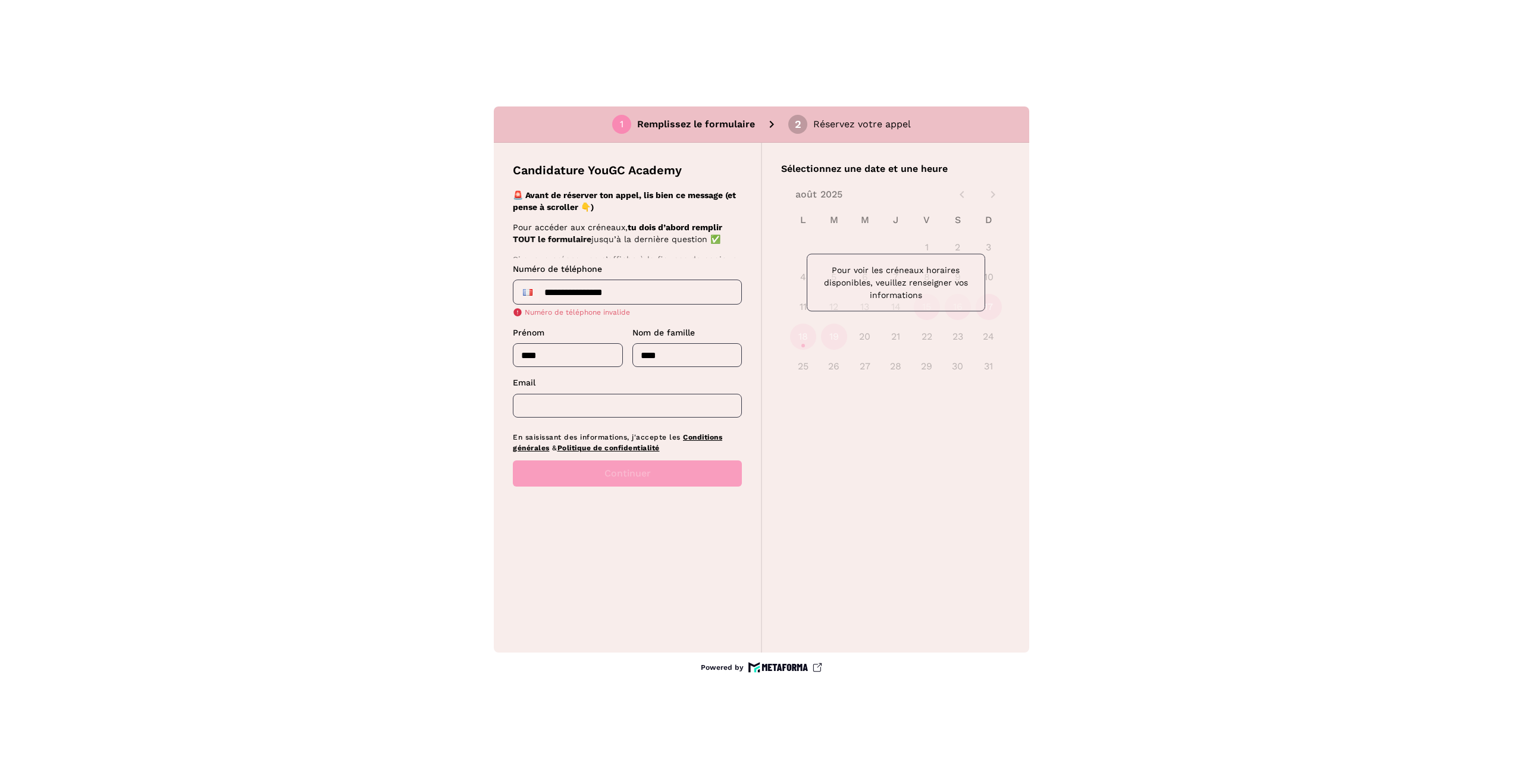
type input "****"
drag, startPoint x: 633, startPoint y: 302, endPoint x: 637, endPoint y: 295, distance: 8.1
click at [634, 301] on input "**********" at bounding box center [627, 292] width 228 height 24
type input "**********"
drag, startPoint x: 635, startPoint y: 313, endPoint x: 641, endPoint y: 317, distance: 7.2
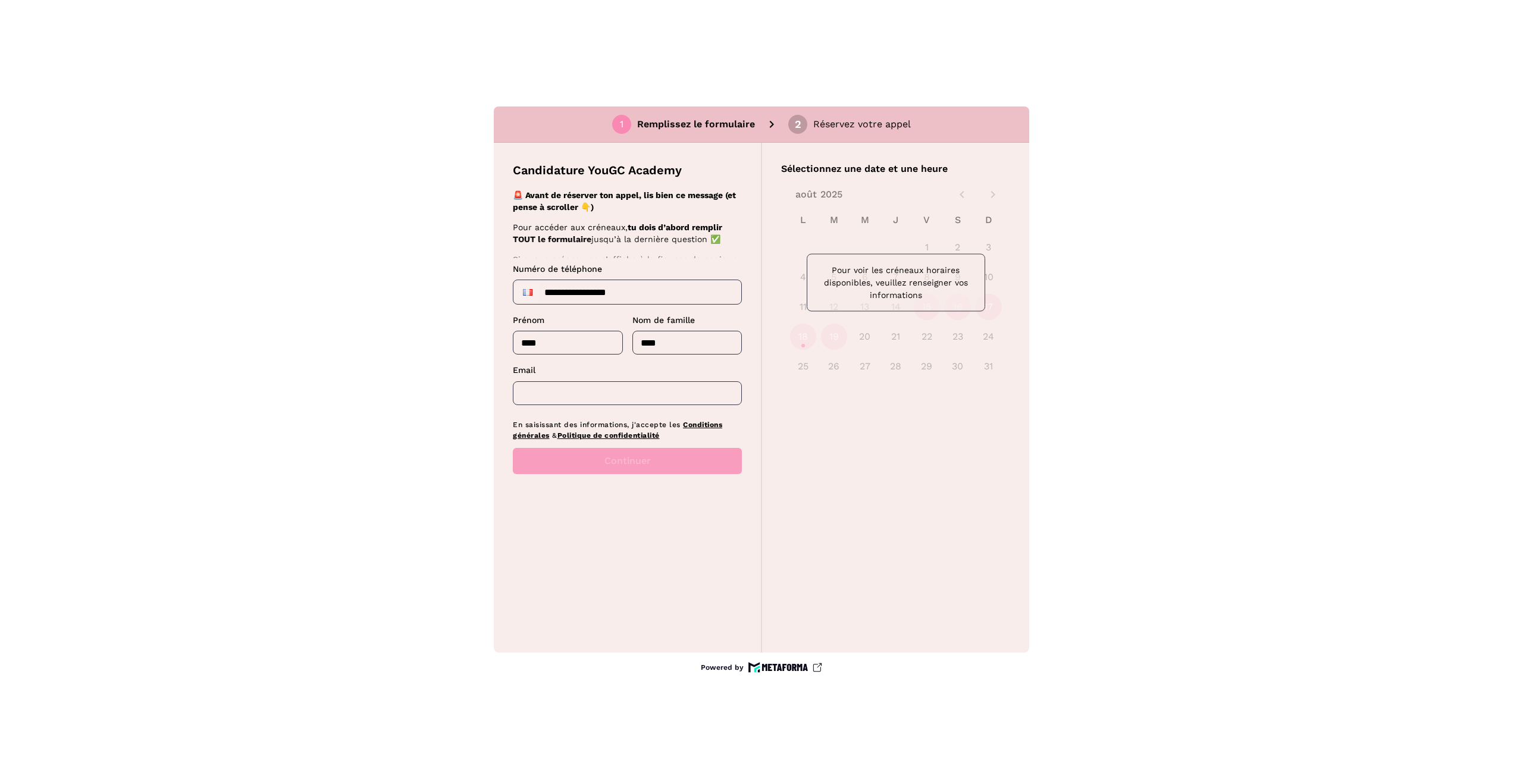
click at [627, 386] on input "text" at bounding box center [626, 393] width 229 height 24
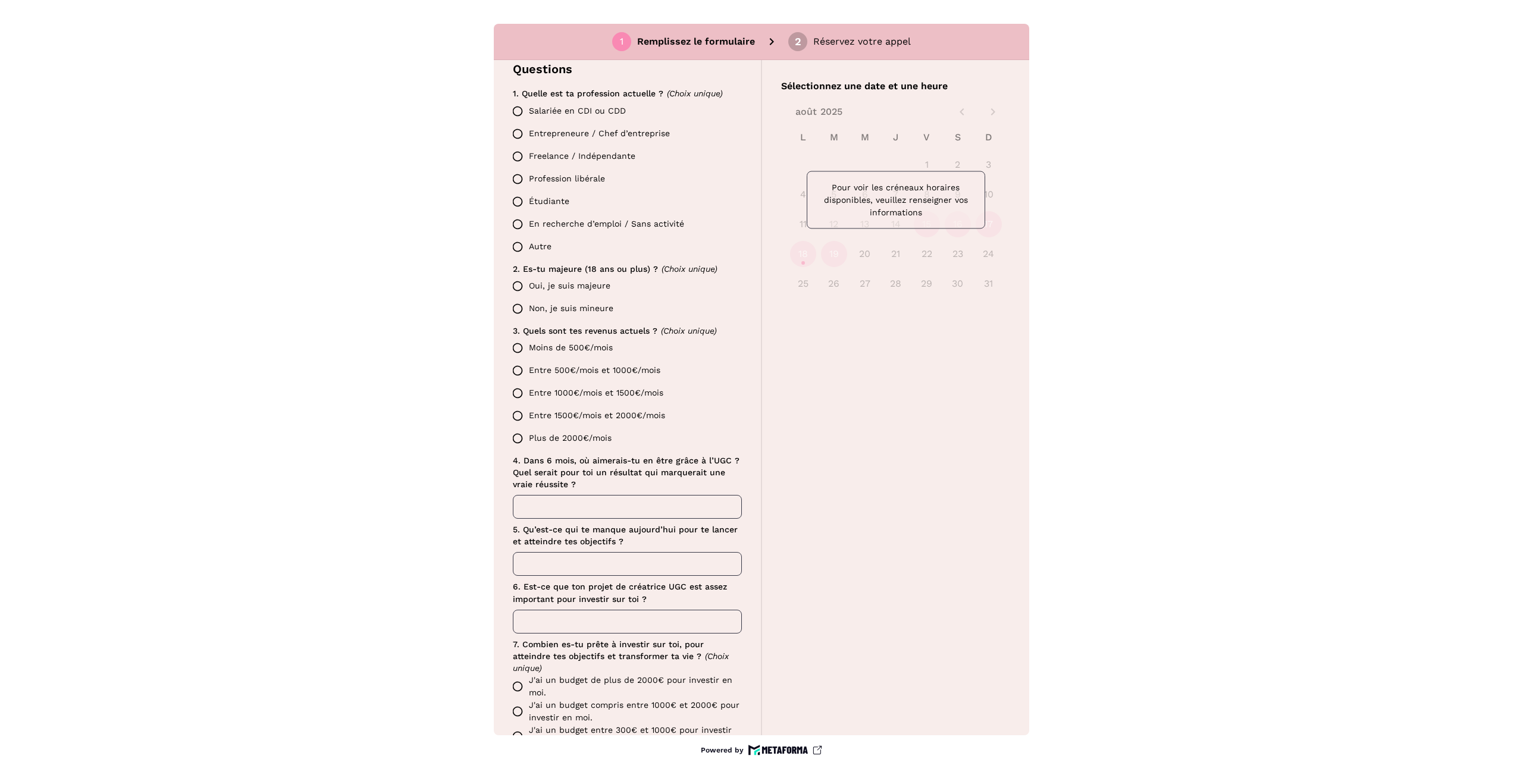
scroll to position [69, 0]
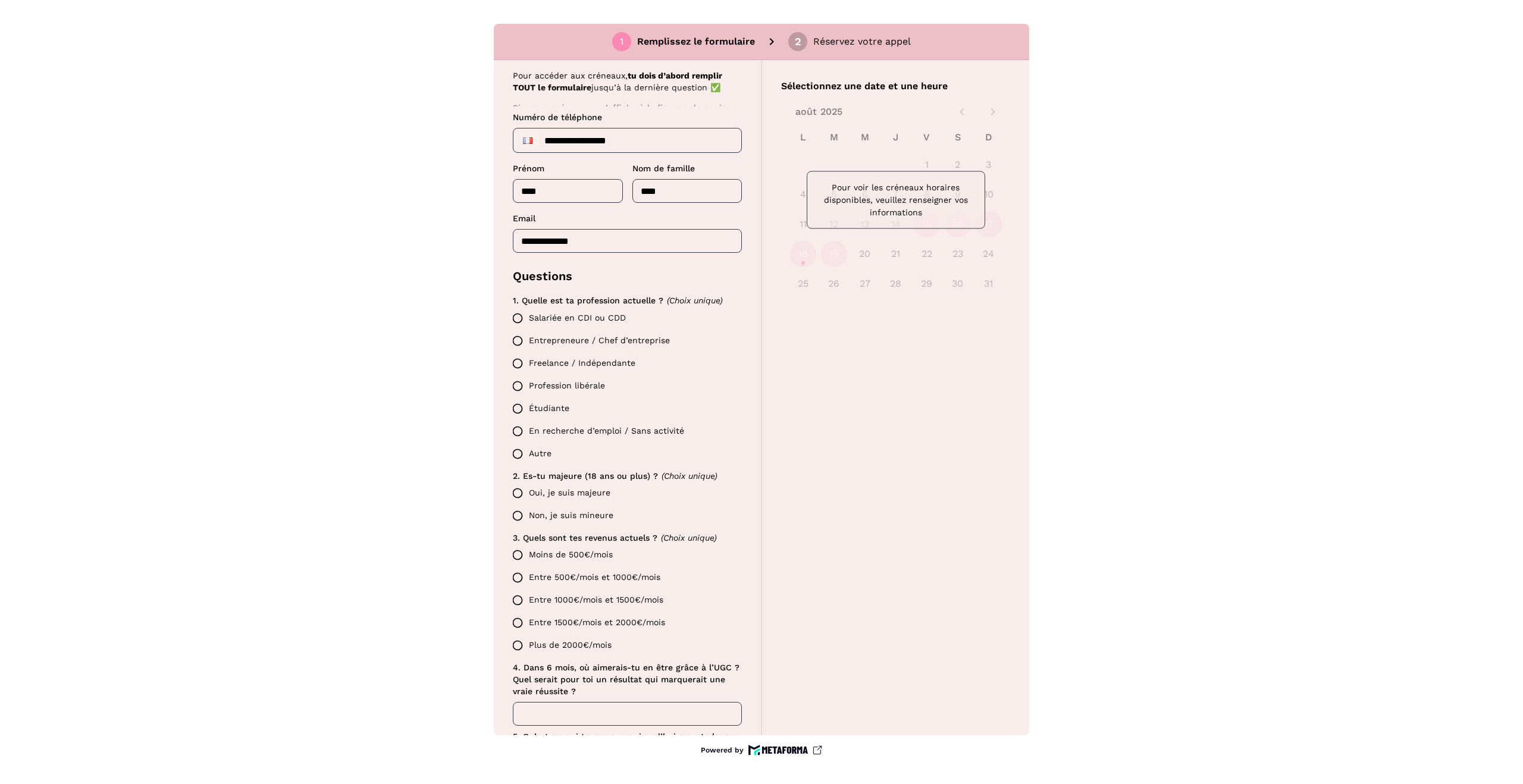
type input "**********"
click at [603, 315] on label "Salariée en CDI ou CDD" at bounding box center [624, 318] width 235 height 23
click at [601, 494] on label "Oui, je suis majeure" at bounding box center [624, 493] width 235 height 23
click at [604, 241] on input "**********" at bounding box center [626, 241] width 229 height 24
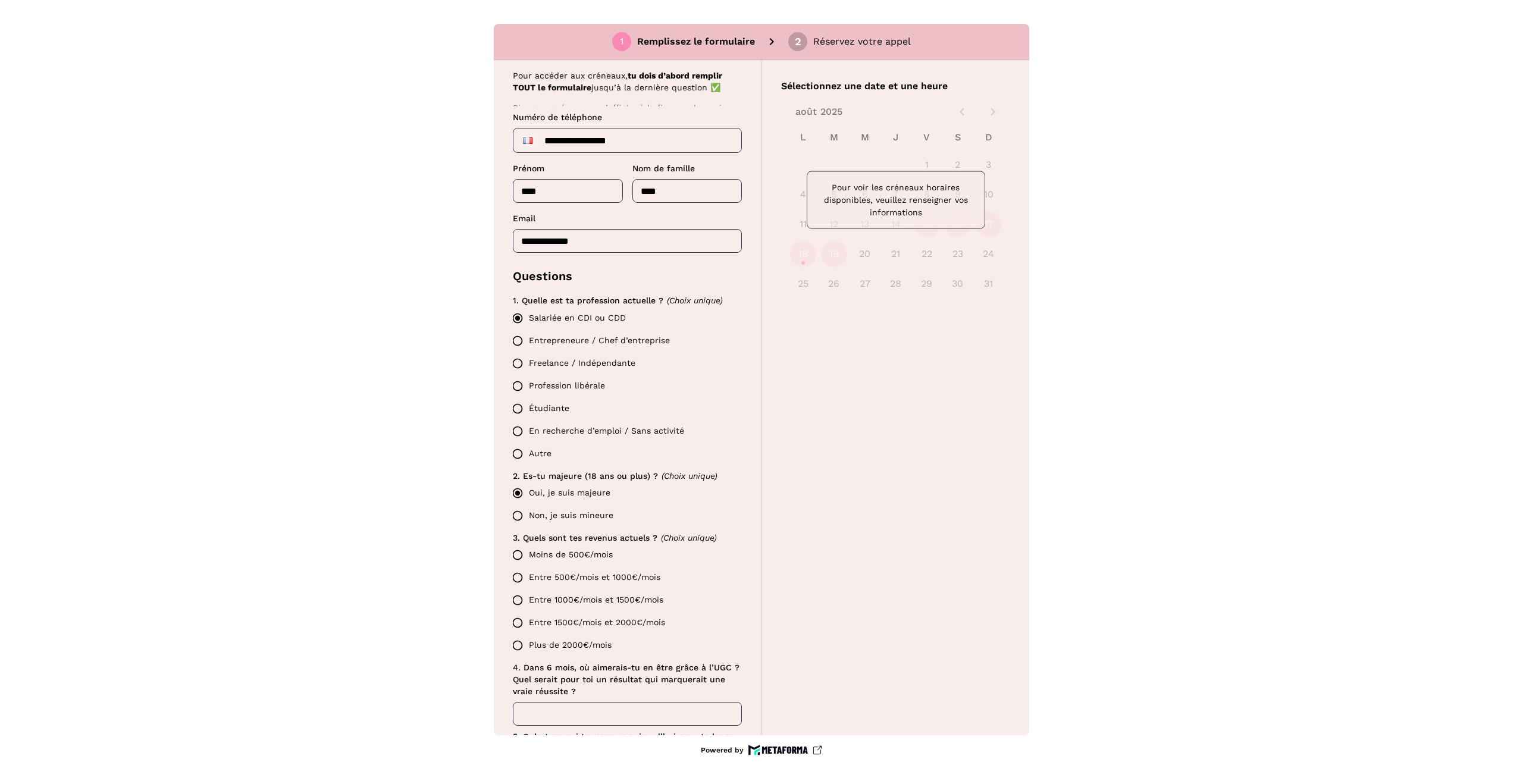
click at [604, 241] on input "**********" at bounding box center [626, 241] width 229 height 24
click at [611, 622] on label "Entre 1500€/mois et 2000€/mois" at bounding box center [624, 622] width 235 height 23
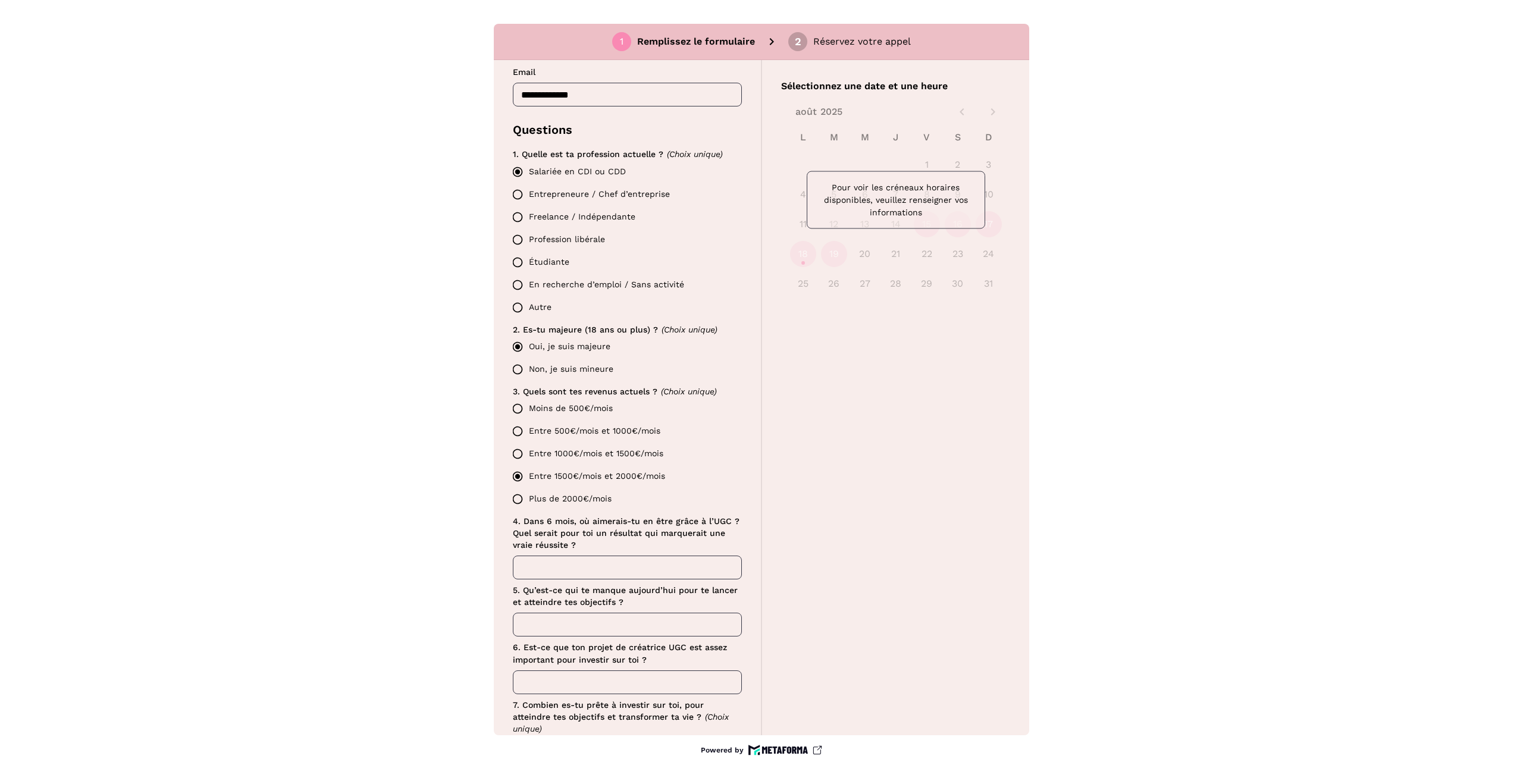
scroll to position [374, 0]
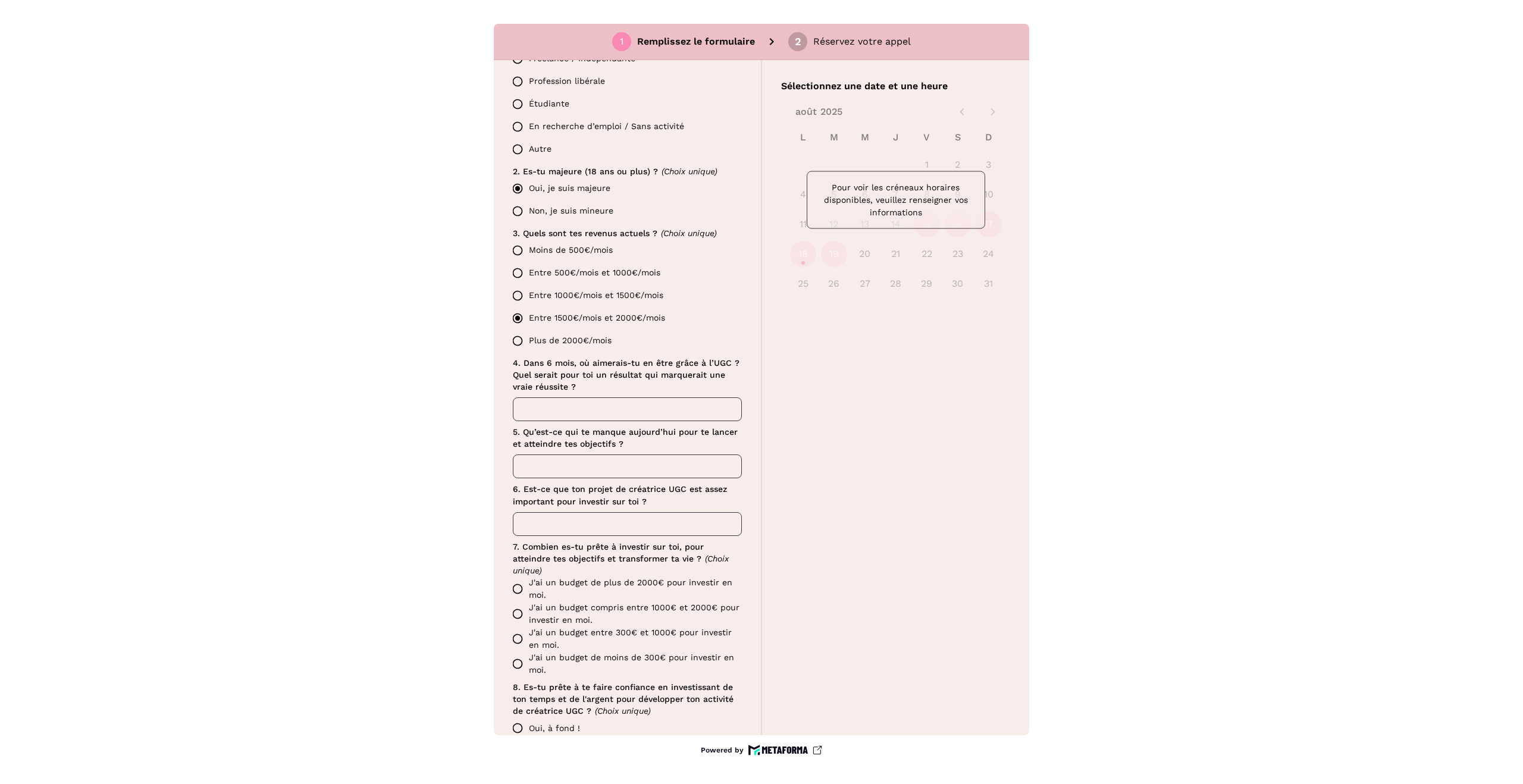
click at [609, 404] on input "text" at bounding box center [626, 409] width 229 height 24
type input "******"
click at [599, 470] on input "text" at bounding box center [626, 466] width 229 height 24
type input "****"
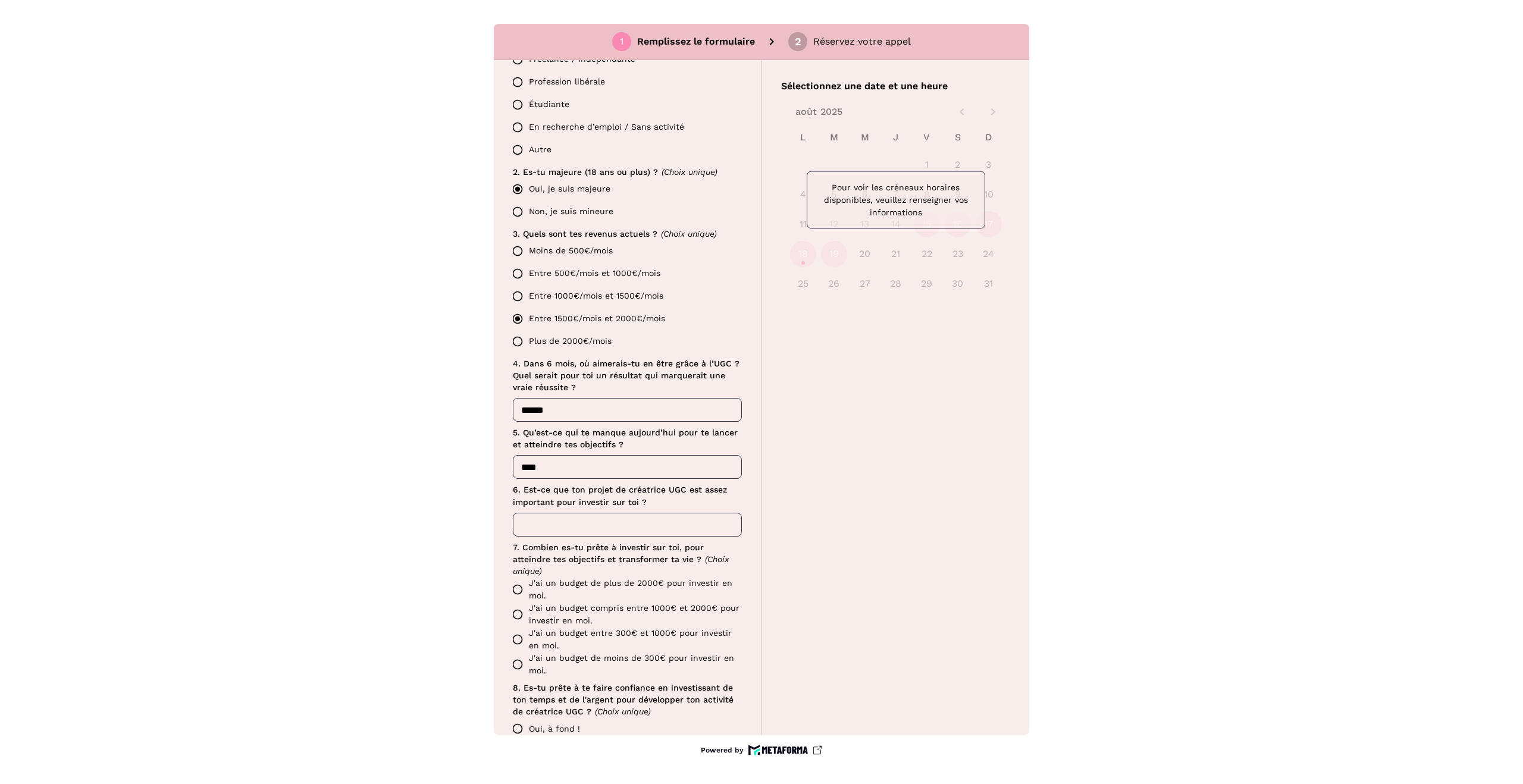
click at [581, 524] on input "text" at bounding box center [626, 524] width 229 height 24
type input "******"
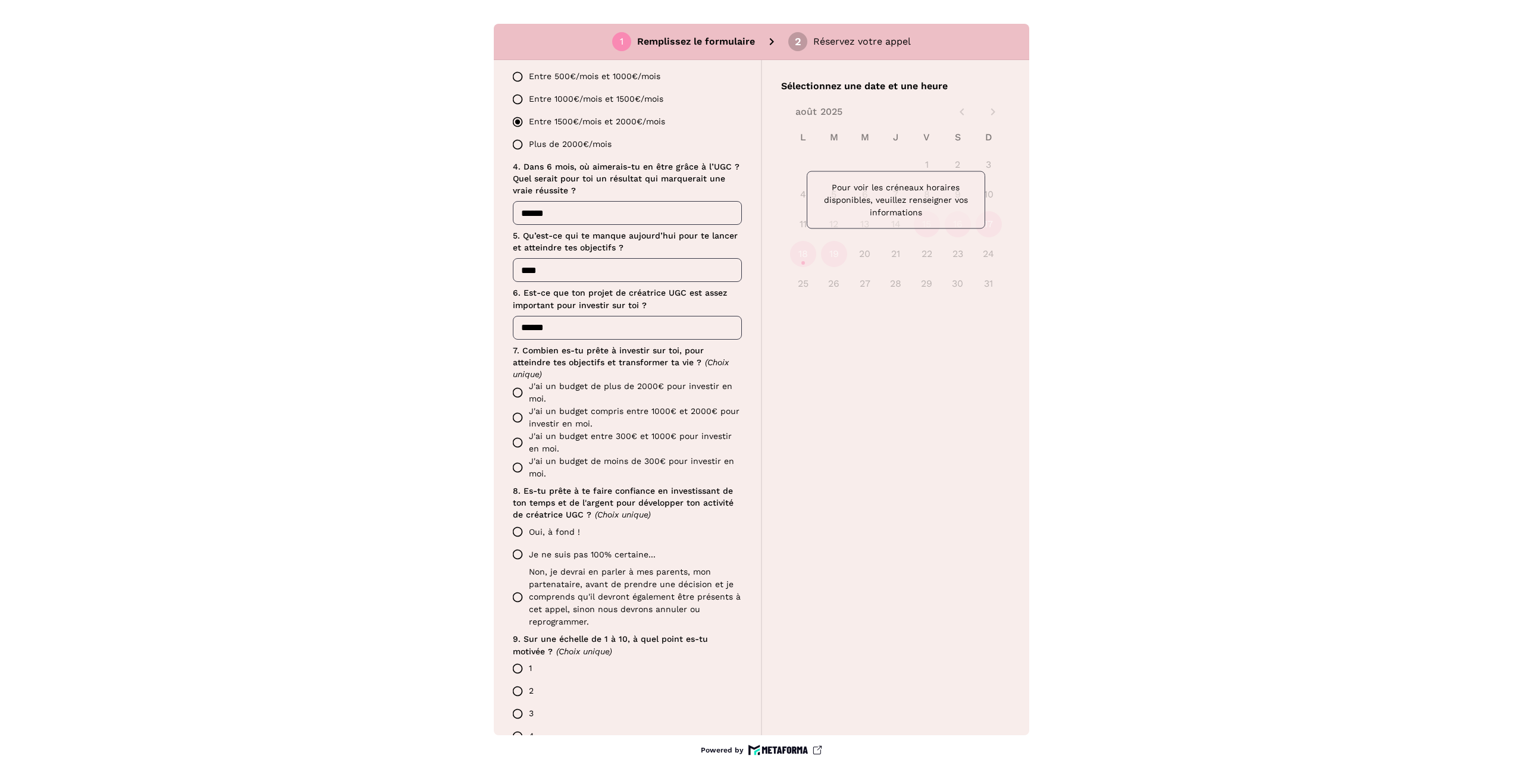
click at [547, 387] on label "J'ai un budget de plus de 2000€ pour investir en moi." at bounding box center [624, 392] width 235 height 25
click at [543, 527] on label "Oui, à fond !" at bounding box center [624, 532] width 235 height 23
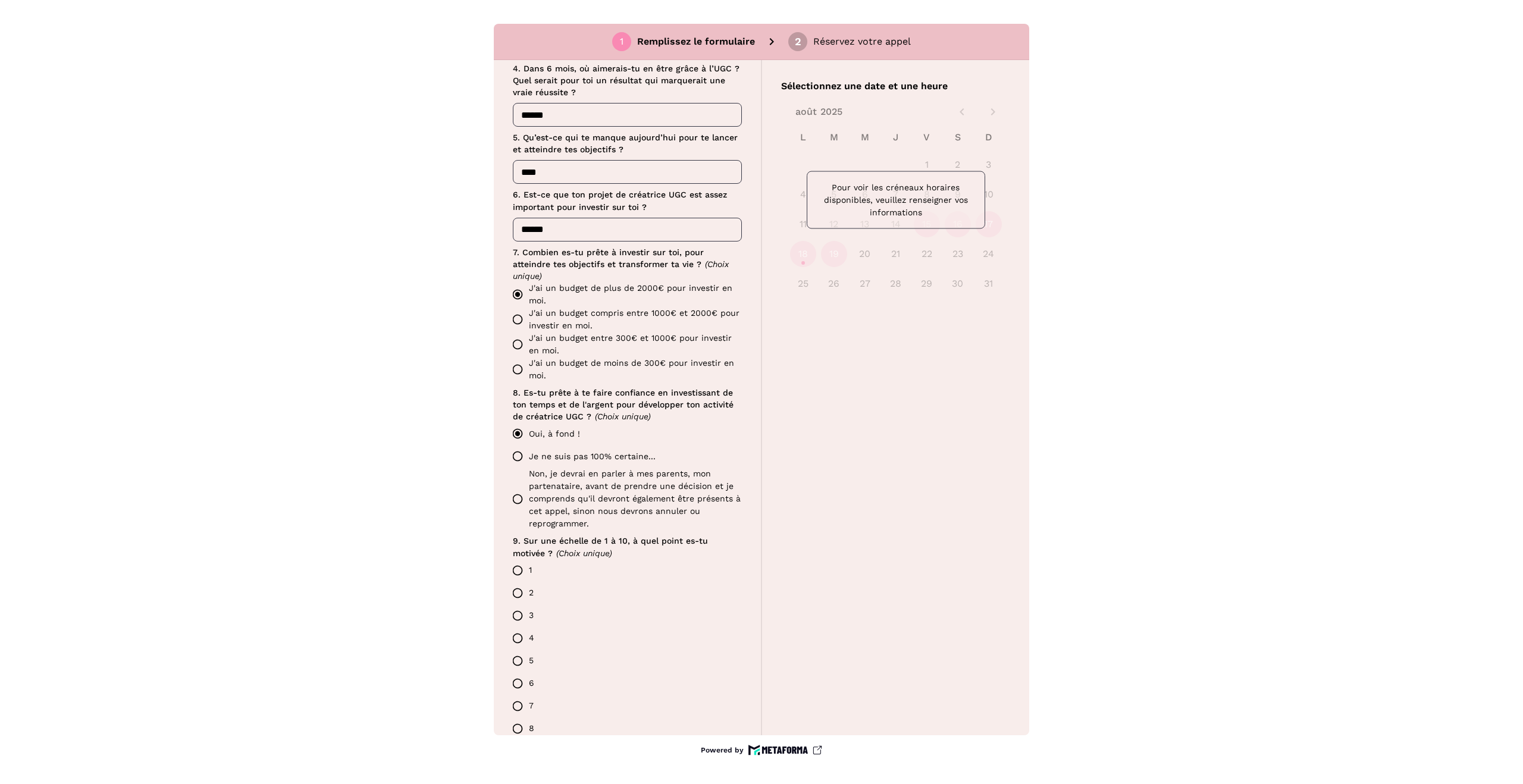
scroll to position [773, 0]
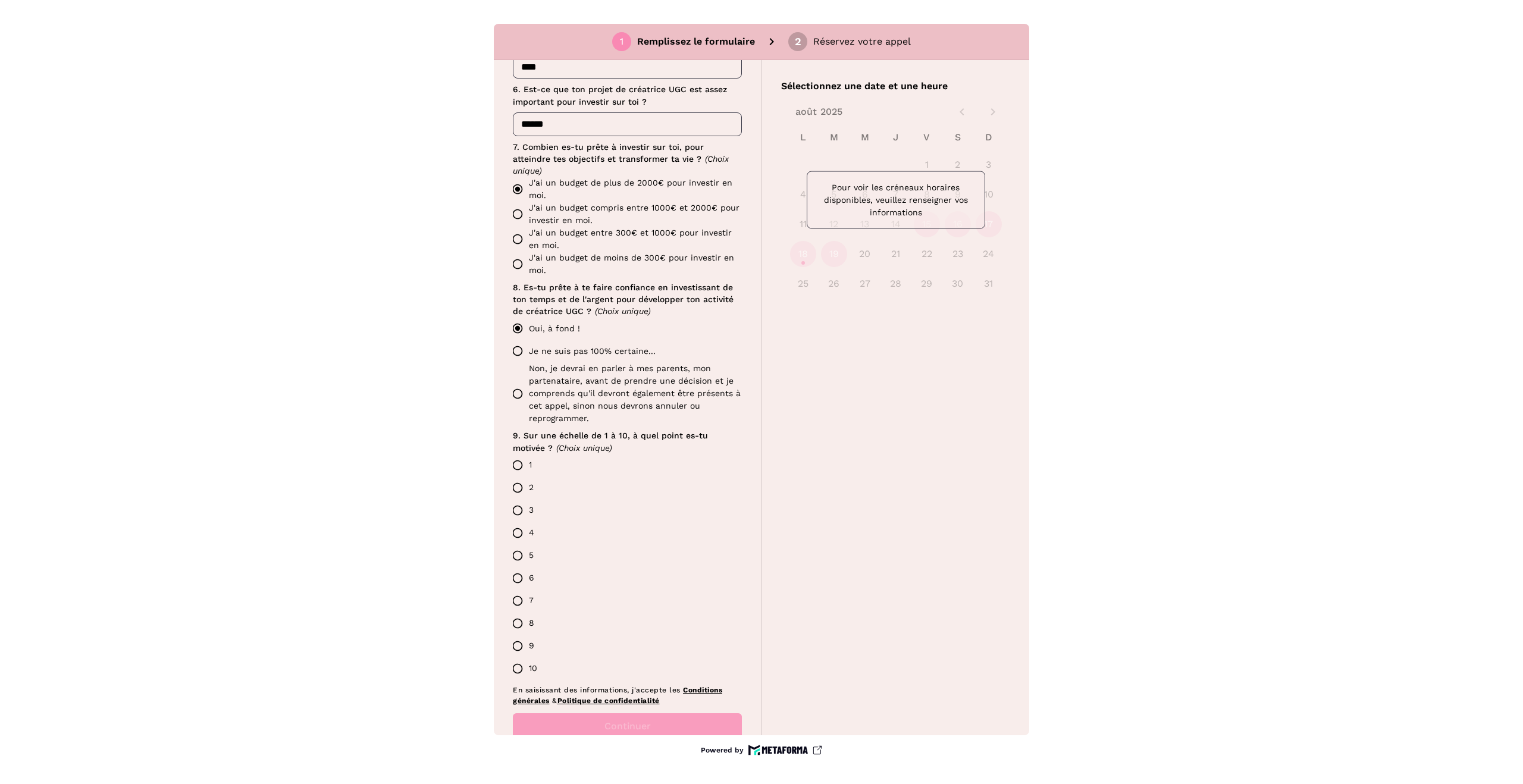
click at [543, 541] on label "4" at bounding box center [624, 532] width 235 height 23
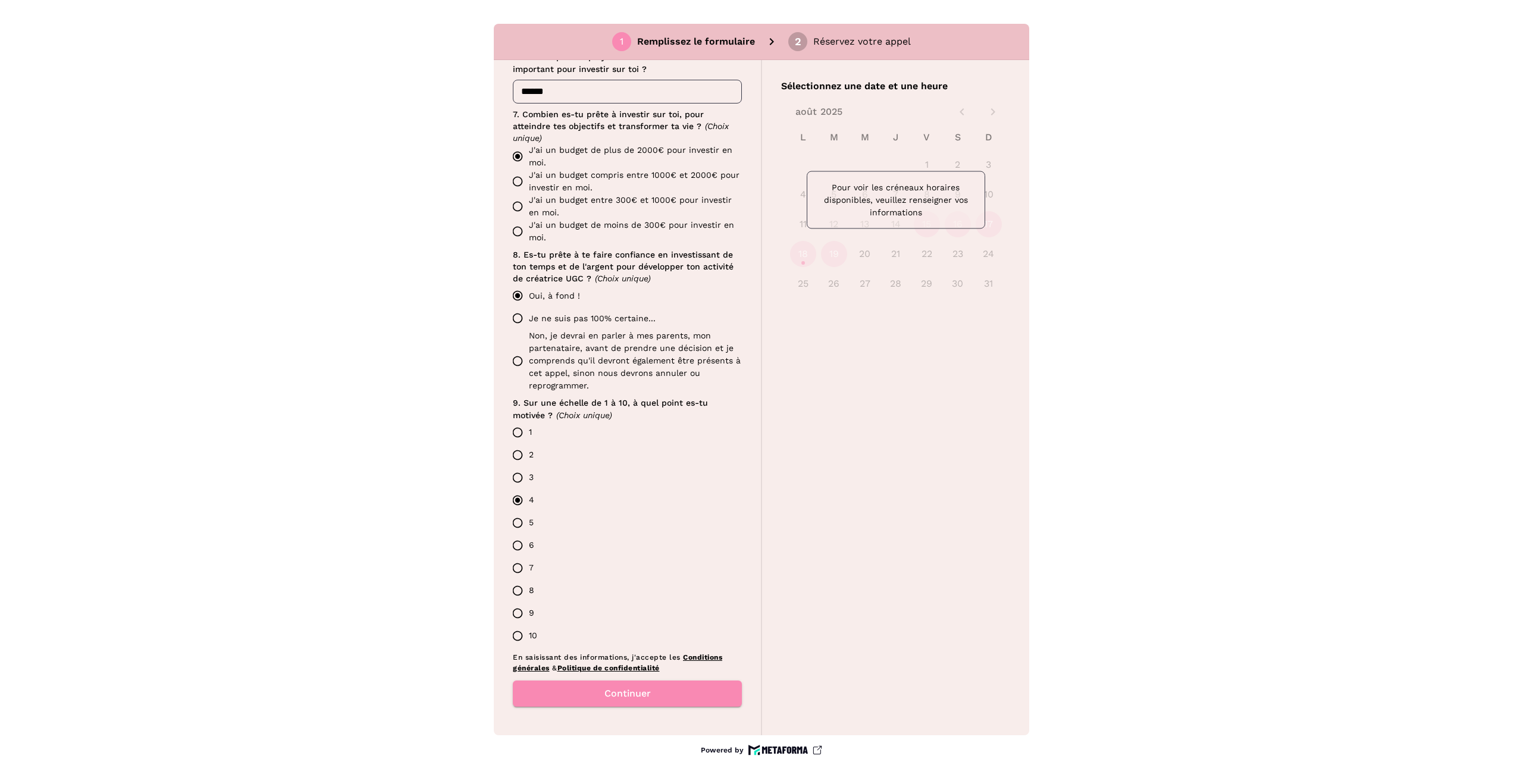
click at [652, 699] on button "Continuer" at bounding box center [626, 693] width 229 height 26
click at [519, 180] on label "J'ai un budget compris entre 1000€ et 2000€ pour investir en moi." at bounding box center [624, 181] width 235 height 25
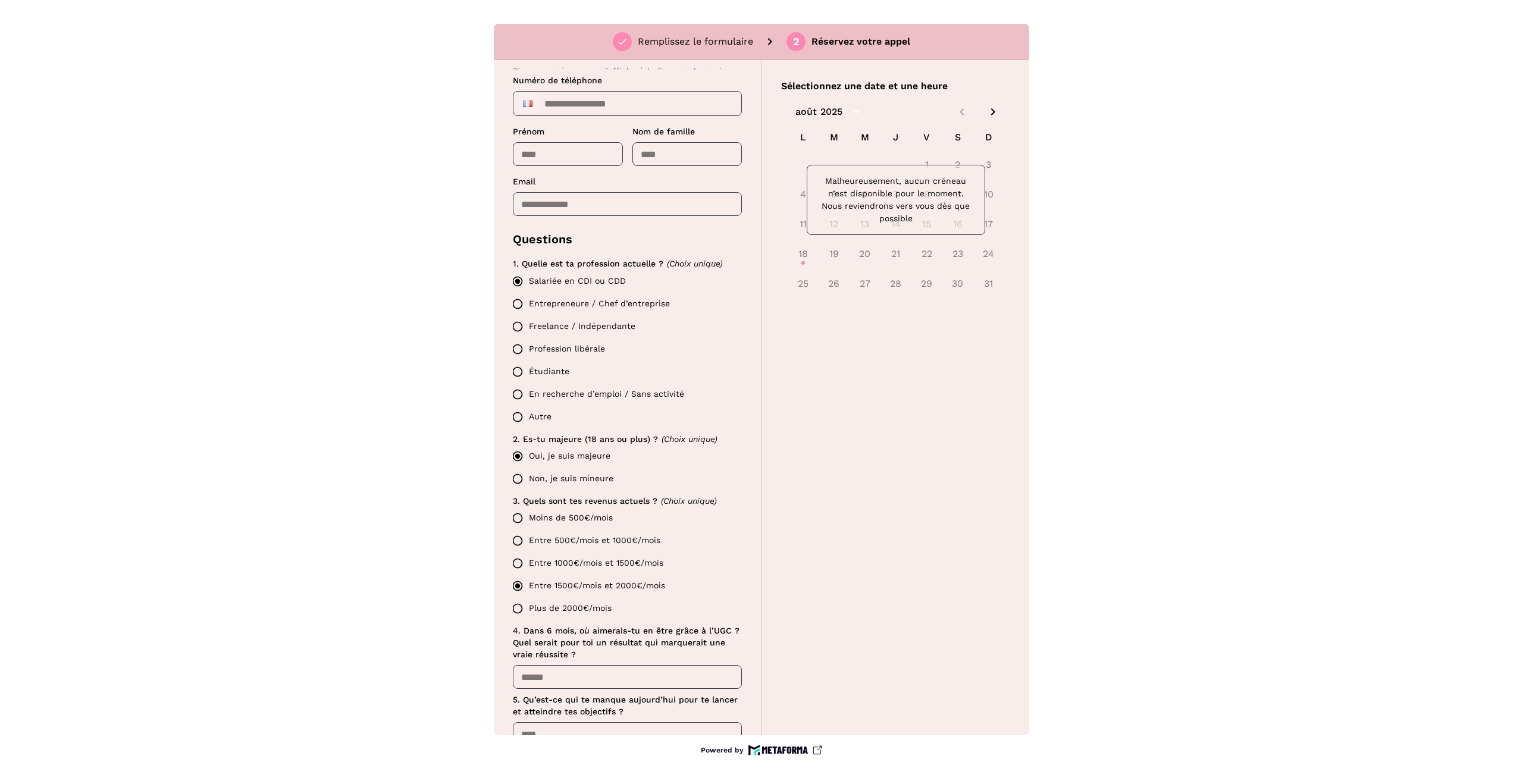
scroll to position [102, 0]
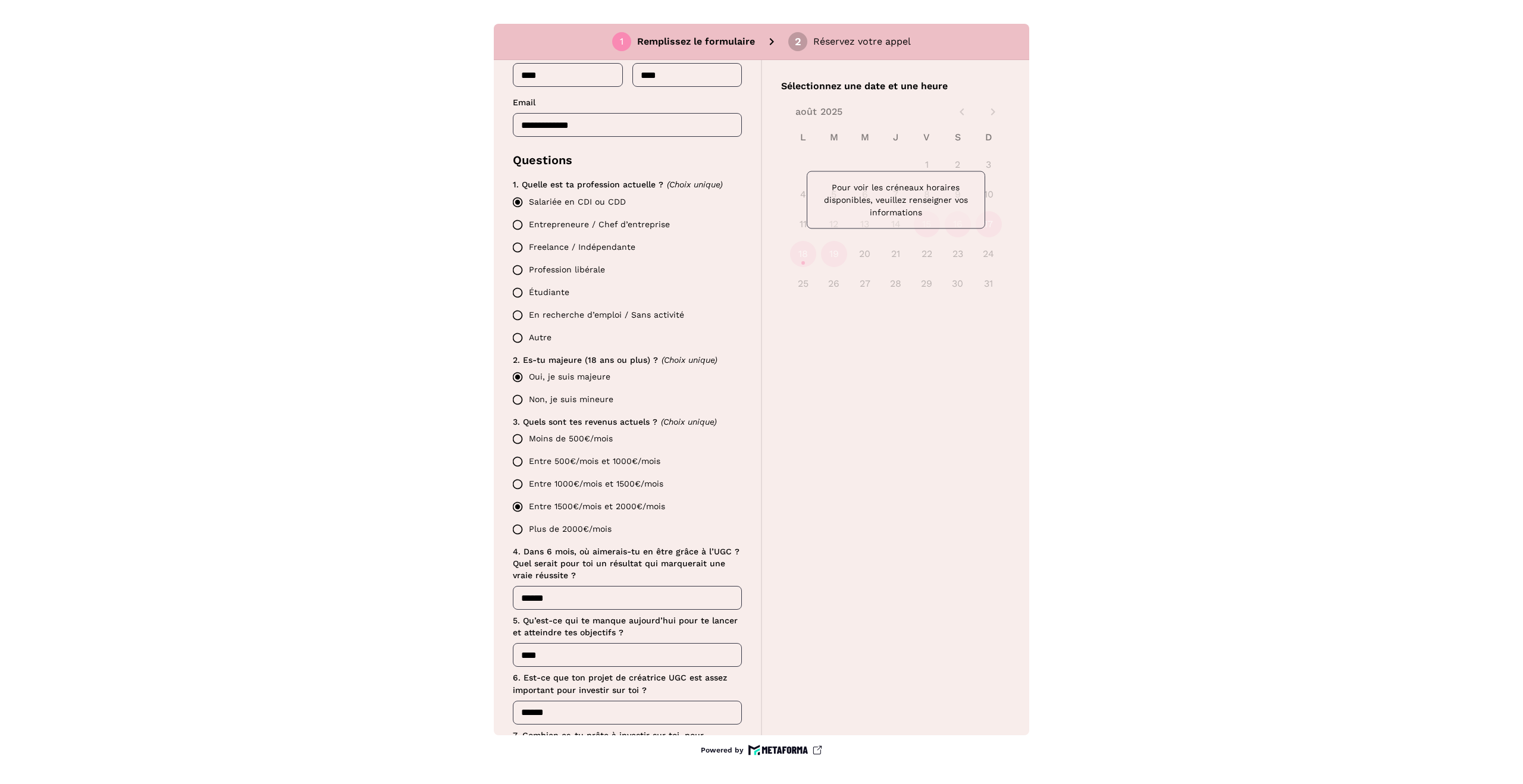
scroll to position [364, 0]
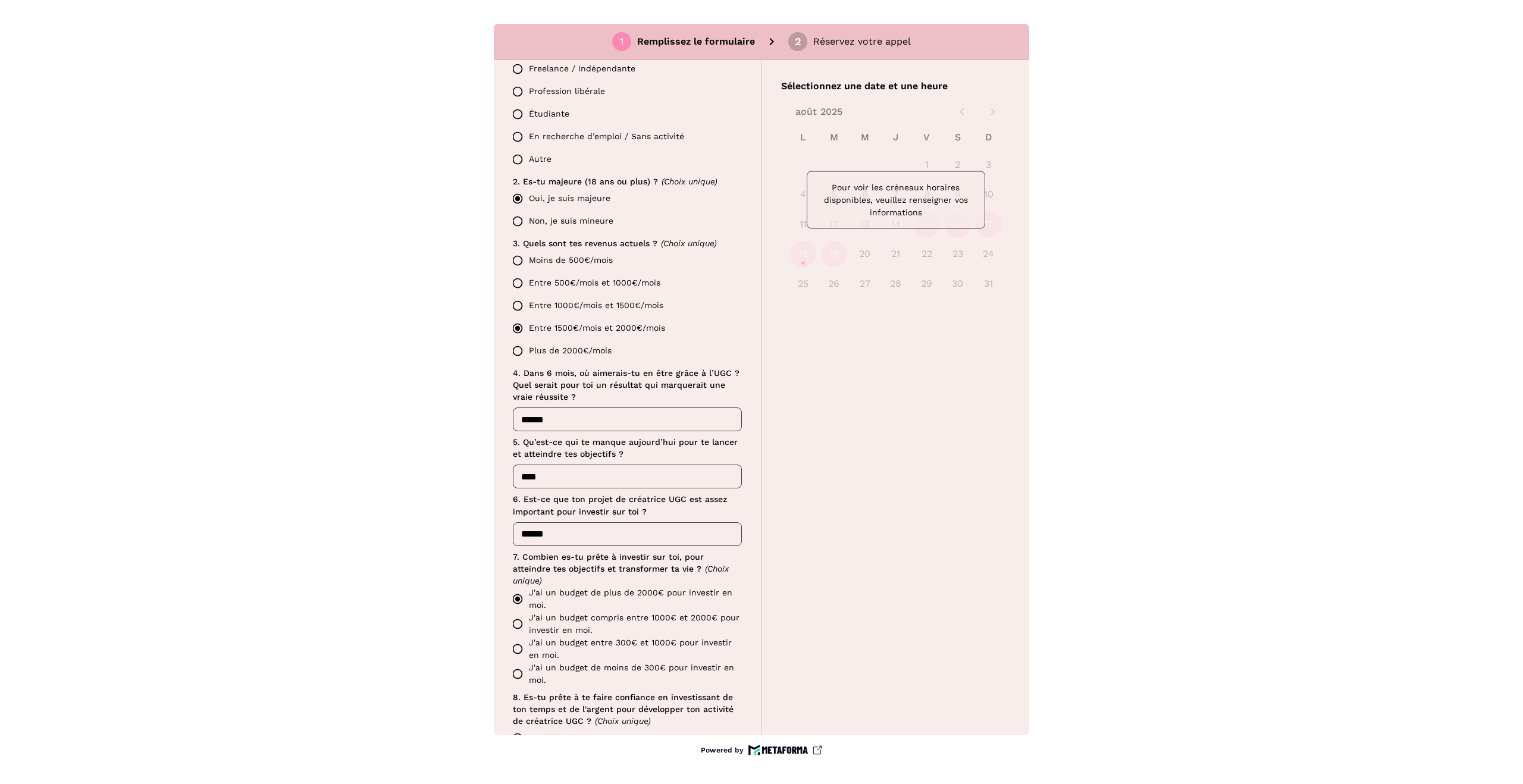
click at [593, 262] on label "Moins de 500€/mois" at bounding box center [624, 260] width 235 height 23
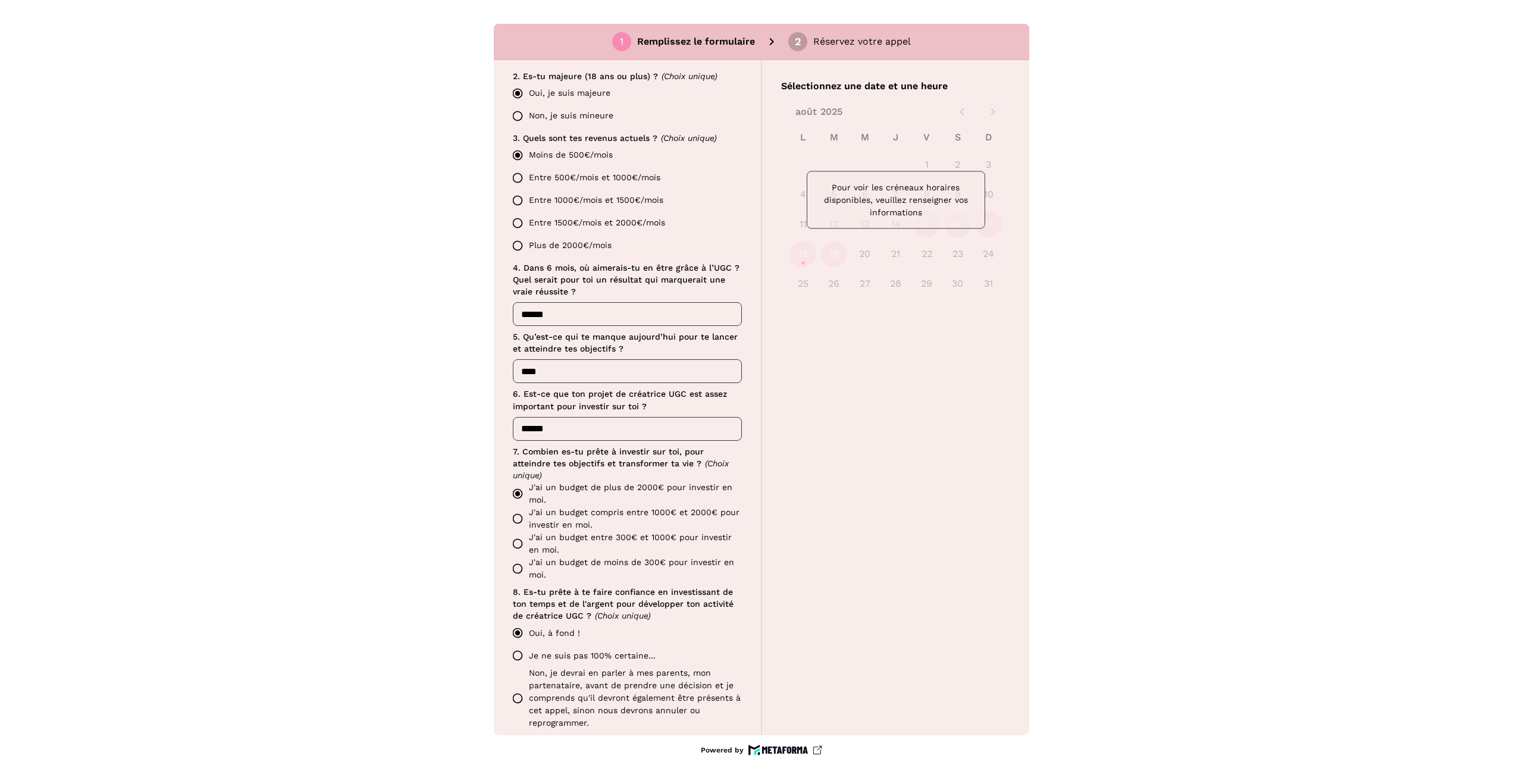
scroll to position [806, 0]
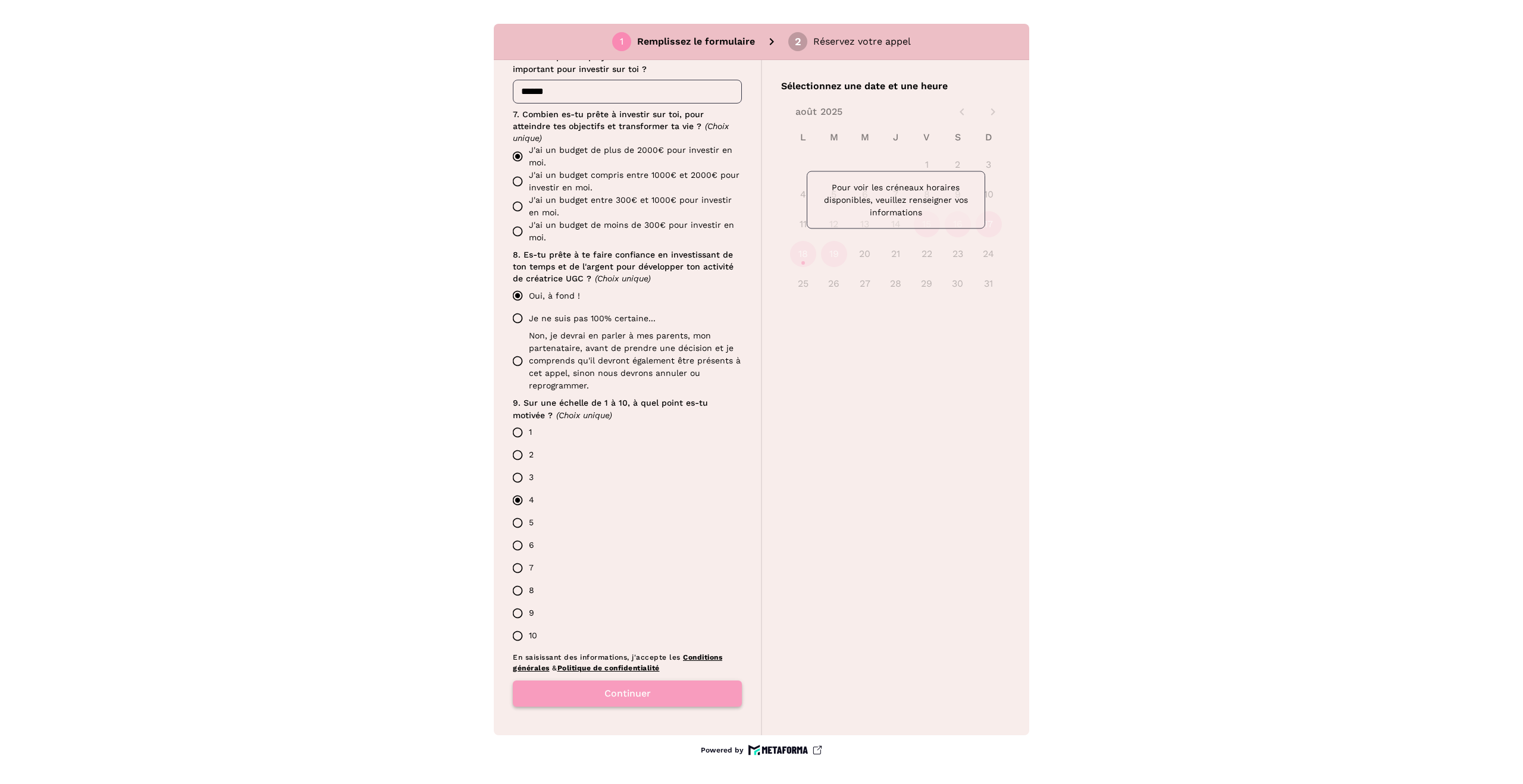
click at [625, 688] on button "Continuer" at bounding box center [626, 693] width 229 height 26
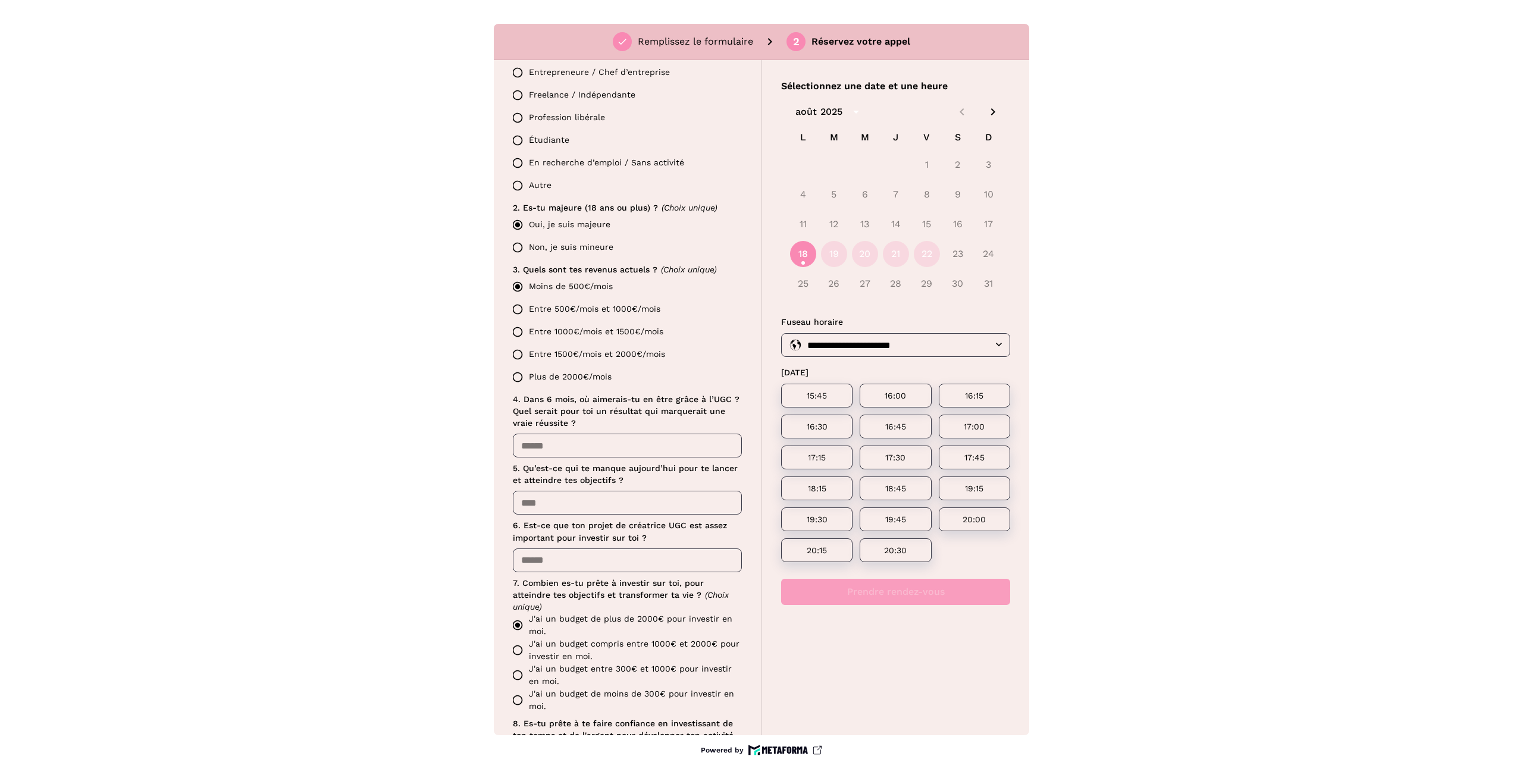
scroll to position [335, 0]
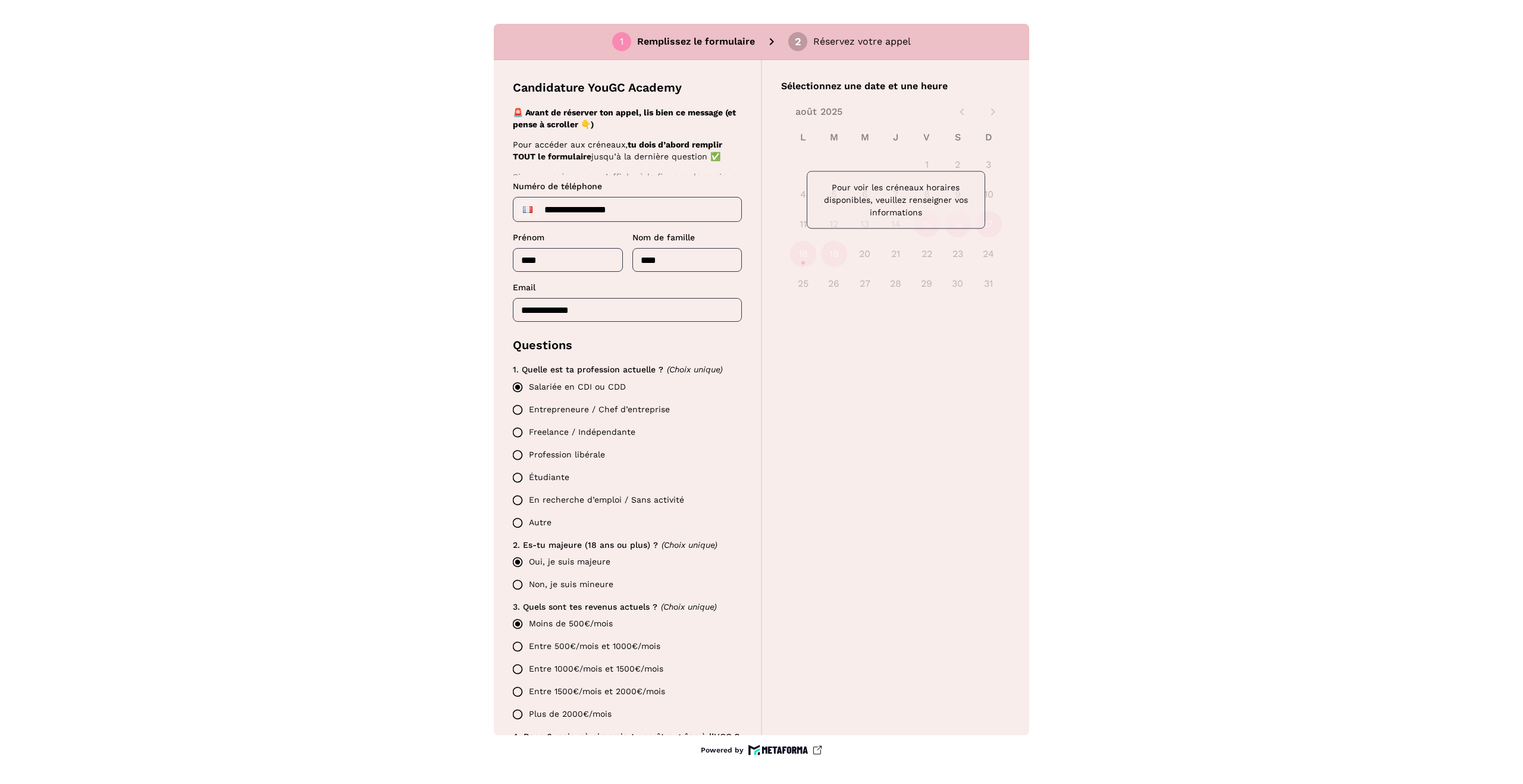
scroll to position [385, 0]
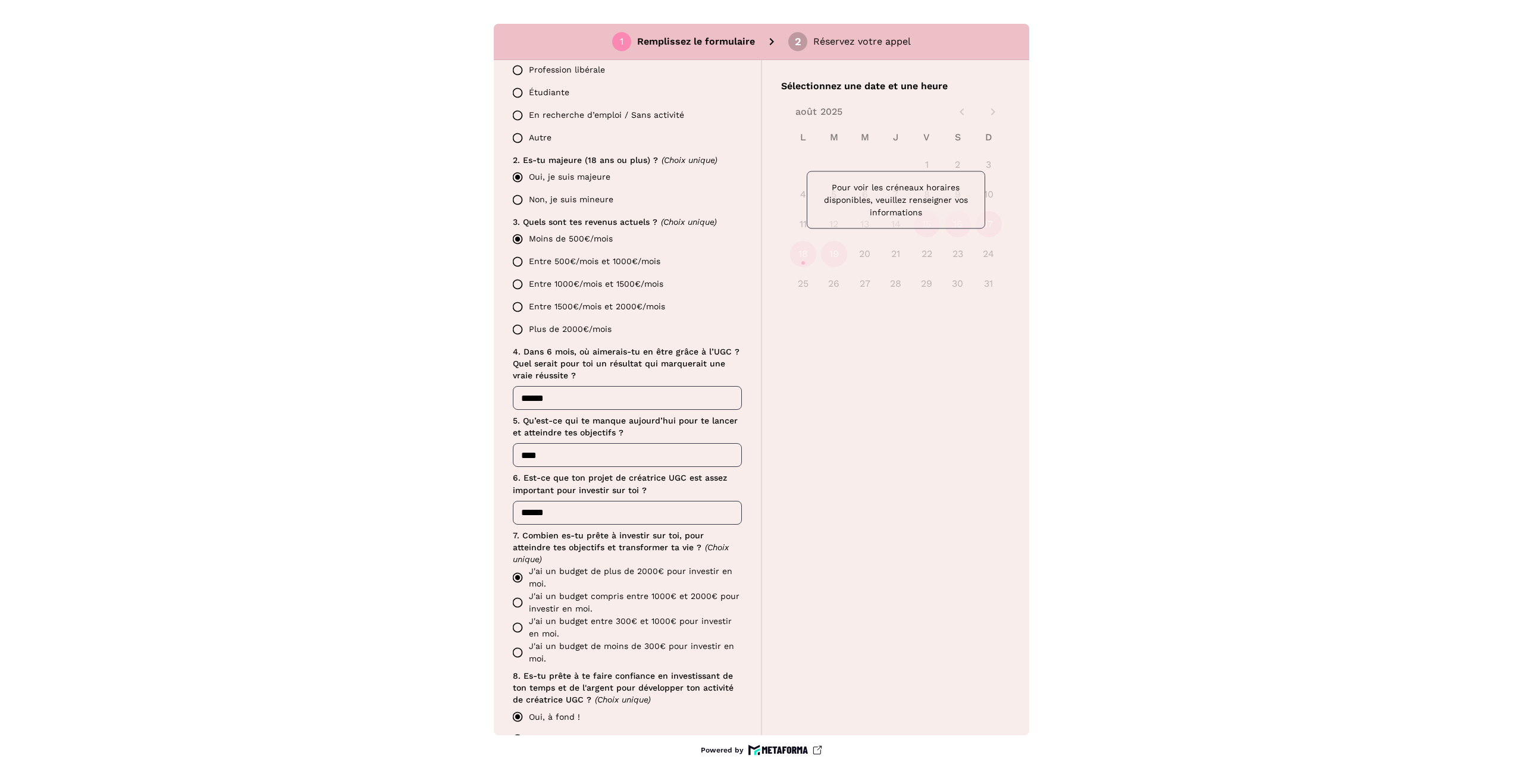
click at [598, 271] on label "Entre 500€/mois et 1000€/mois" at bounding box center [624, 262] width 235 height 23
click at [596, 281] on label "Entre 1000€/mois et 1500€/mois" at bounding box center [624, 284] width 235 height 23
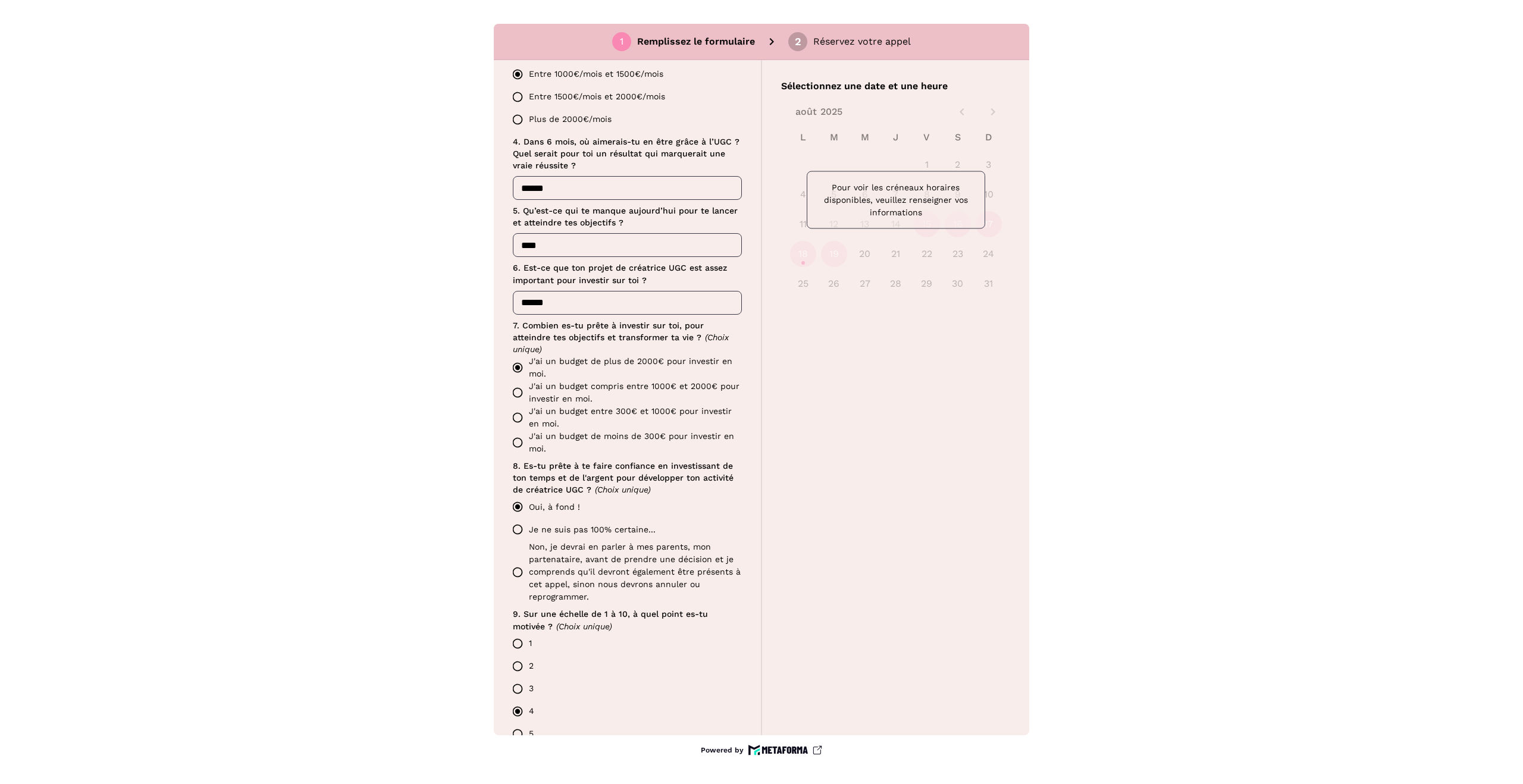
scroll to position [806, 0]
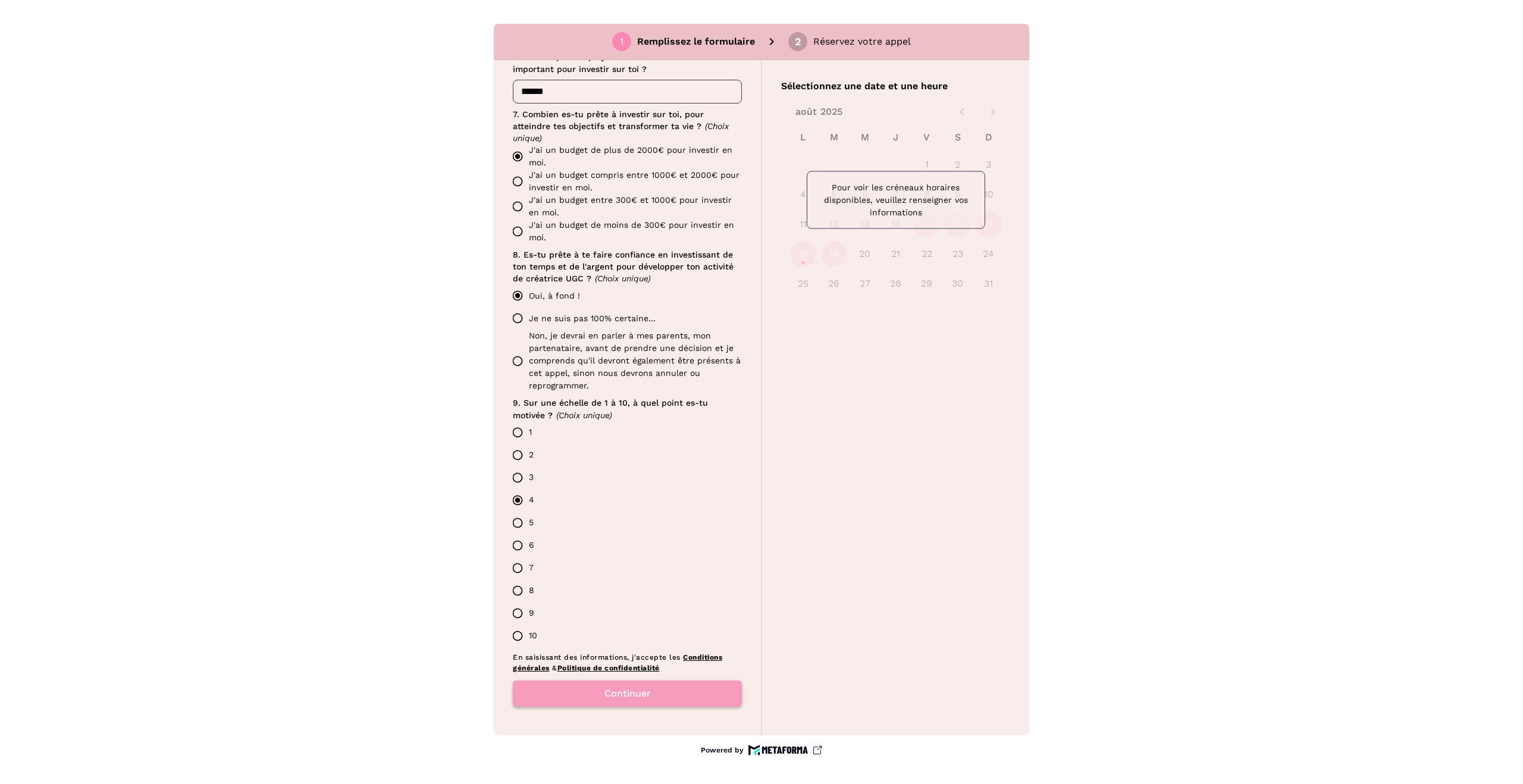
click at [664, 687] on button "Continuer" at bounding box center [626, 693] width 229 height 26
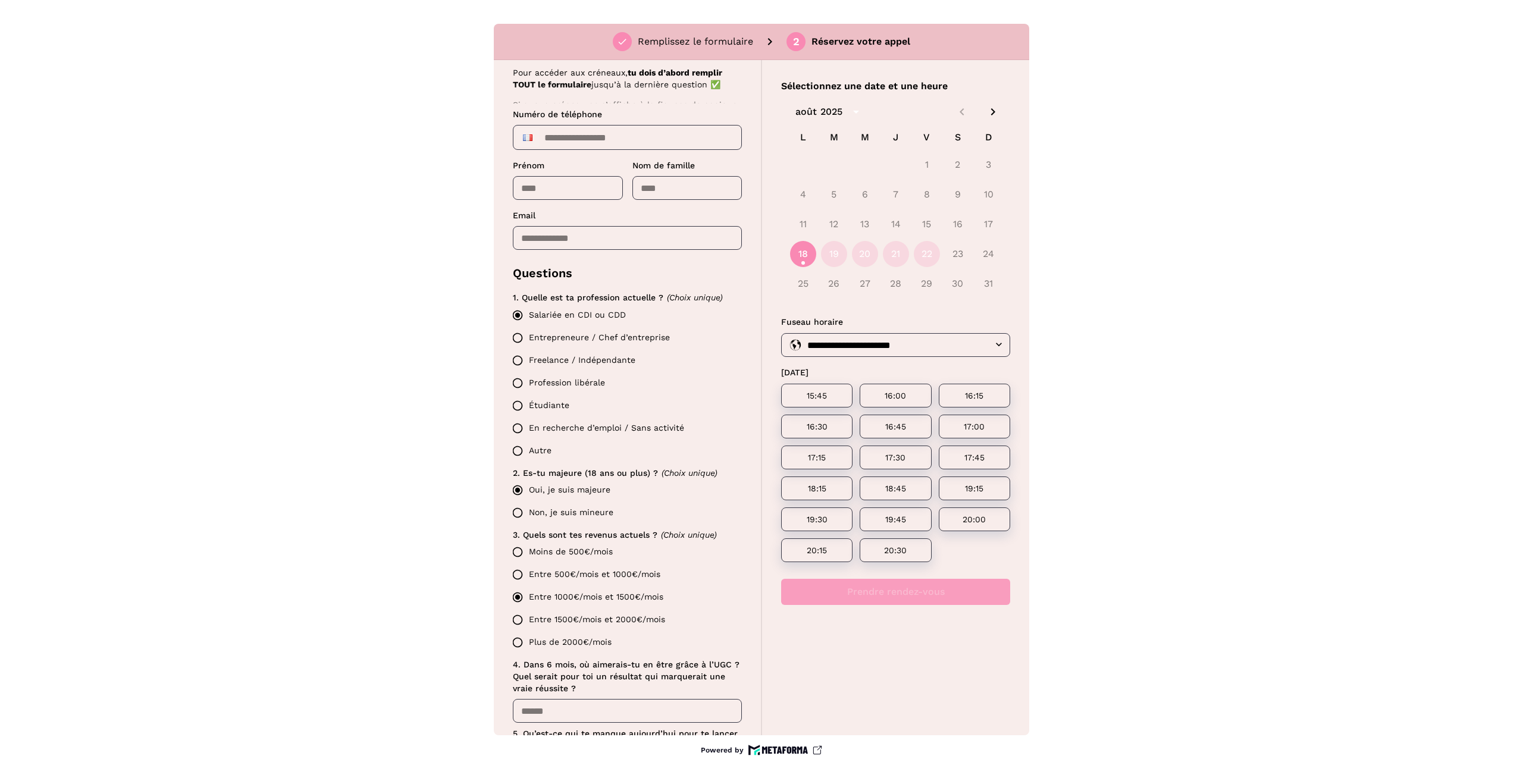
scroll to position [0, 0]
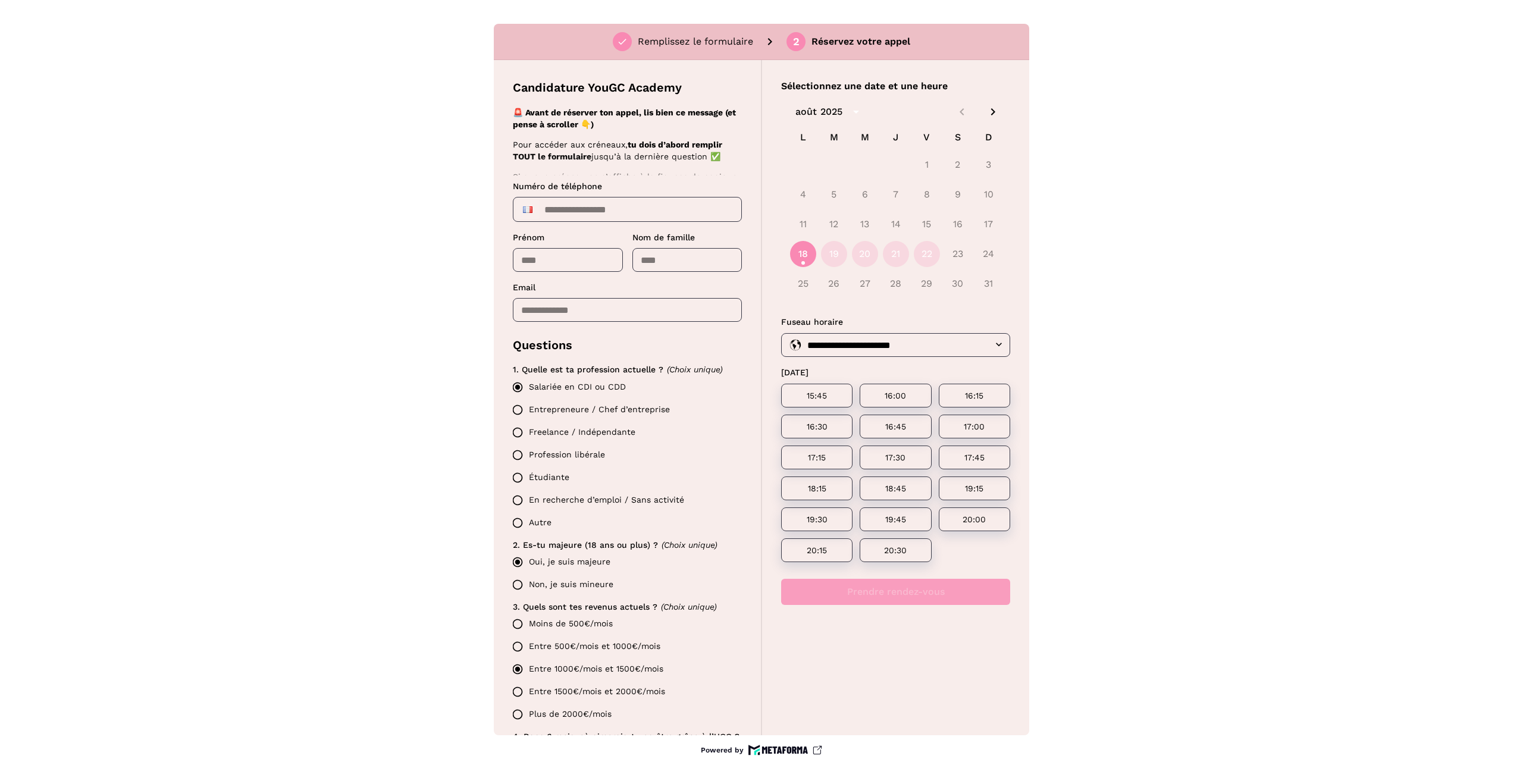
click at [565, 409] on label "Entrepreneure / Chef d’entreprise" at bounding box center [624, 409] width 235 height 23
click at [838, 249] on button "19" at bounding box center [834, 253] width 26 height 26
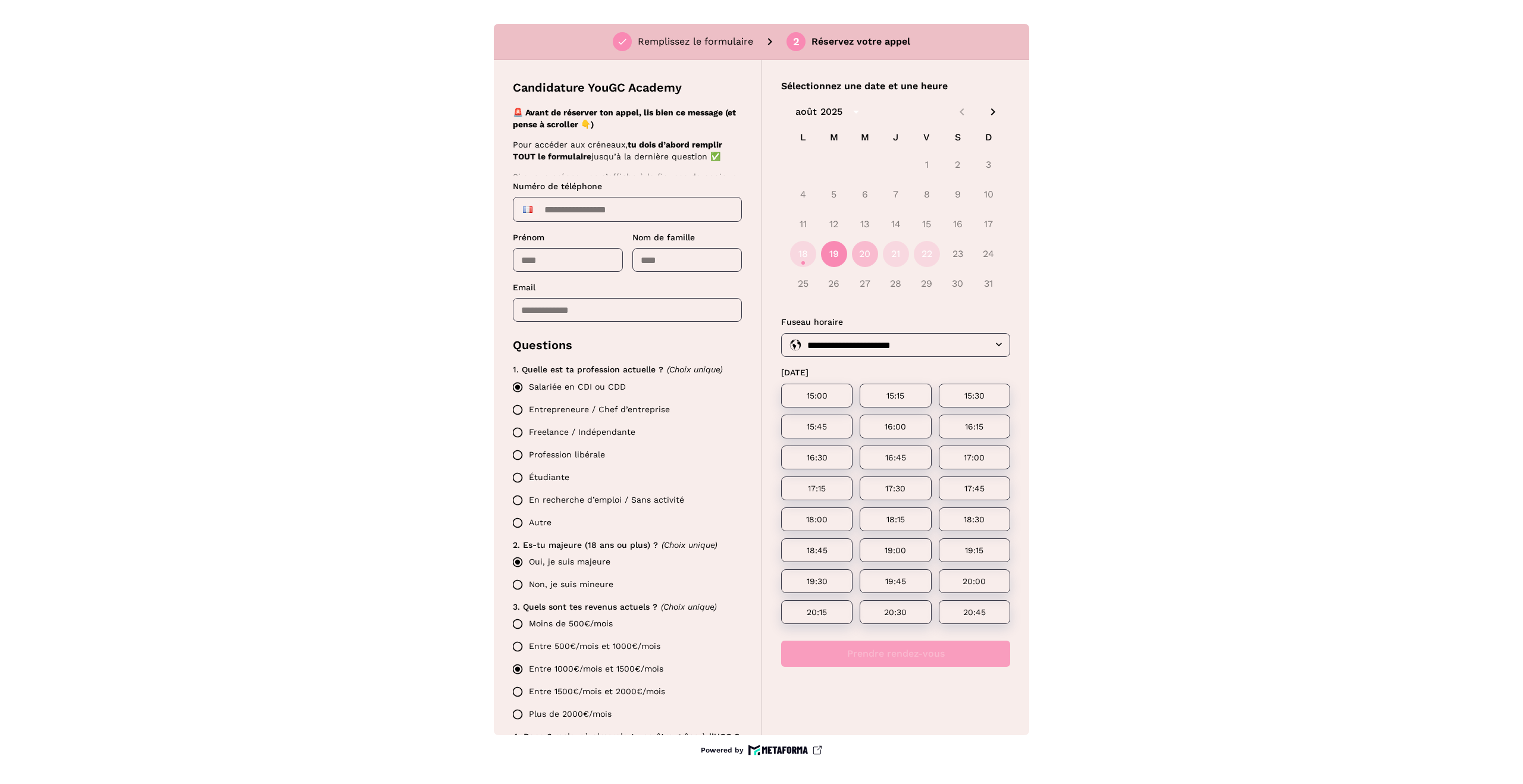
drag, startPoint x: 861, startPoint y: 251, endPoint x: 866, endPoint y: 252, distance: 5.1
click at [861, 251] on button "20" at bounding box center [864, 253] width 26 height 26
drag, startPoint x: 898, startPoint y: 252, endPoint x: 912, endPoint y: 250, distance: 14.1
click at [900, 251] on button "21" at bounding box center [896, 253] width 26 height 26
click at [919, 251] on button "22" at bounding box center [927, 253] width 26 height 26
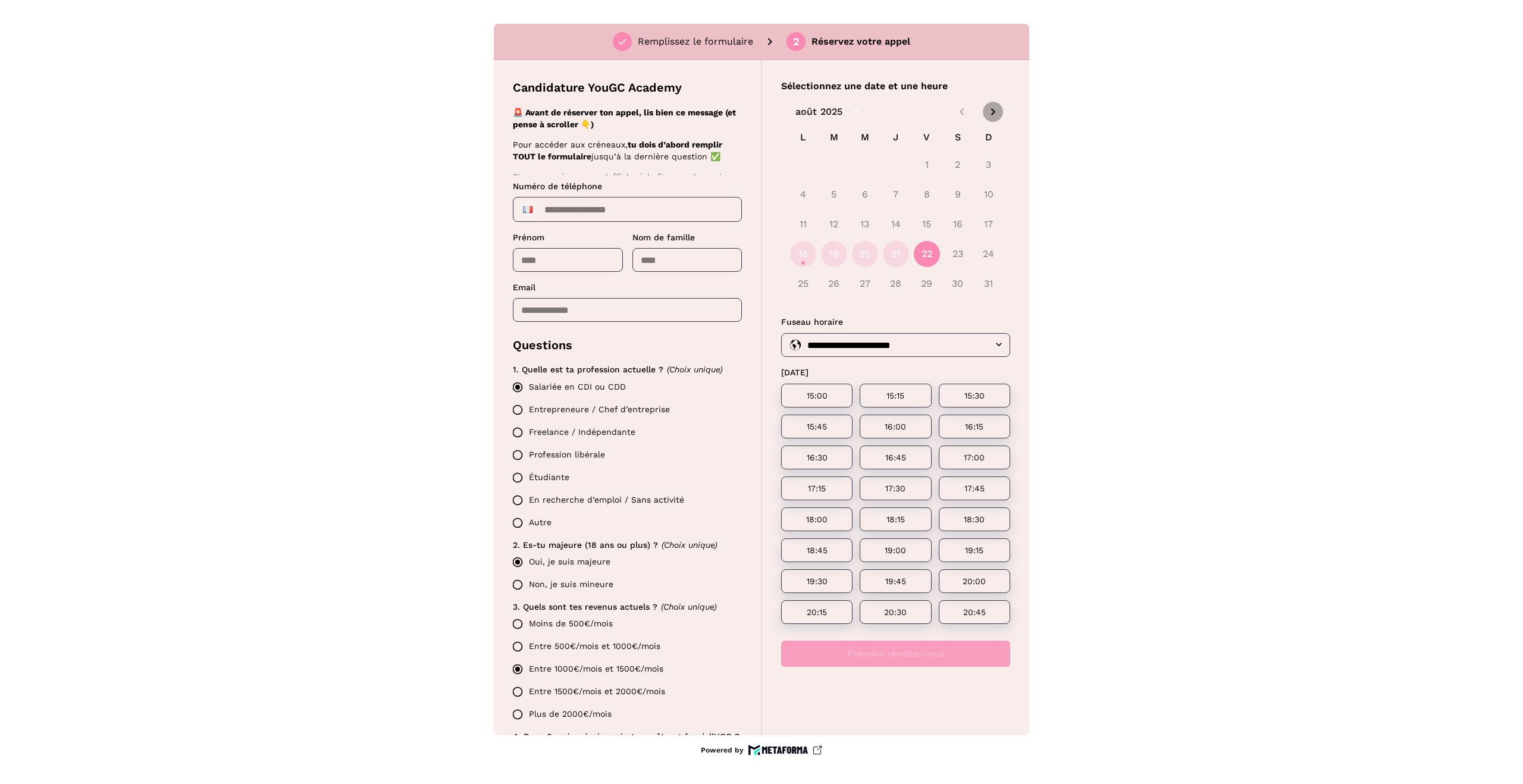
click at [990, 114] on icon "Next month" at bounding box center [993, 112] width 15 height 15
click at [959, 114] on icon "Previous month" at bounding box center [963, 112] width 15 height 15
click at [815, 253] on button "18" at bounding box center [803, 253] width 26 height 26
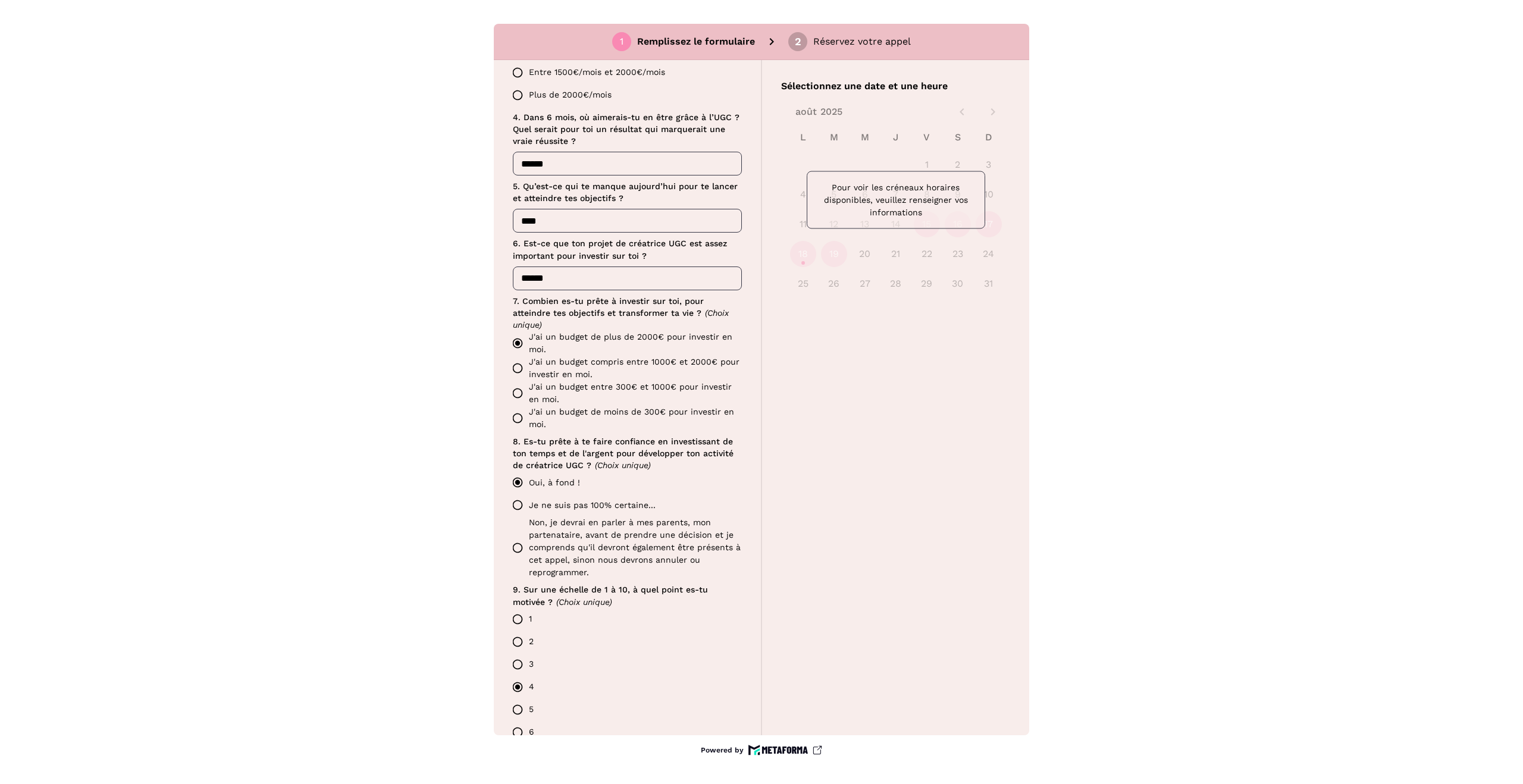
scroll to position [806, 0]
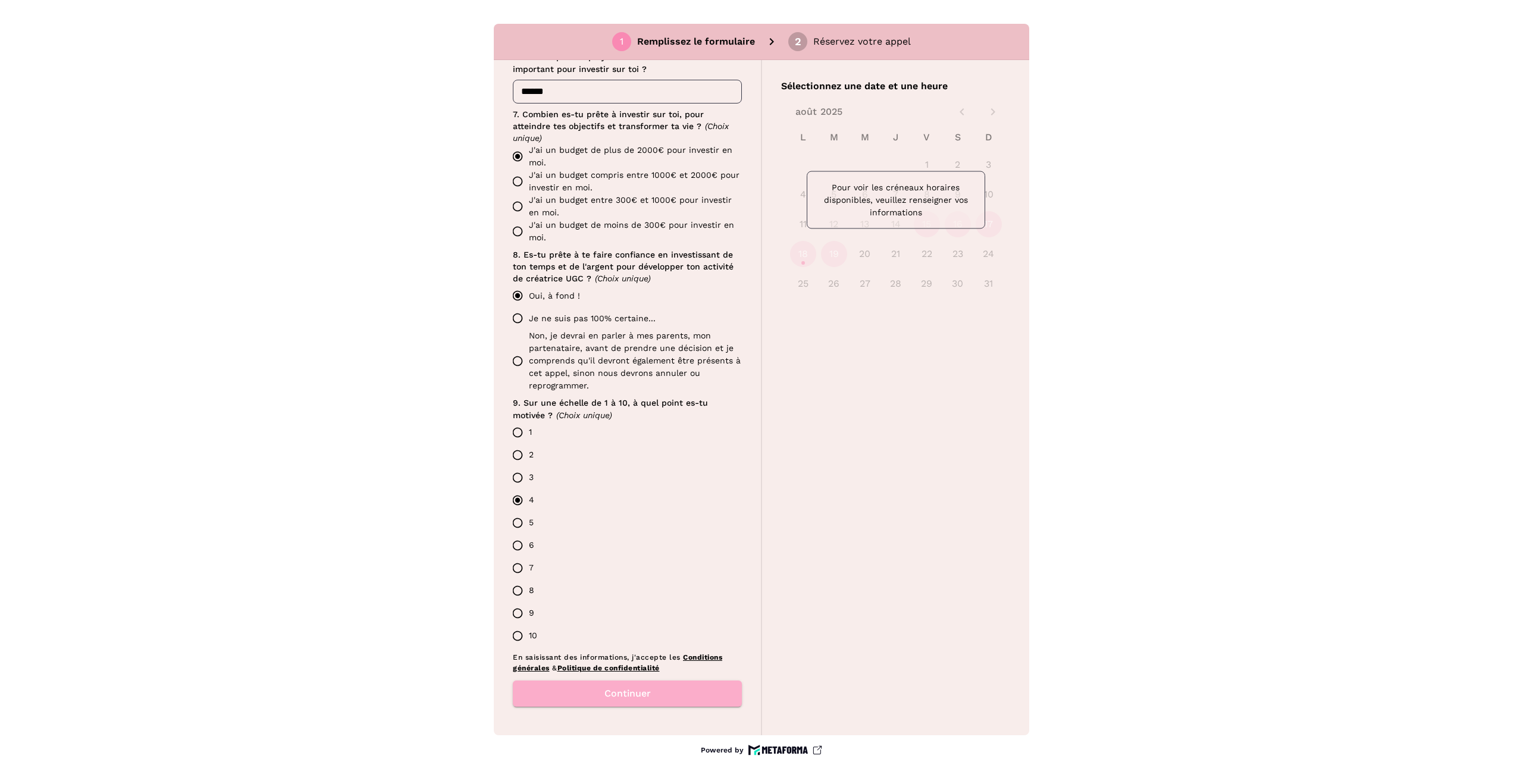
click at [666, 691] on button "Continuer" at bounding box center [626, 693] width 229 height 26
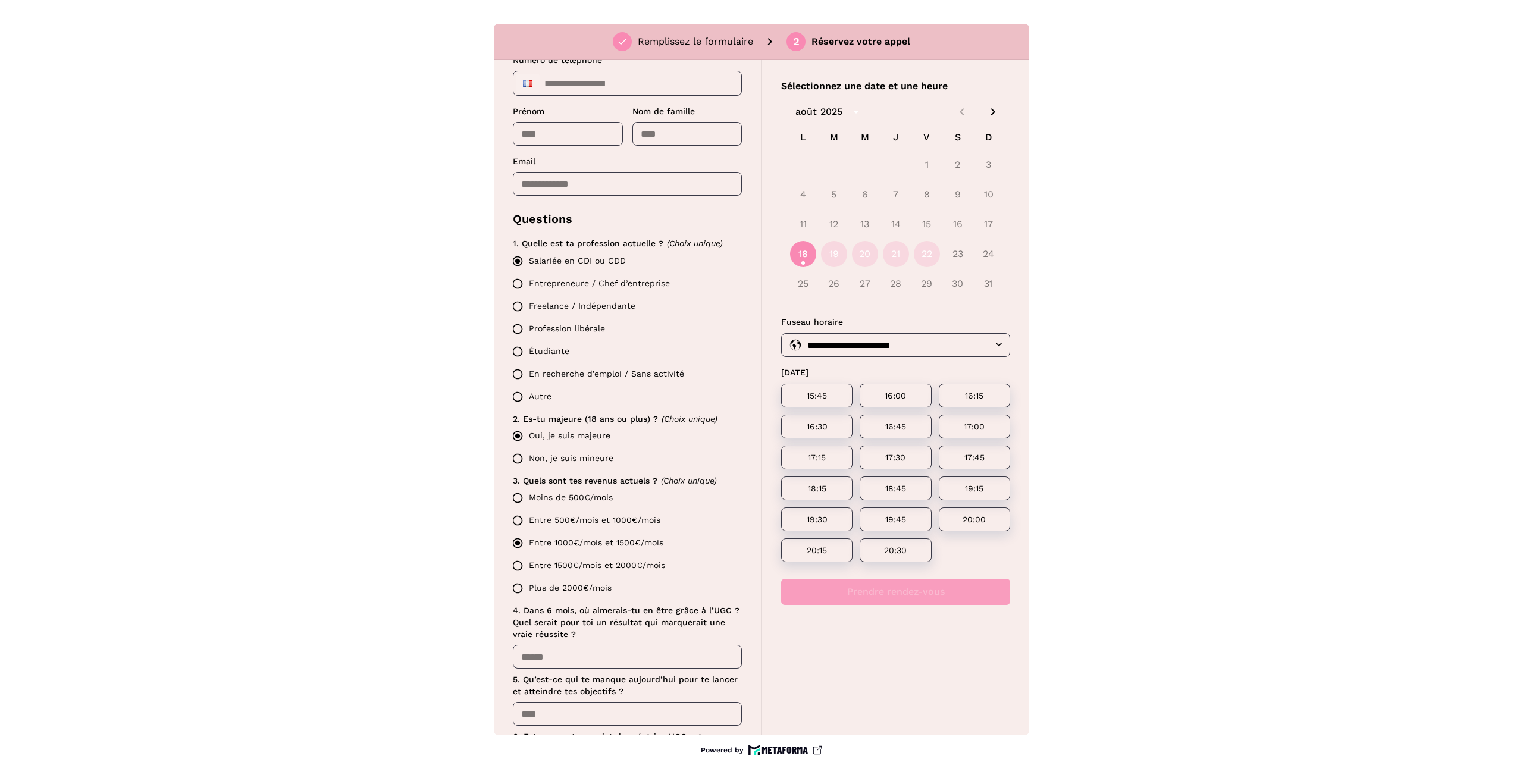
scroll to position [0, 0]
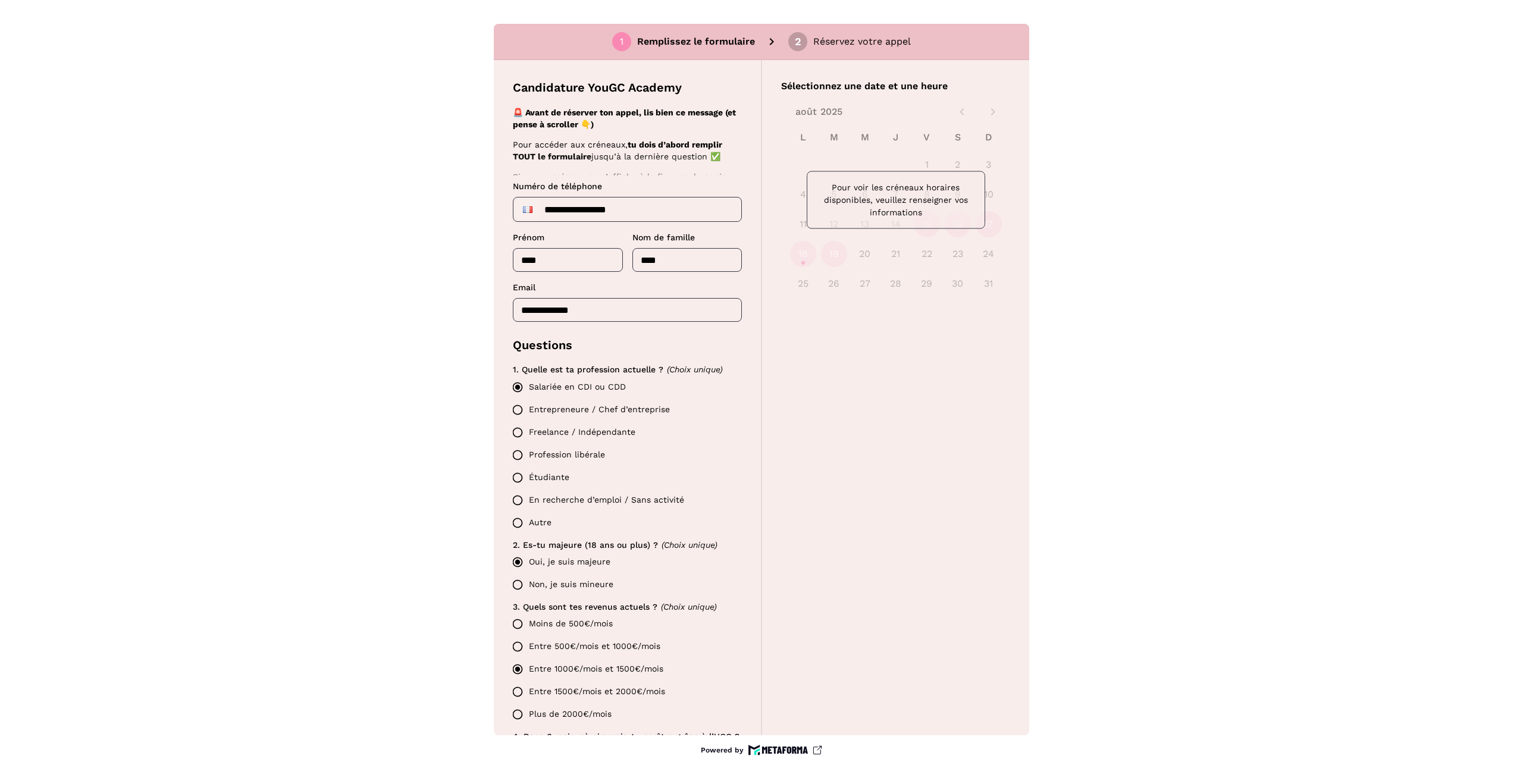
click at [570, 310] on input "**********" at bounding box center [626, 309] width 229 height 24
type input "**********"
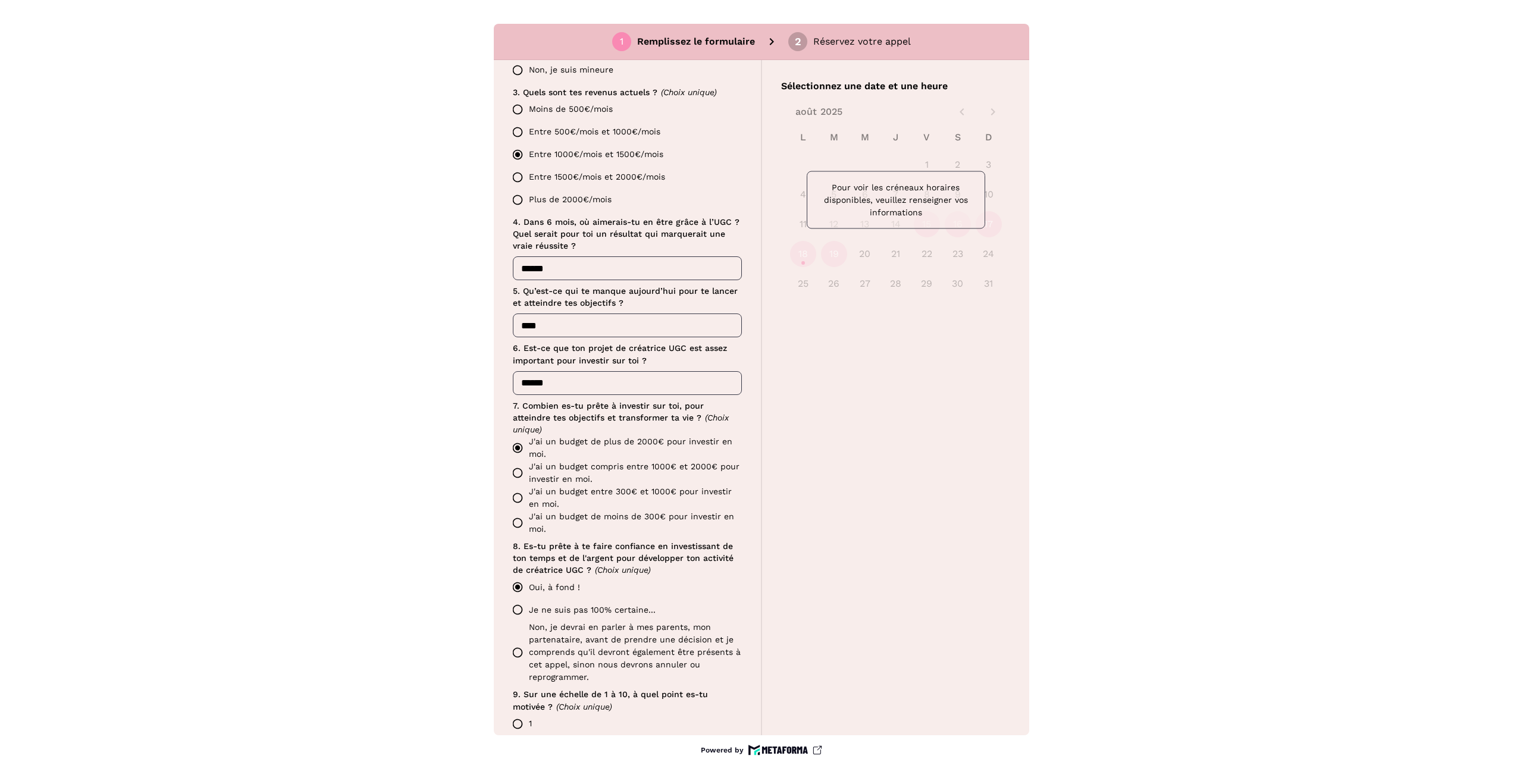
scroll to position [806, 0]
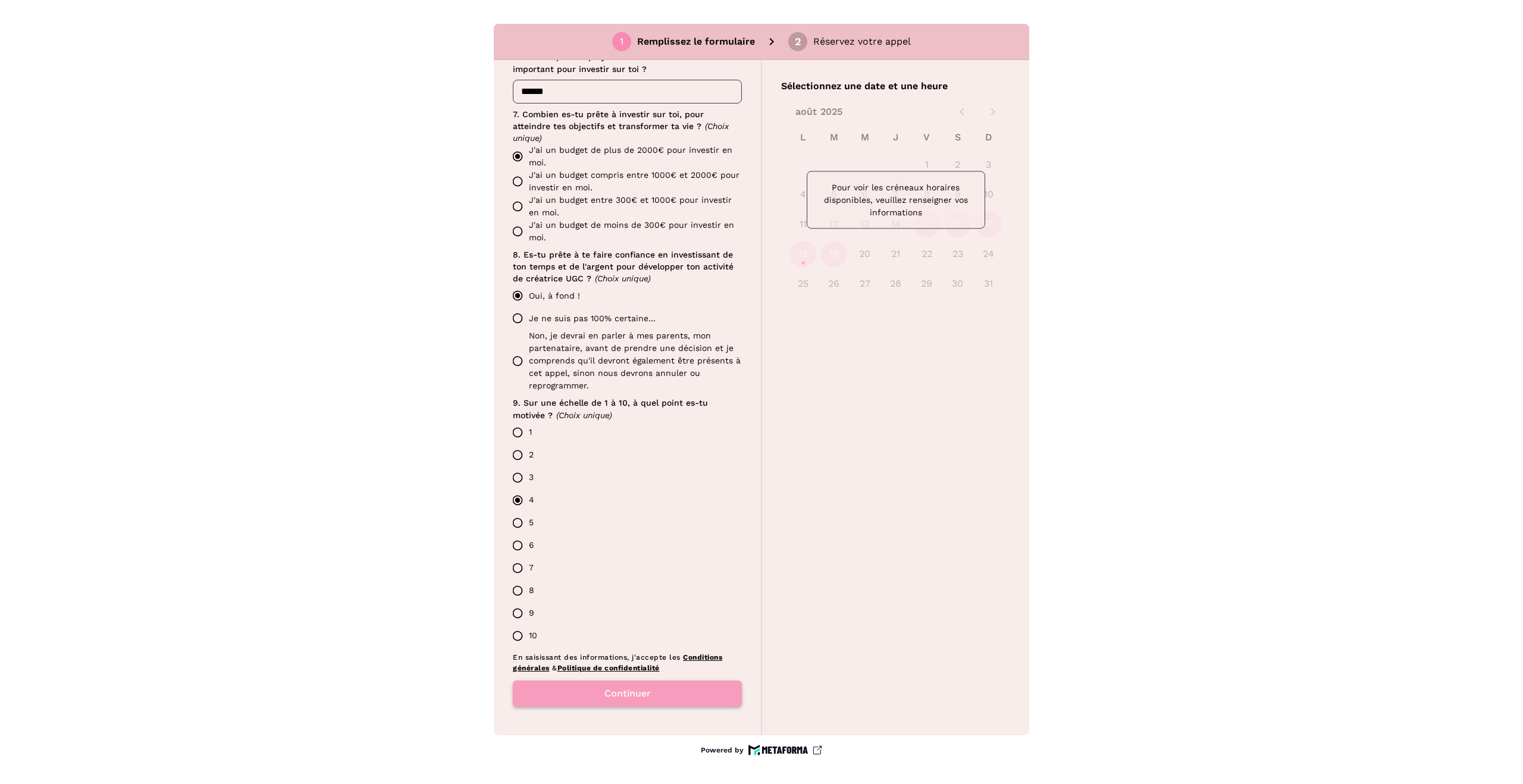
click at [604, 693] on div "Continuer" at bounding box center [626, 693] width 229 height 26
click at [660, 694] on button "Continuer" at bounding box center [626, 693] width 229 height 26
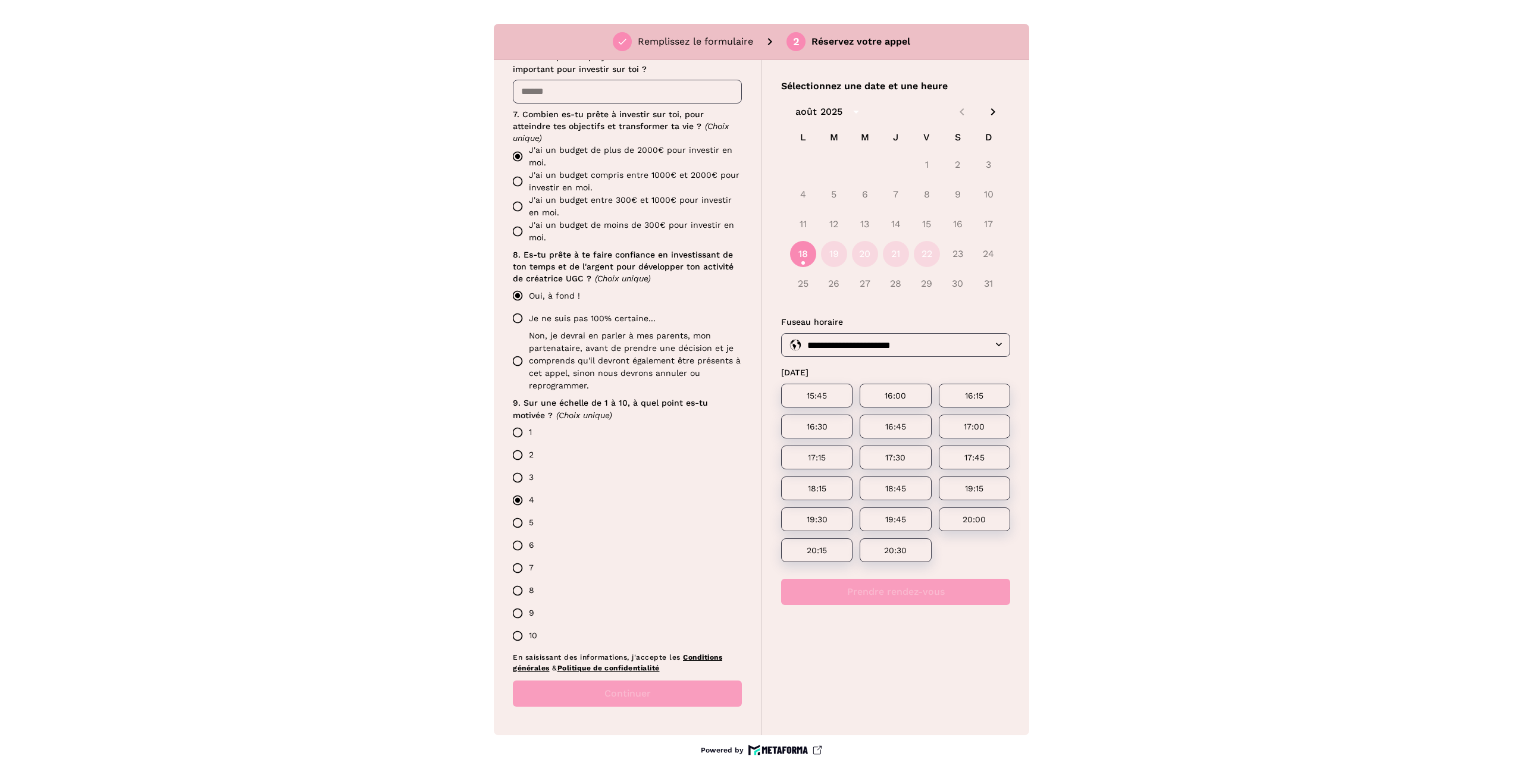
drag, startPoint x: 539, startPoint y: 595, endPoint x: 525, endPoint y: 590, distance: 14.9
click at [537, 595] on label "8" at bounding box center [624, 590] width 235 height 23
click at [525, 590] on label "8" at bounding box center [624, 590] width 235 height 23
drag, startPoint x: 517, startPoint y: 584, endPoint x: 531, endPoint y: 588, distance: 14.6
click at [517, 585] on label "8" at bounding box center [624, 590] width 235 height 23
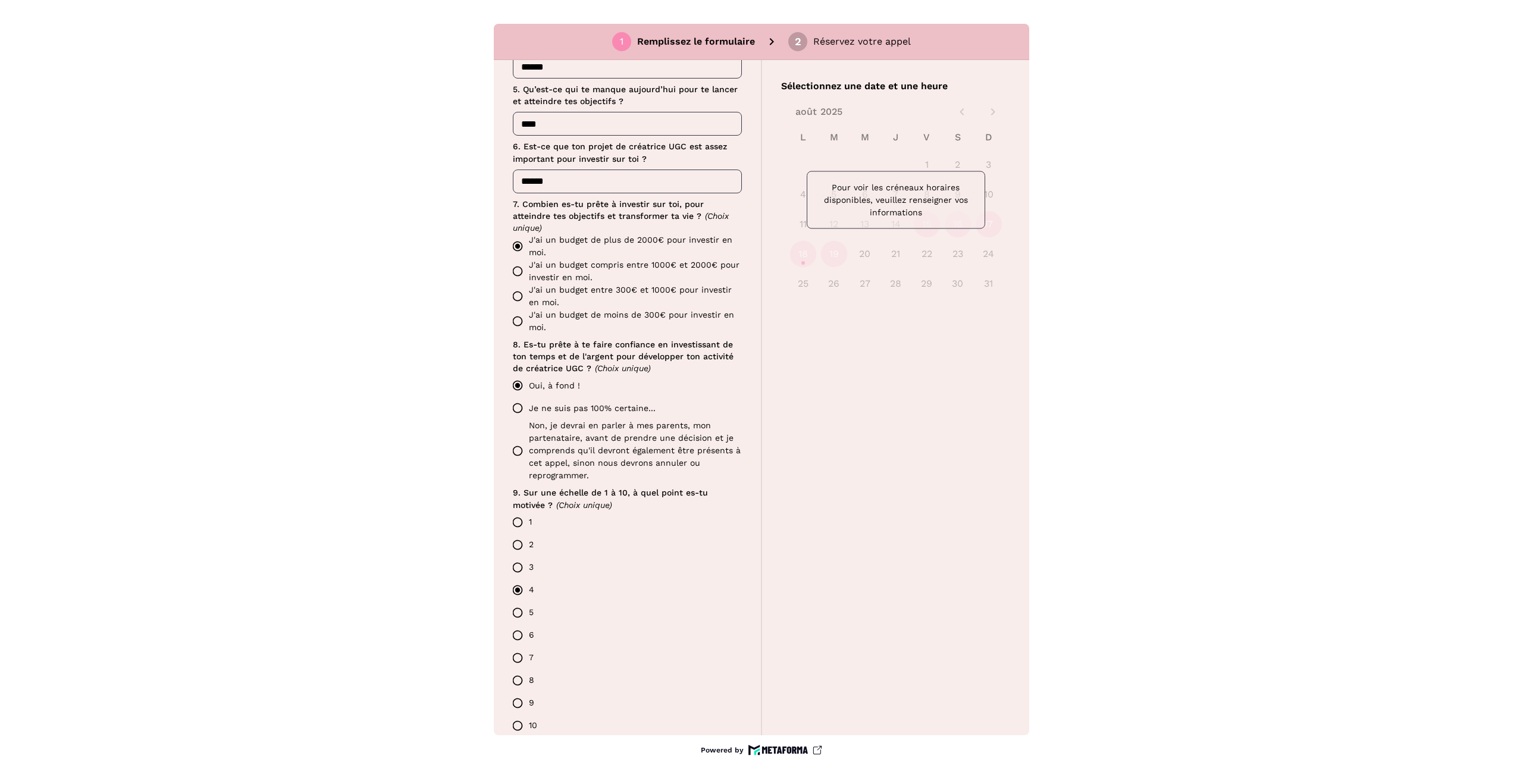
scroll to position [806, 0]
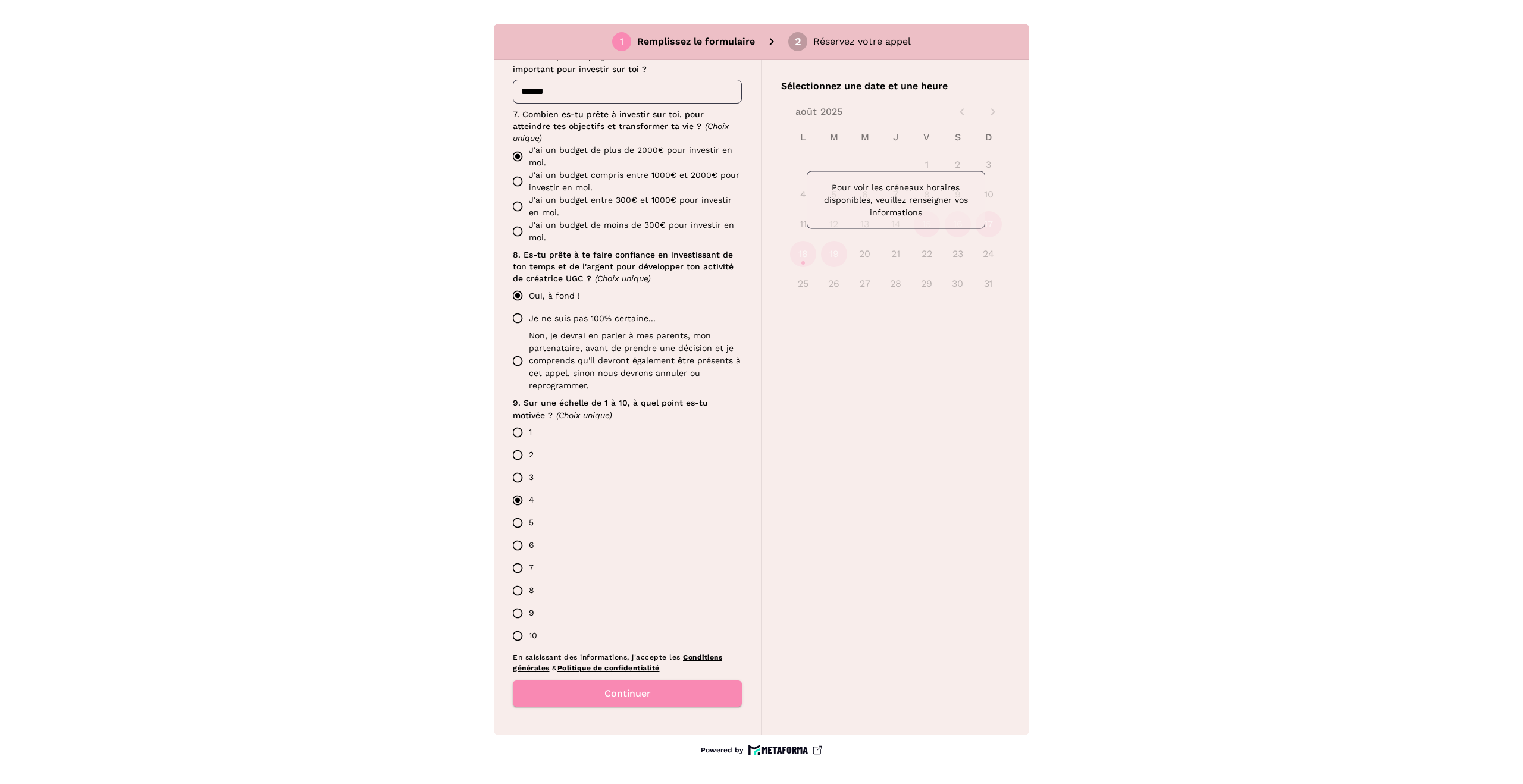
click at [529, 583] on label "8" at bounding box center [624, 590] width 235 height 23
click at [605, 689] on button "Continuer" at bounding box center [626, 693] width 229 height 26
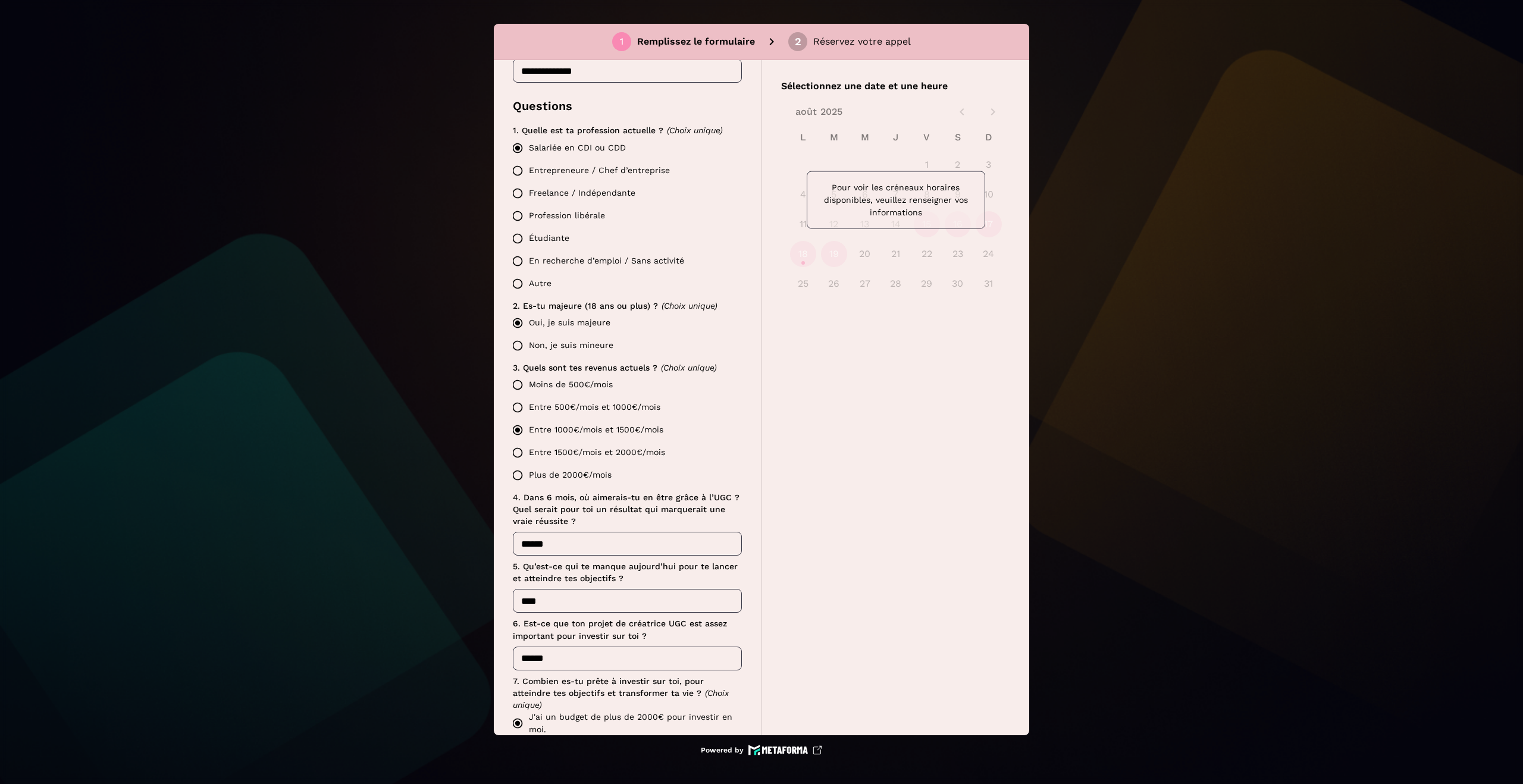
scroll to position [276, 0]
